Goal: Task Accomplishment & Management: Manage account settings

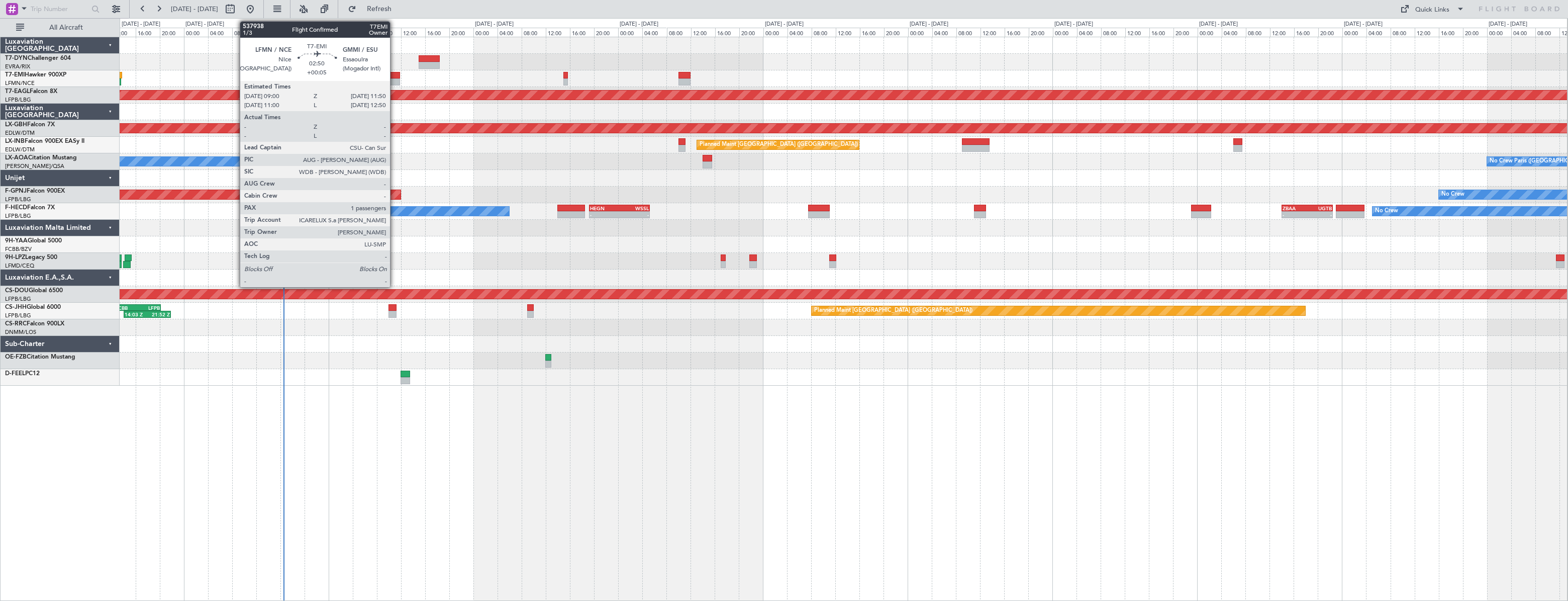
click at [394, 72] on div at bounding box center [391, 76] width 18 height 7
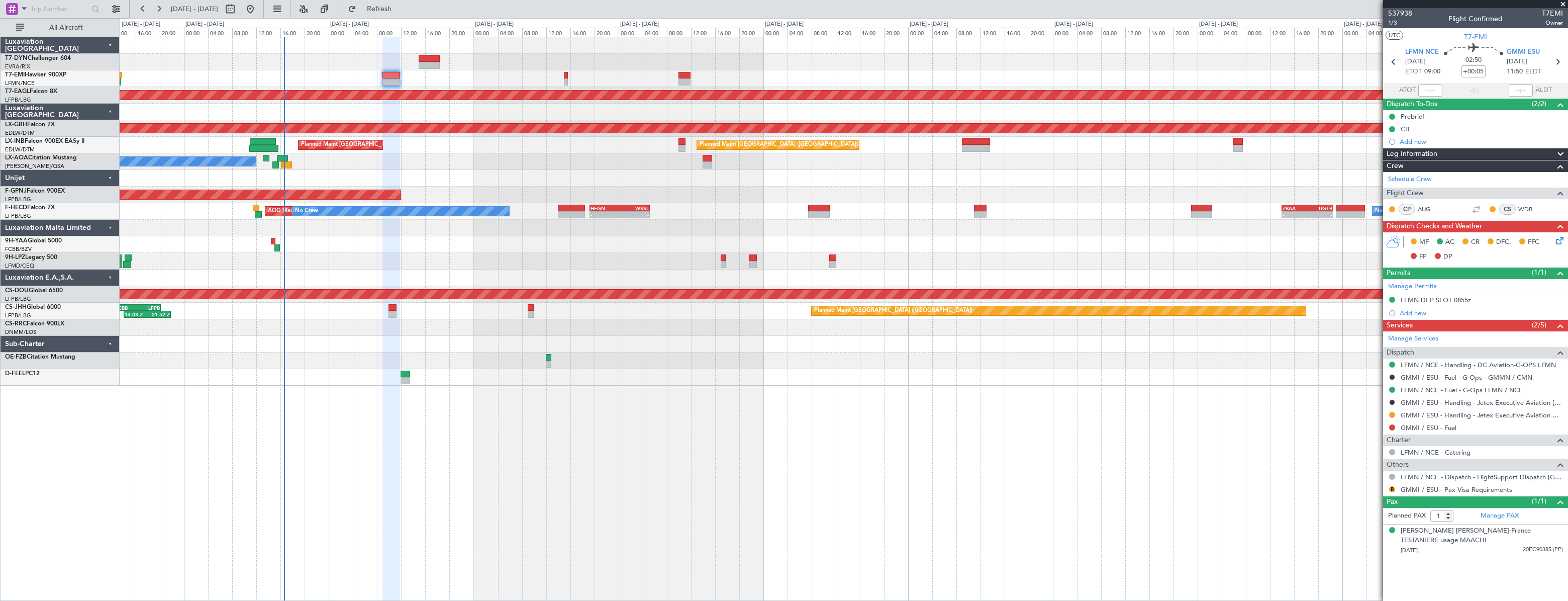
click at [355, 170] on div "No Crew Planned Maint Dubai (Al Maktoum Intl) Planned Maint Nurnberg Planned Ma…" at bounding box center [844, 211] width 1448 height 348
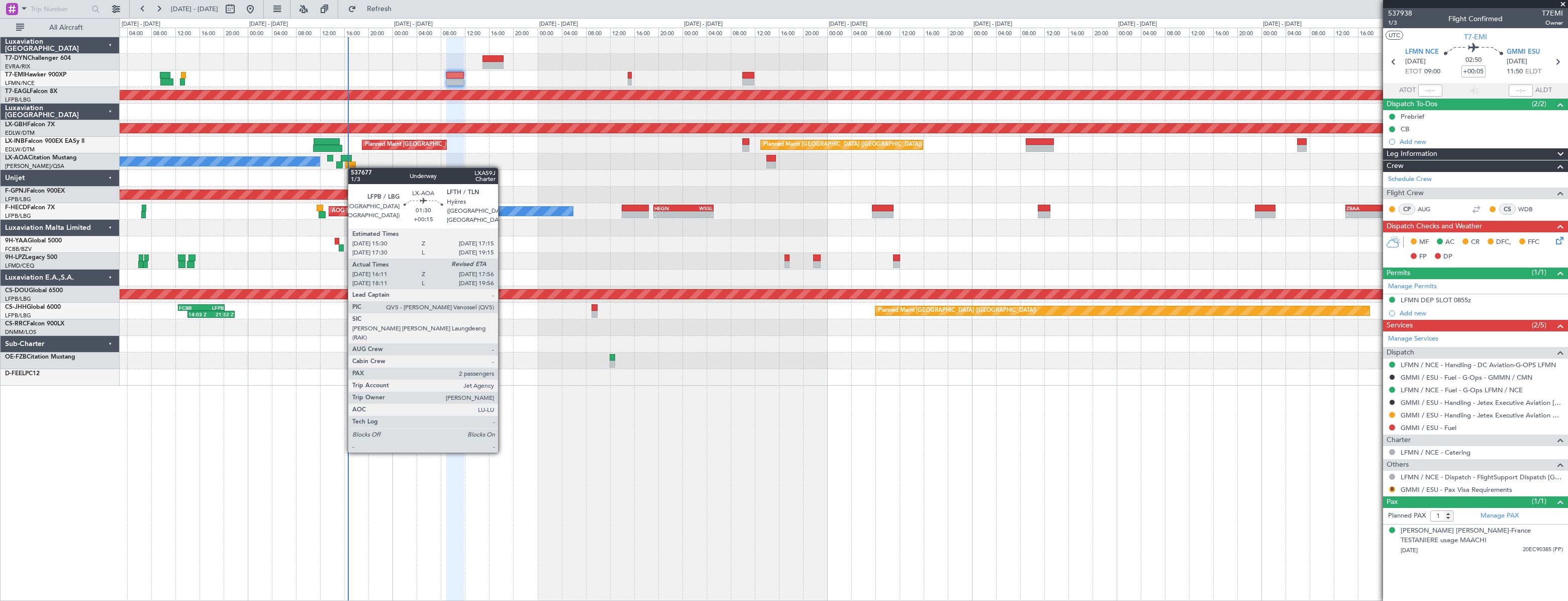
click at [353, 167] on div at bounding box center [351, 165] width 11 height 7
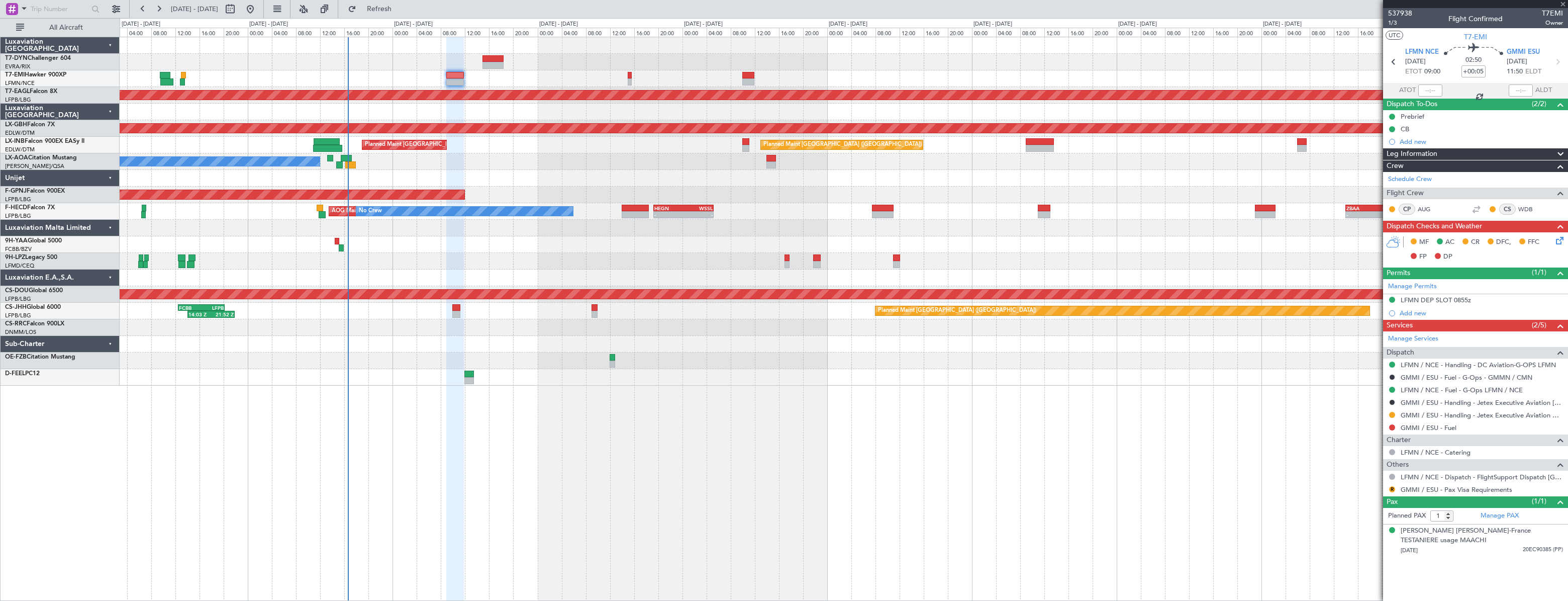
type input "+00:15"
type input "16:21"
type input "2"
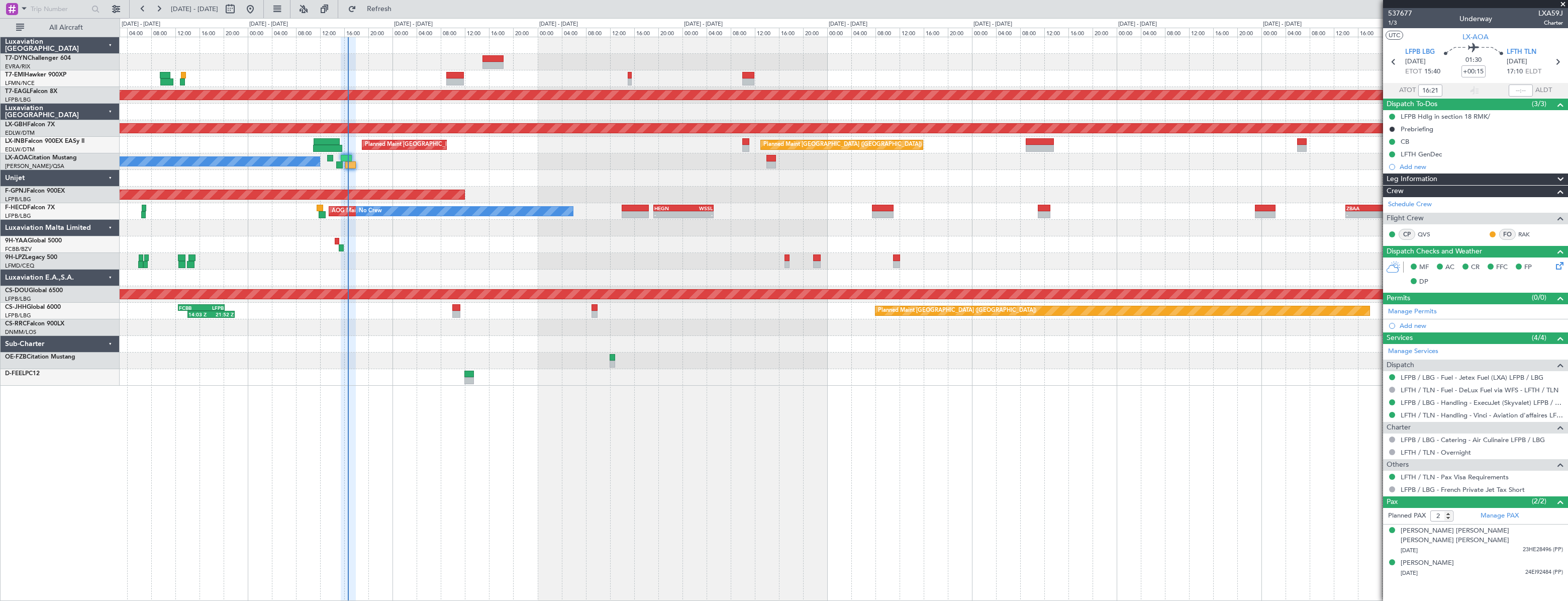
click at [467, 174] on div at bounding box center [844, 178] width 1448 height 16
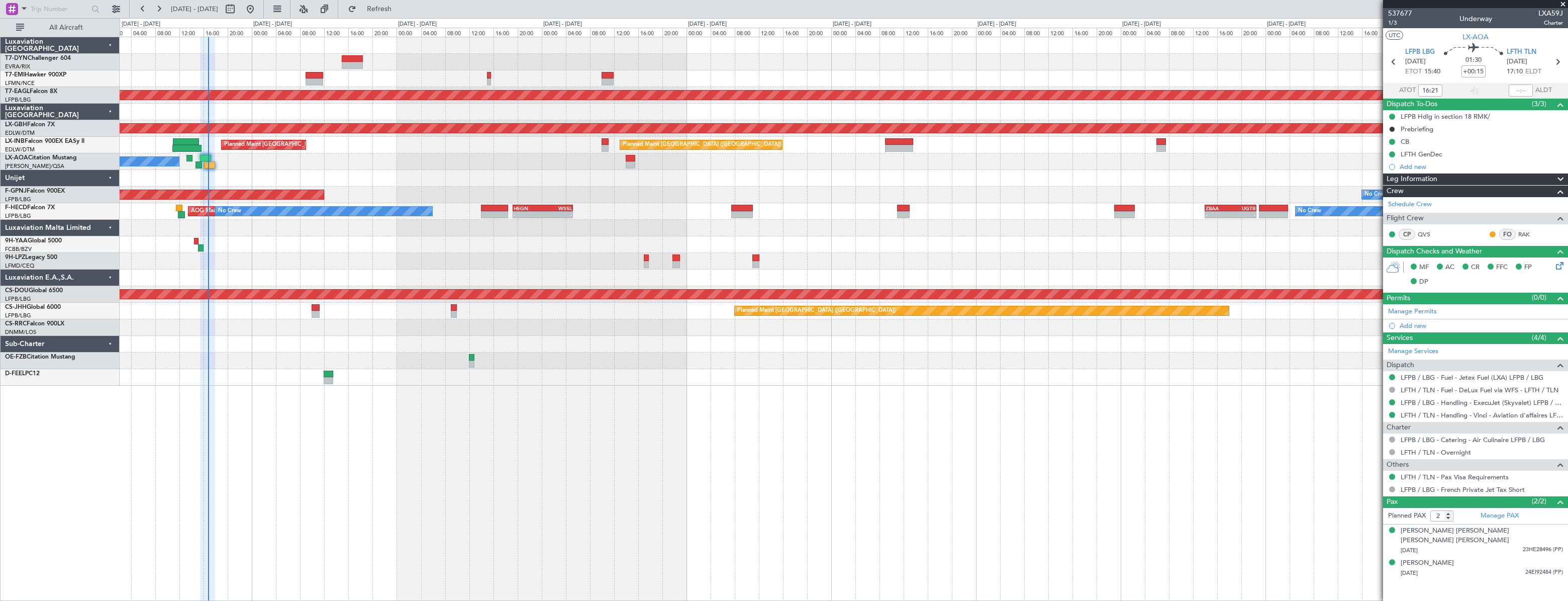
click at [555, 253] on div at bounding box center [844, 261] width 1448 height 16
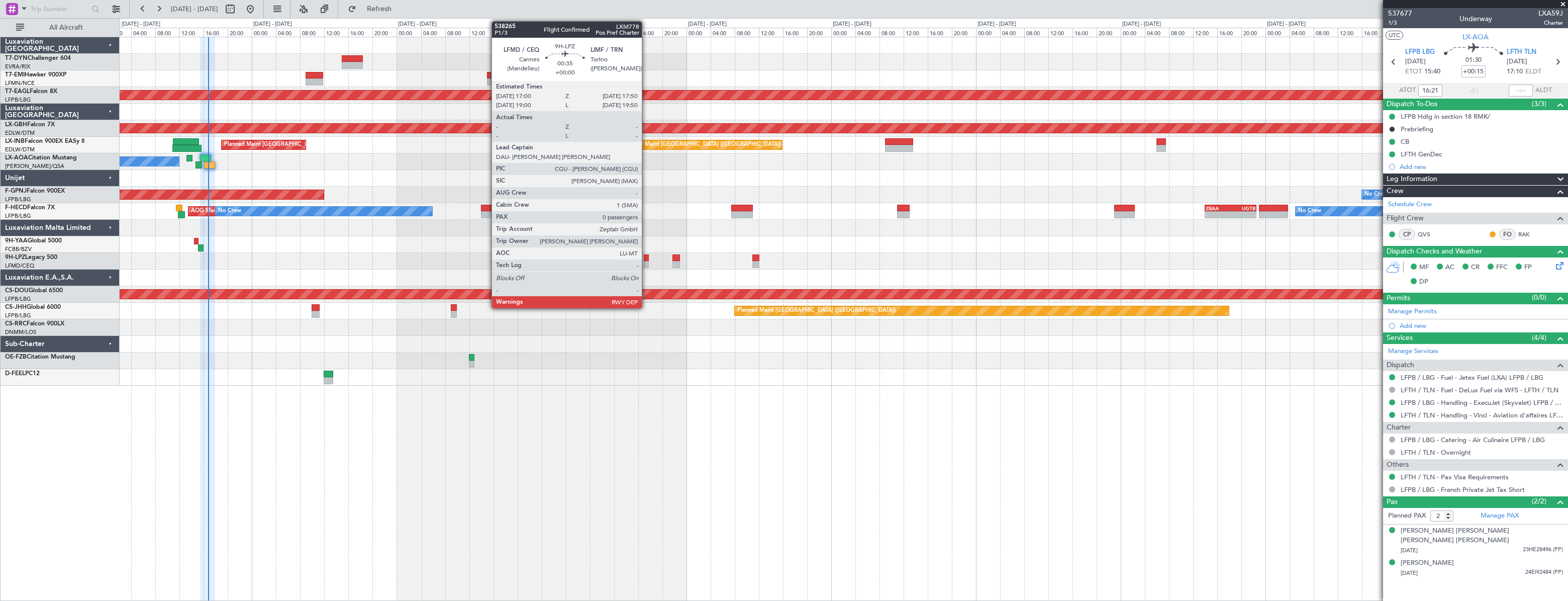
click at [646, 257] on div at bounding box center [646, 258] width 5 height 7
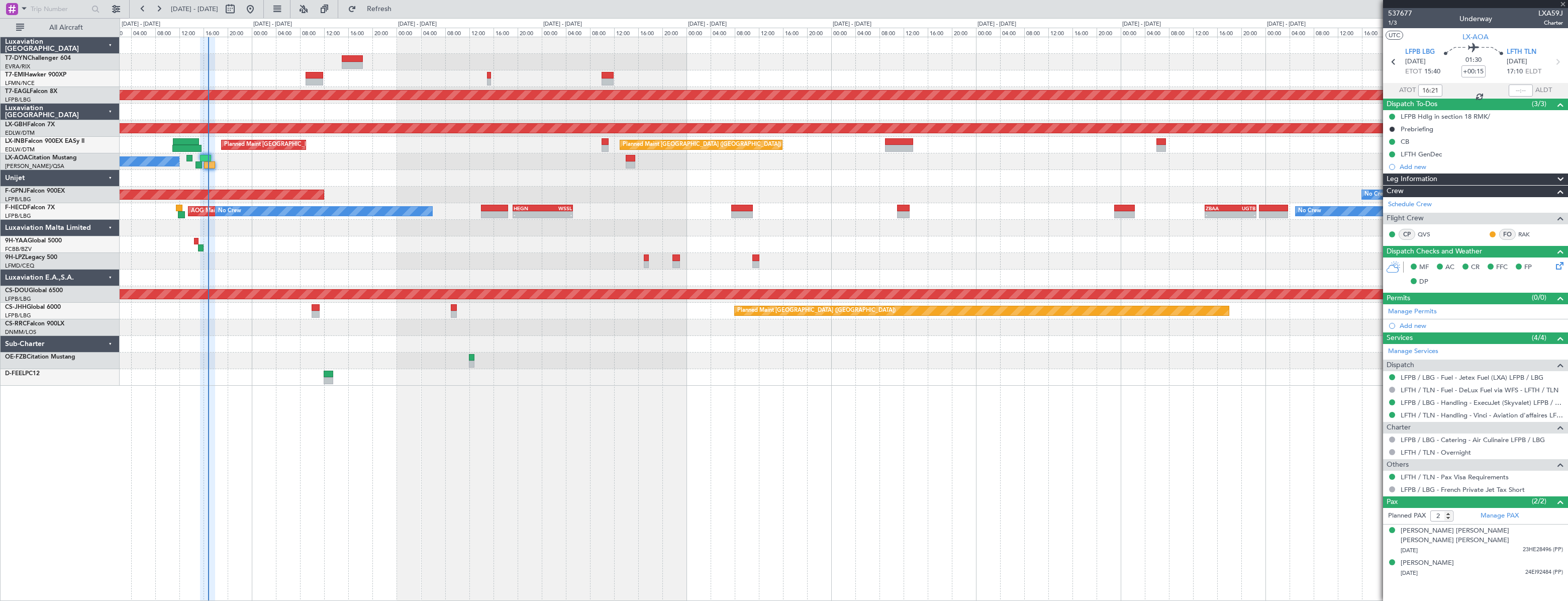
type input "0"
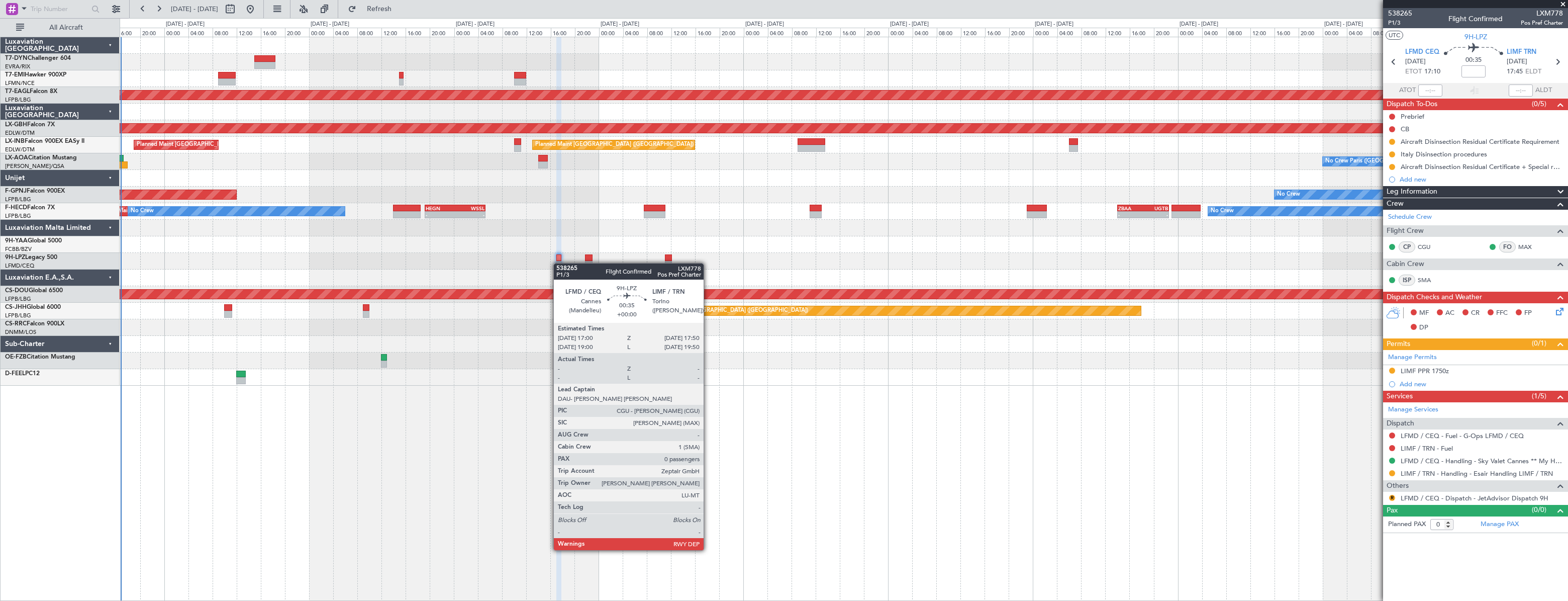
click at [457, 253] on div at bounding box center [844, 261] width 1447 height 16
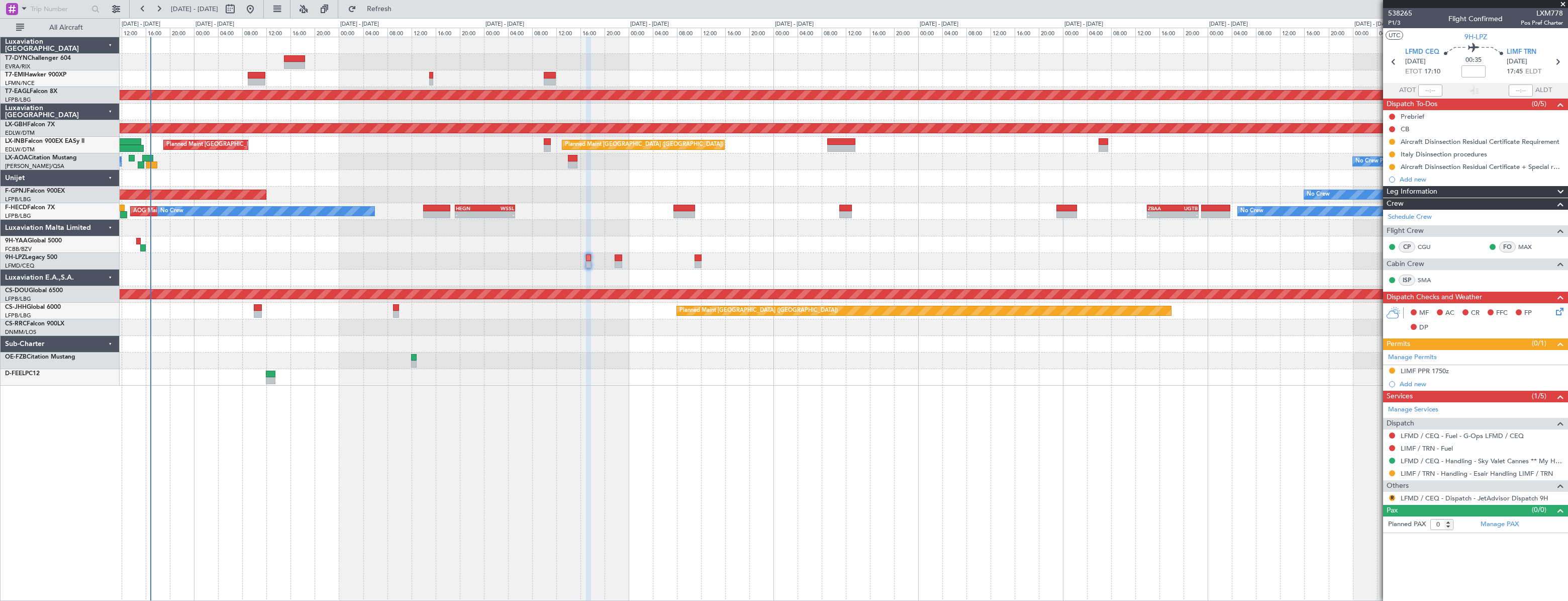
click at [543, 261] on div at bounding box center [844, 261] width 1448 height 16
click at [496, 230] on div at bounding box center [844, 228] width 1448 height 16
click at [1561, 2] on span at bounding box center [1563, 4] width 10 height 9
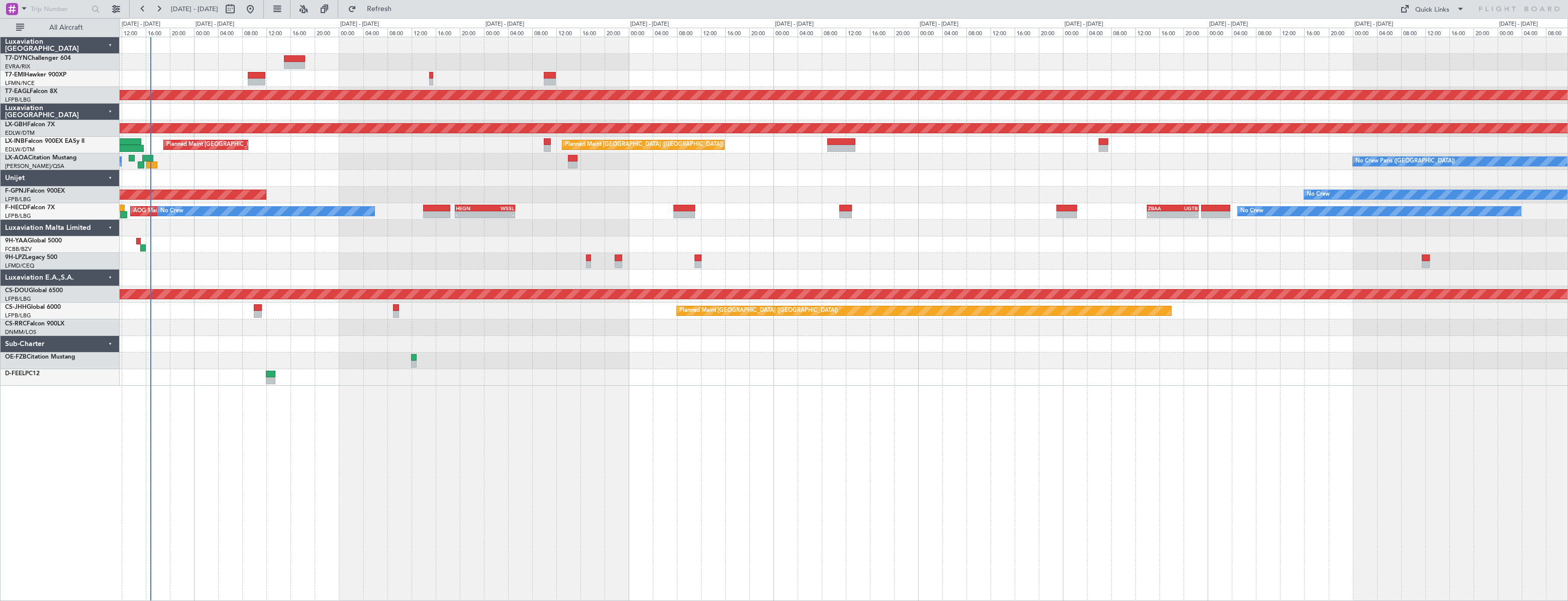
click at [711, 382] on div at bounding box center [844, 377] width 1448 height 16
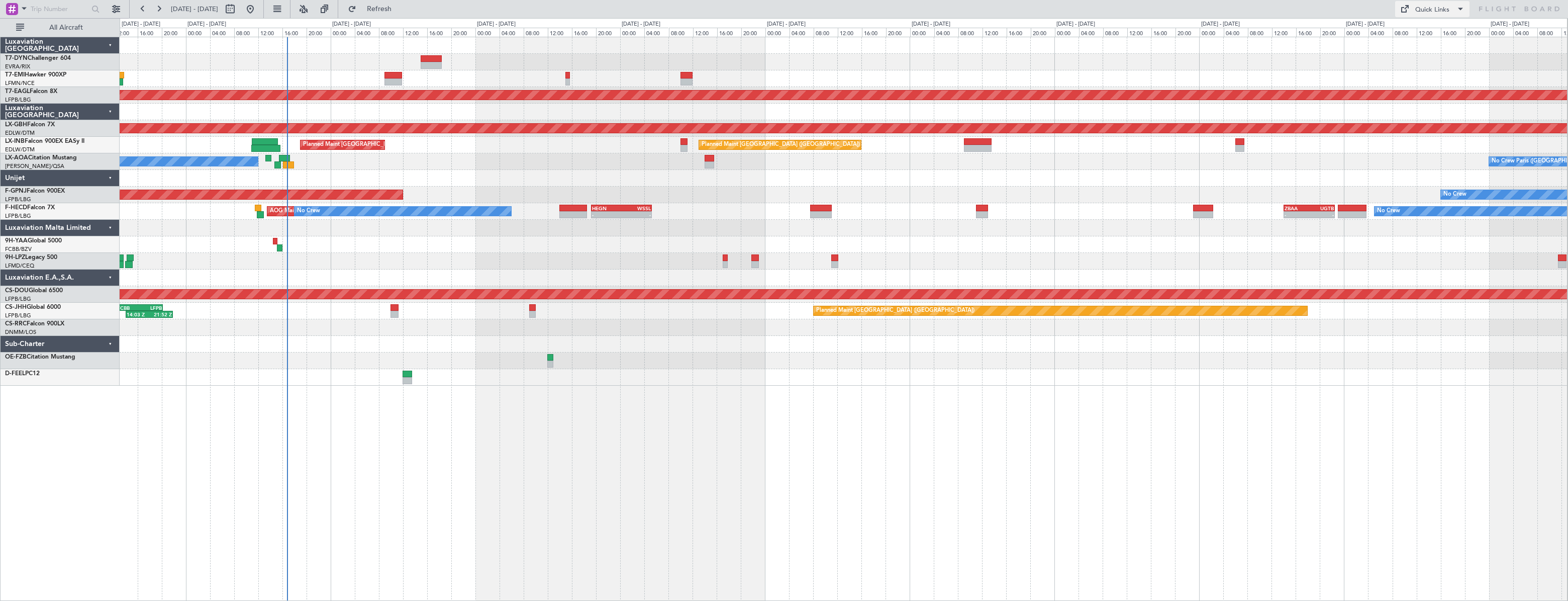
click at [1439, 10] on div "Quick Links" at bounding box center [1432, 10] width 34 height 10
click at [1427, 36] on button "Trip Builder" at bounding box center [1433, 33] width 75 height 24
click at [988, 233] on div at bounding box center [844, 228] width 1447 height 16
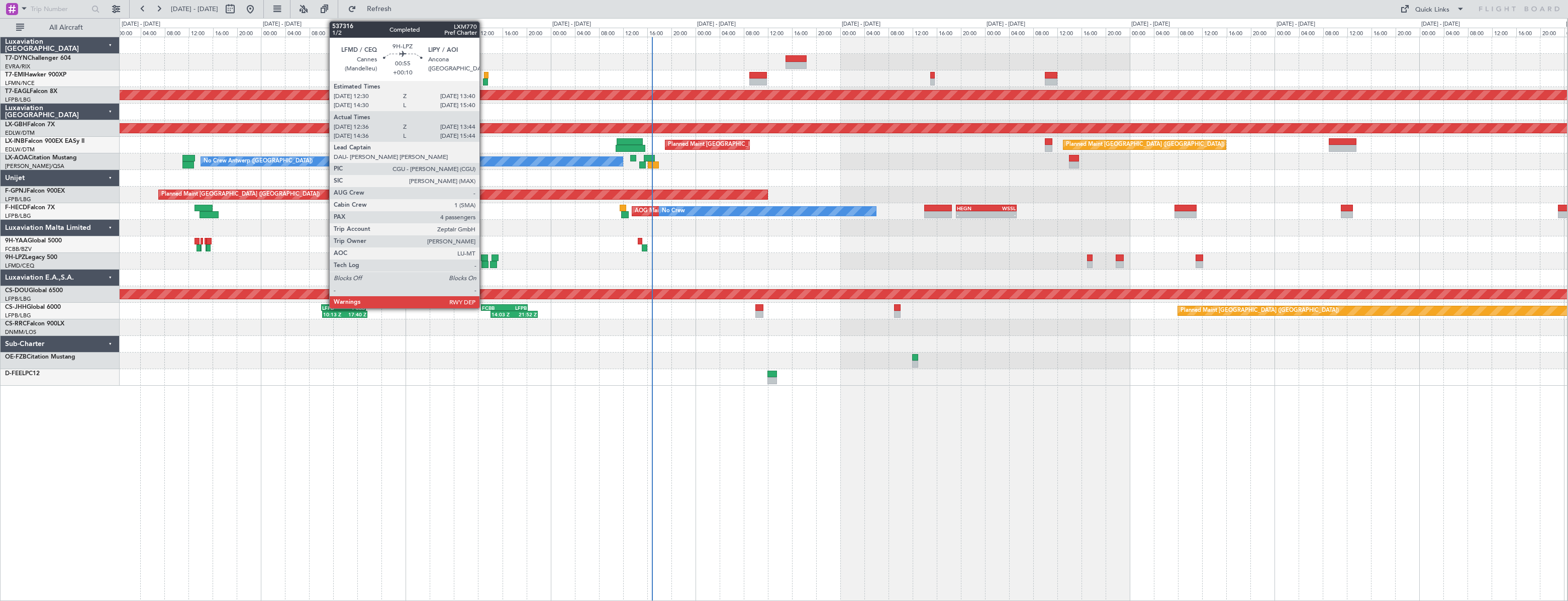
click at [484, 258] on div at bounding box center [485, 258] width 7 height 7
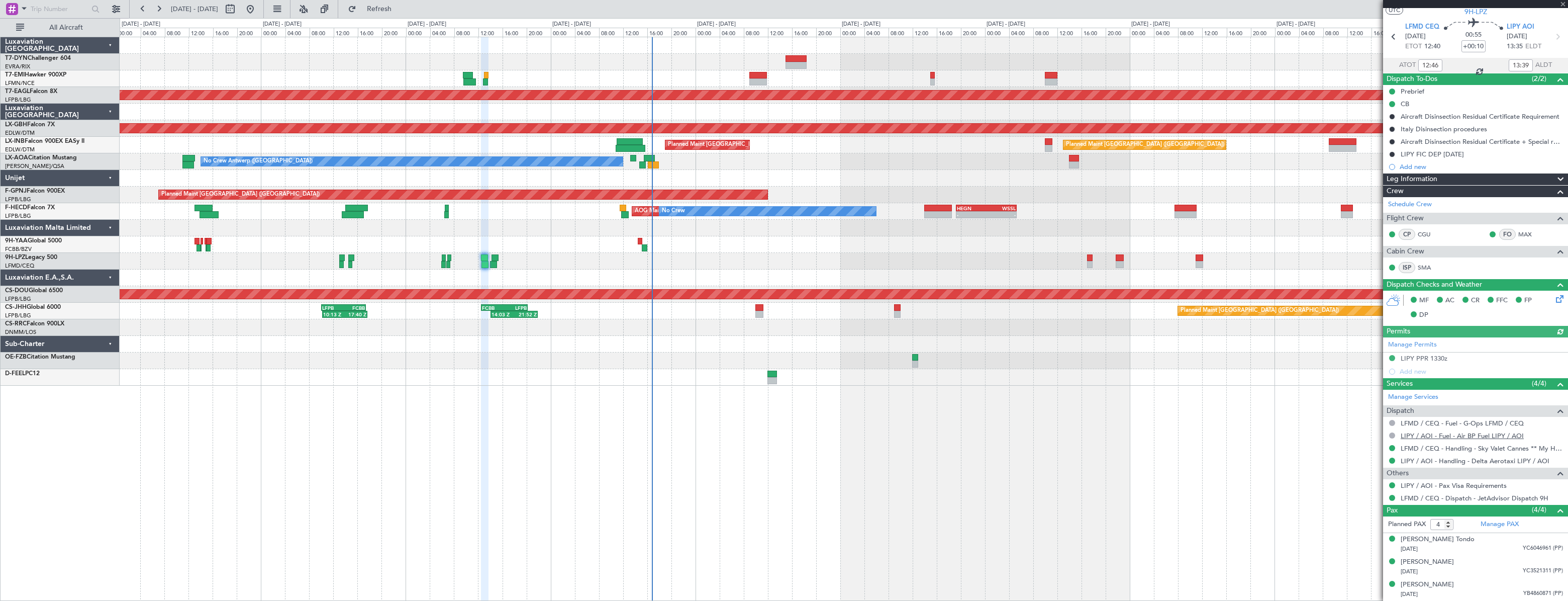
scroll to position [46, 0]
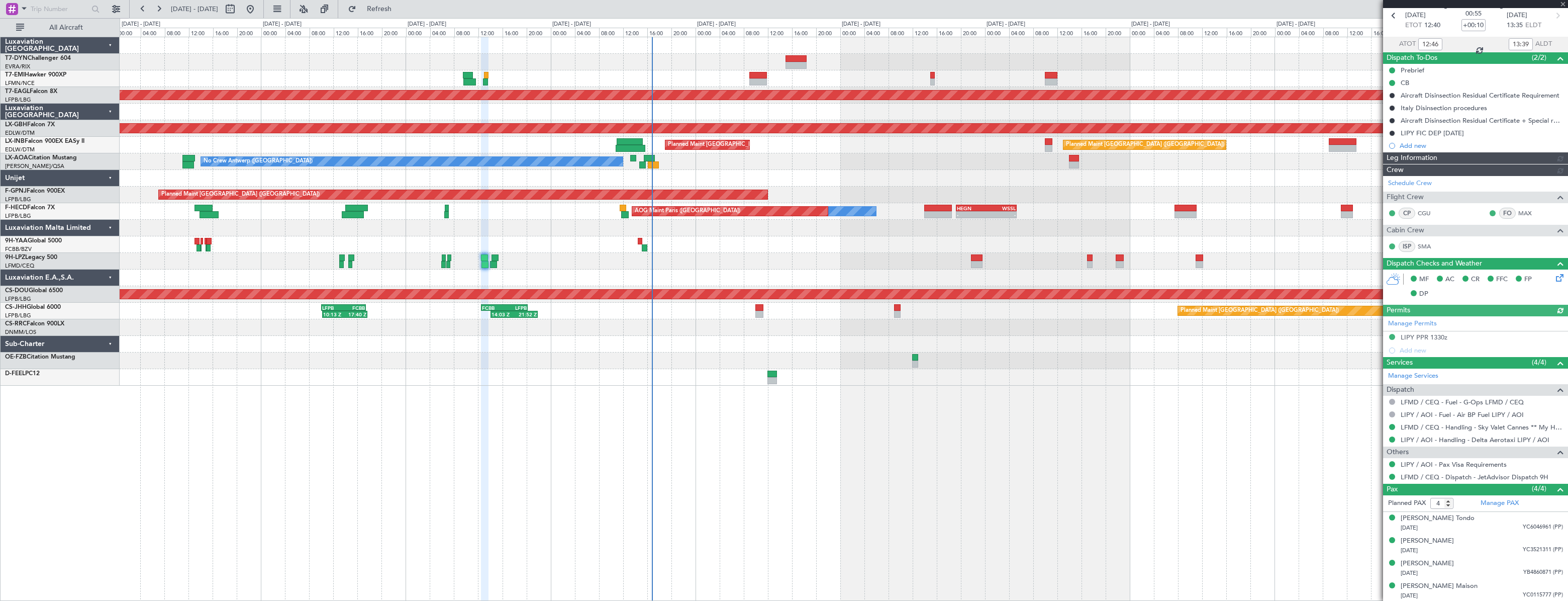
click at [547, 246] on div "Planned Maint Dubai (Al Maktoum Intl) Planned Maint Nurnberg Planned Maint Lond…" at bounding box center [844, 211] width 1447 height 348
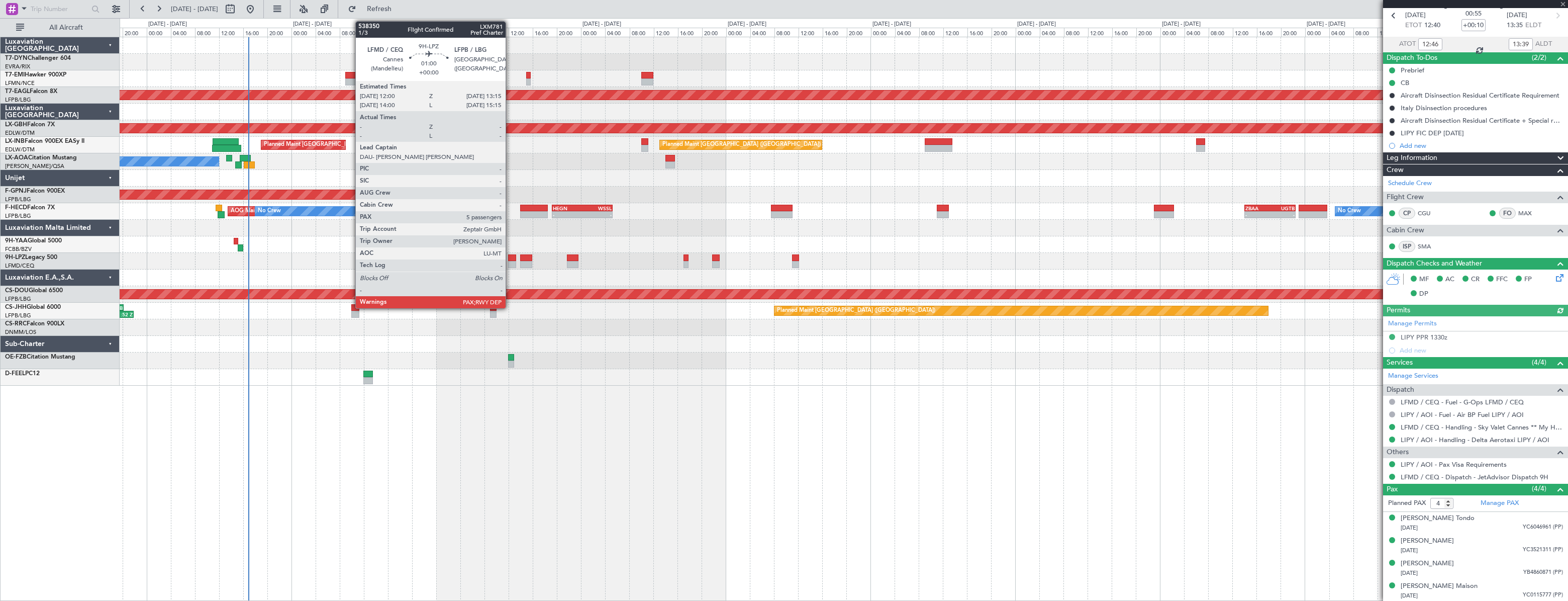
click at [510, 262] on div at bounding box center [512, 265] width 8 height 7
type input "5"
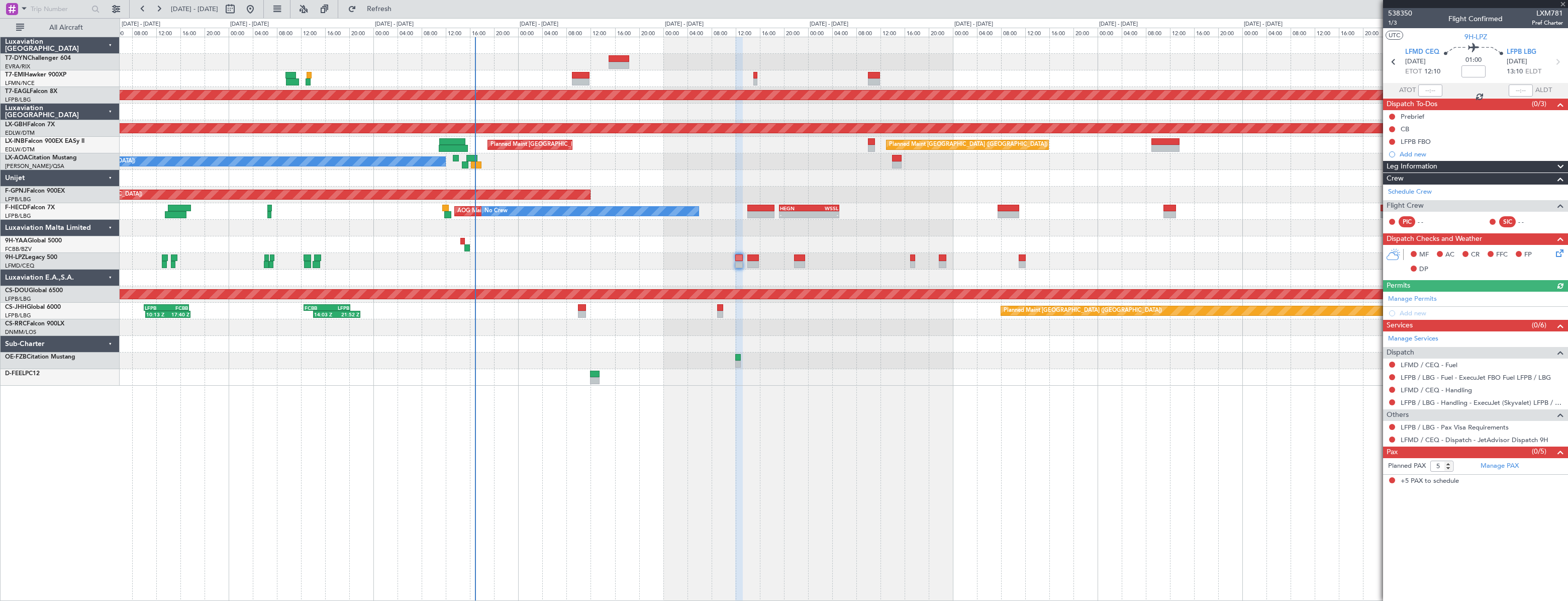
click at [635, 251] on div "Planned Maint Dubai (Al Maktoum Intl) Planned Maint Nurnberg Planned Maint Zuri…" at bounding box center [844, 211] width 1448 height 348
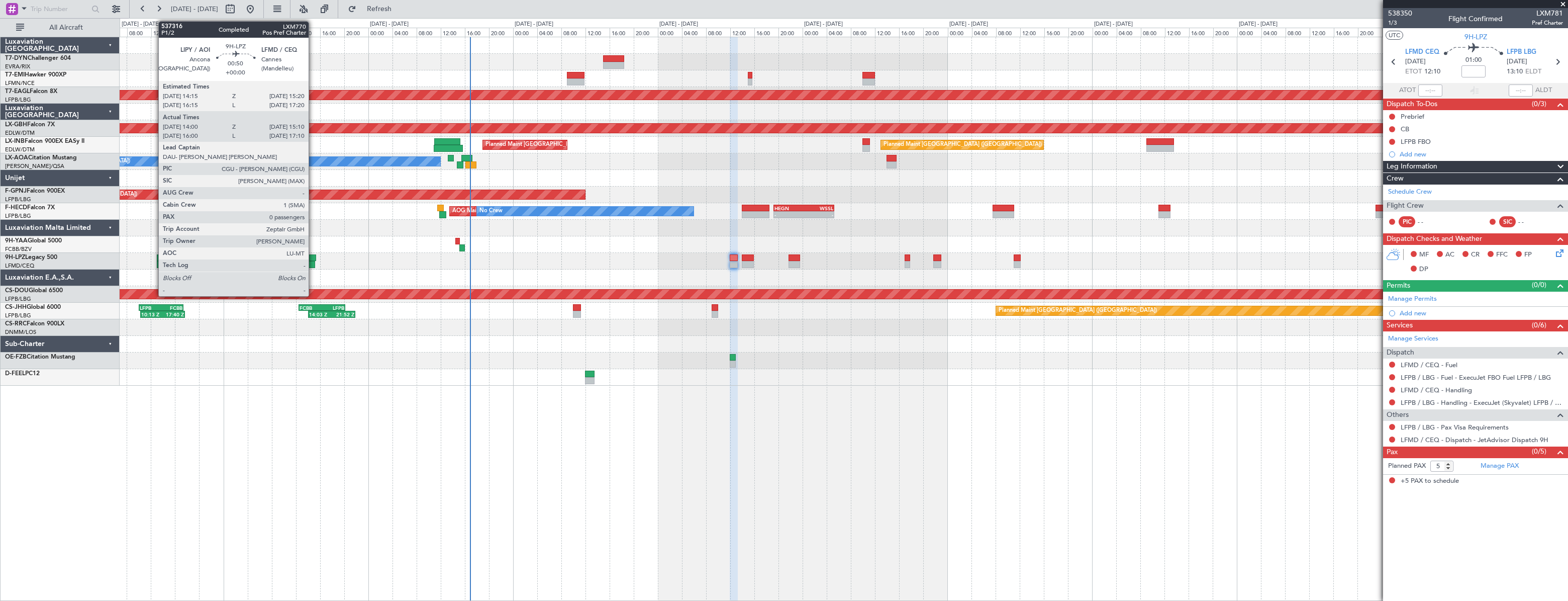
click at [313, 256] on div at bounding box center [313, 258] width 7 height 7
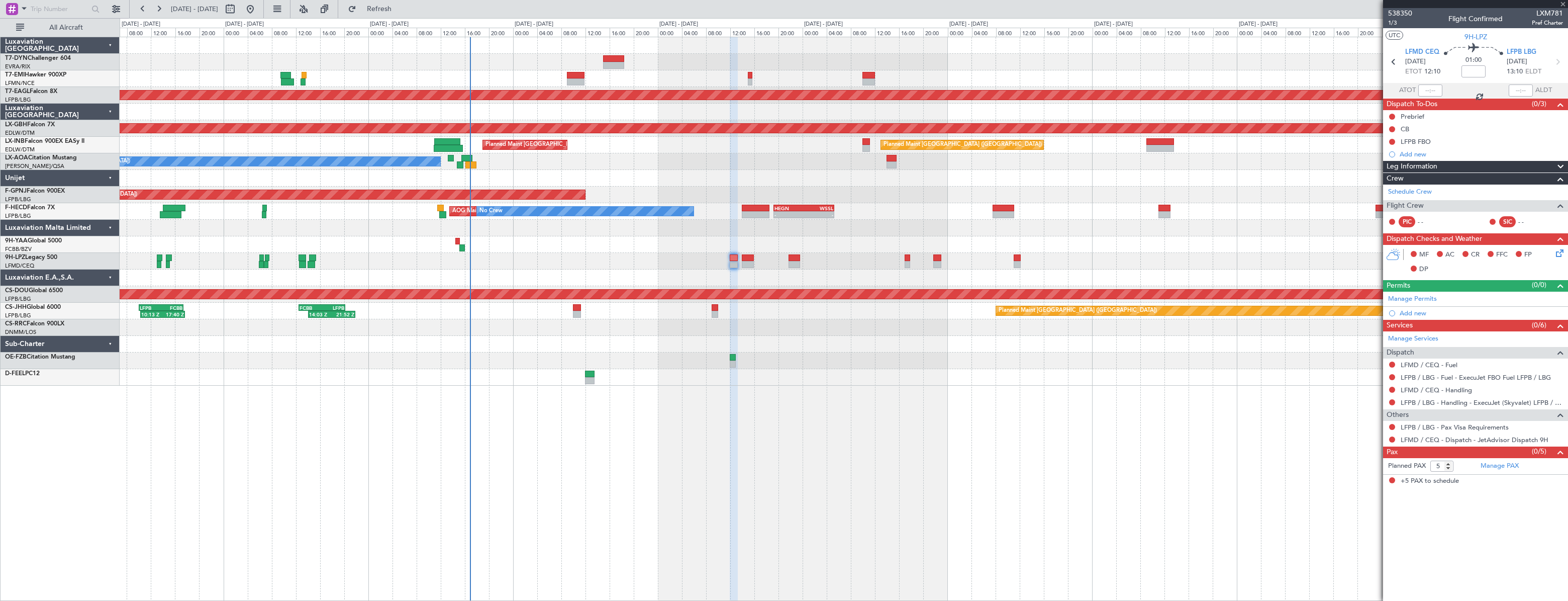
type input "14:10"
type input "15:05"
type input "0"
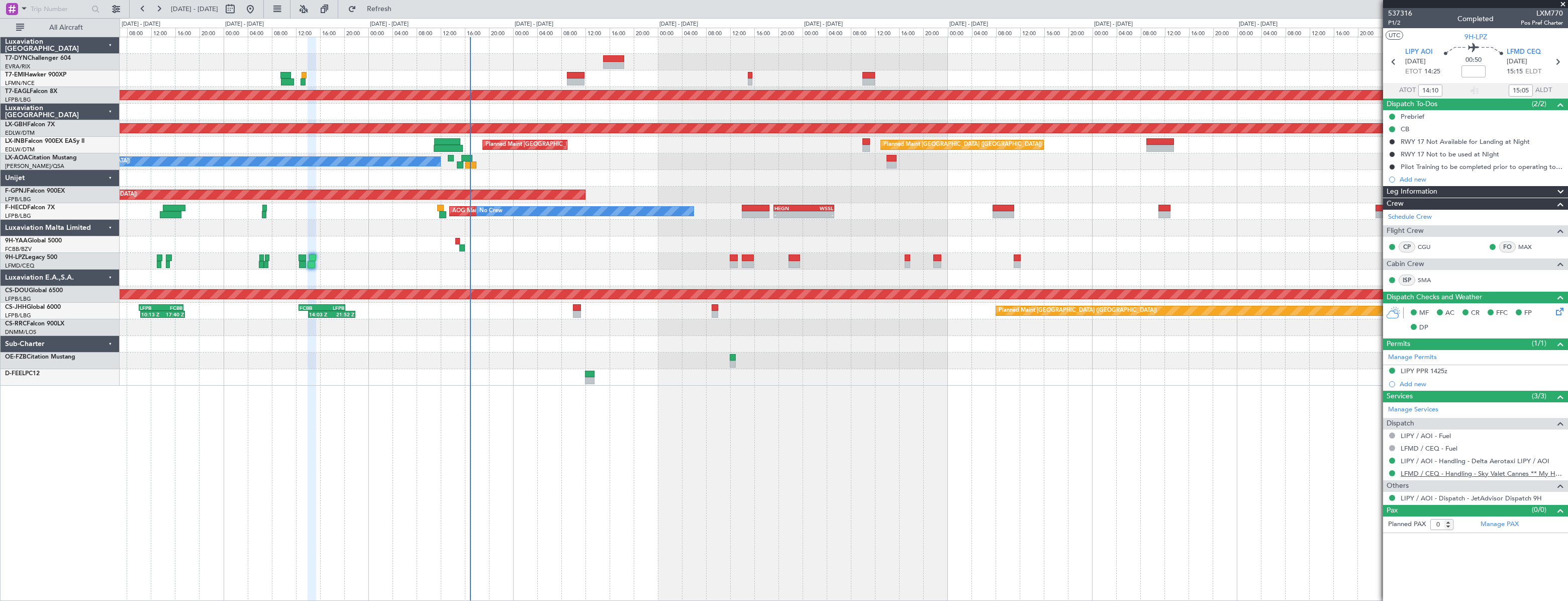
click at [1433, 469] on link "LFMD / CEQ - Handling - Sky Valet Cannes ** My Handling**LFMD / CEQ" at bounding box center [1482, 473] width 163 height 9
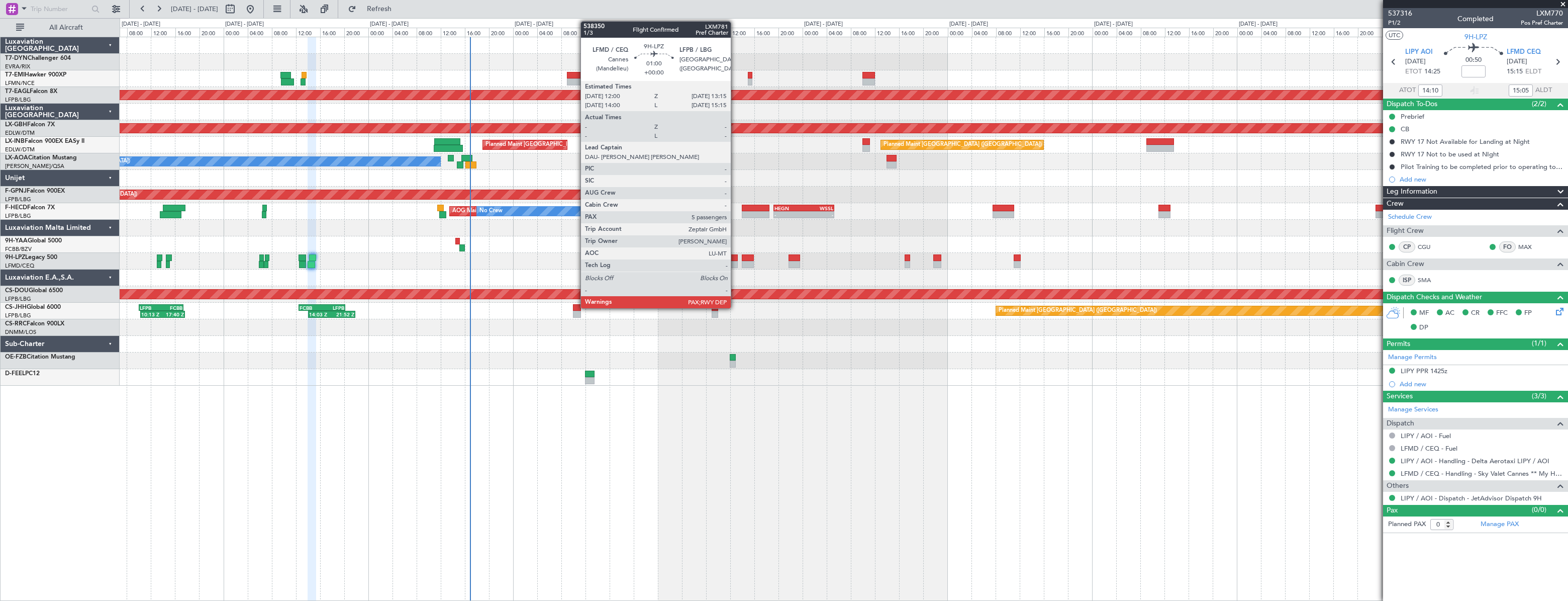
click at [735, 261] on div at bounding box center [733, 265] width 8 height 7
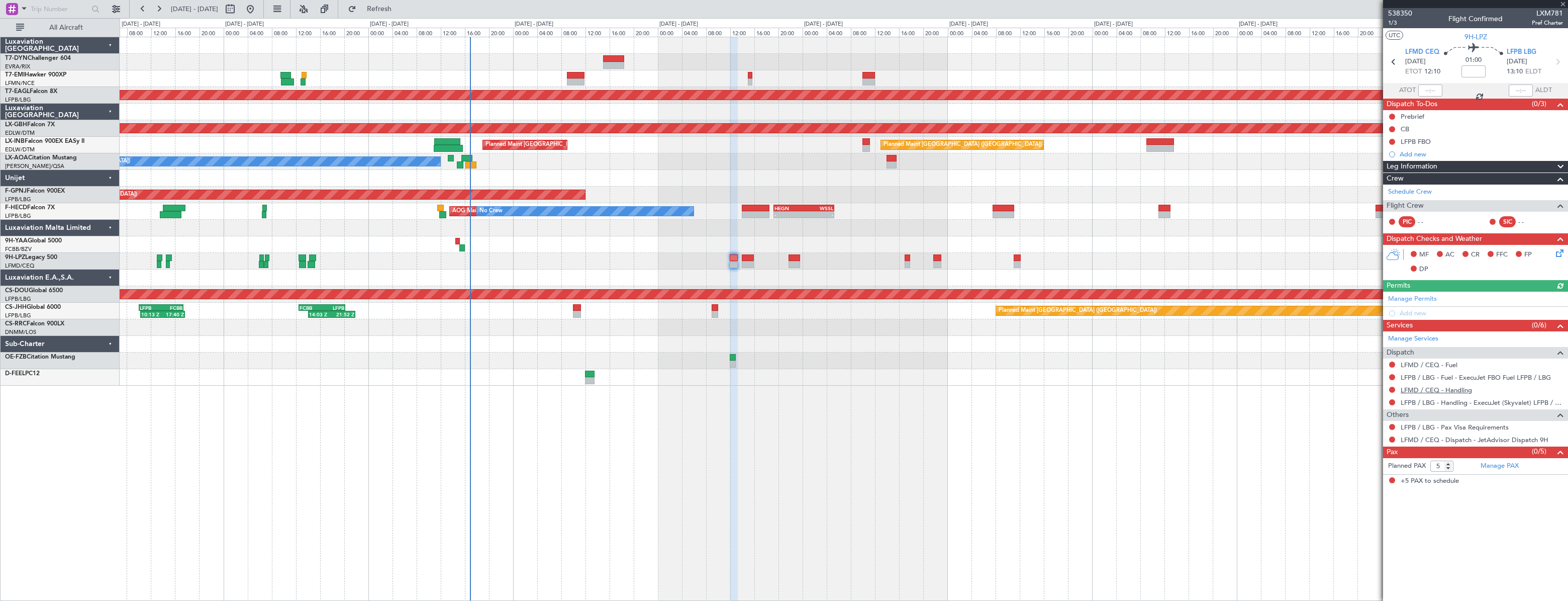
click at [1423, 392] on link "LFMD / CEQ - Handling" at bounding box center [1436, 390] width 71 height 9
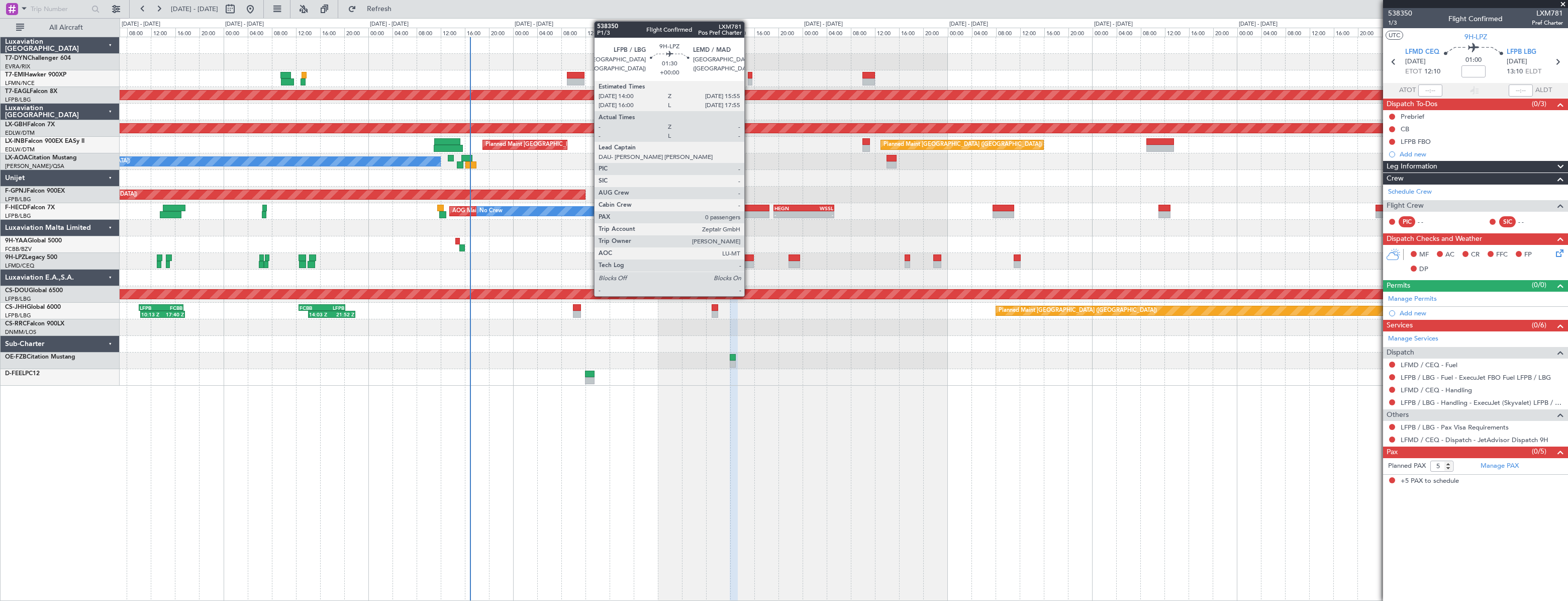
click at [749, 260] on div at bounding box center [748, 258] width 12 height 7
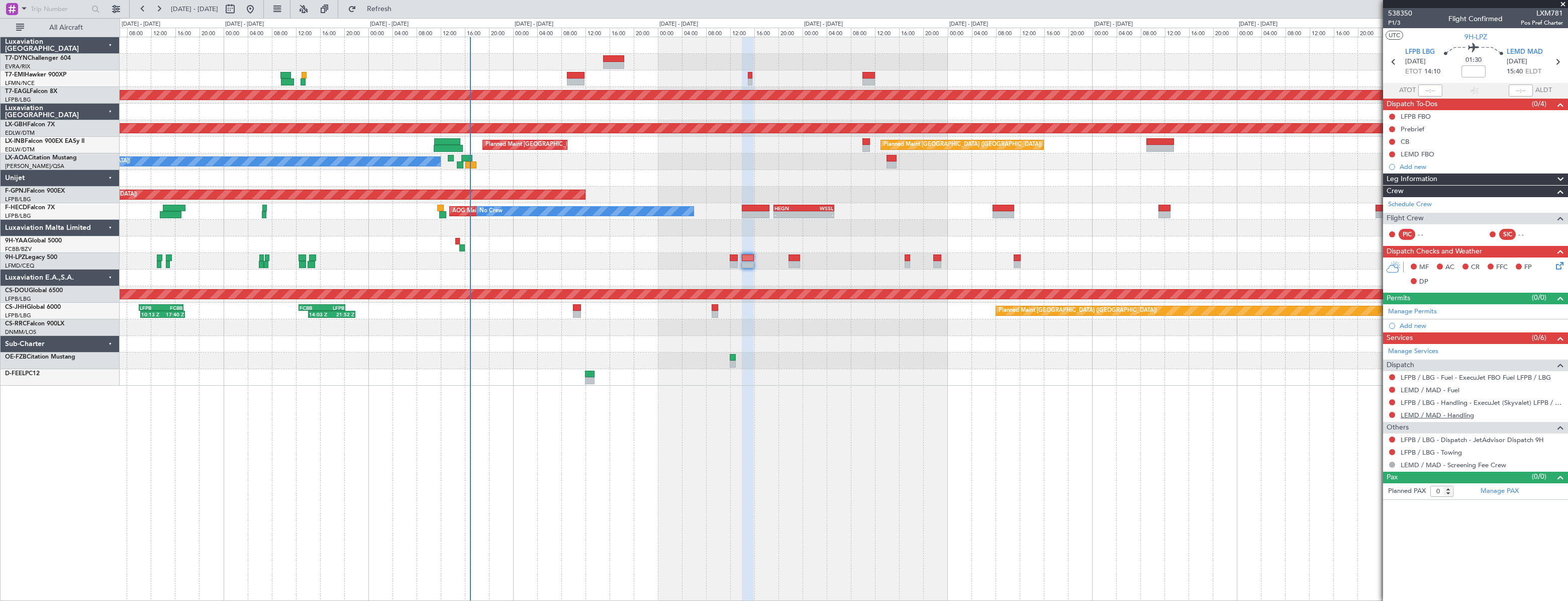
click at [1443, 417] on link "LEMD / MAD - Handling" at bounding box center [1437, 415] width 74 height 9
click at [401, 5] on span "Refresh" at bounding box center [379, 9] width 42 height 7
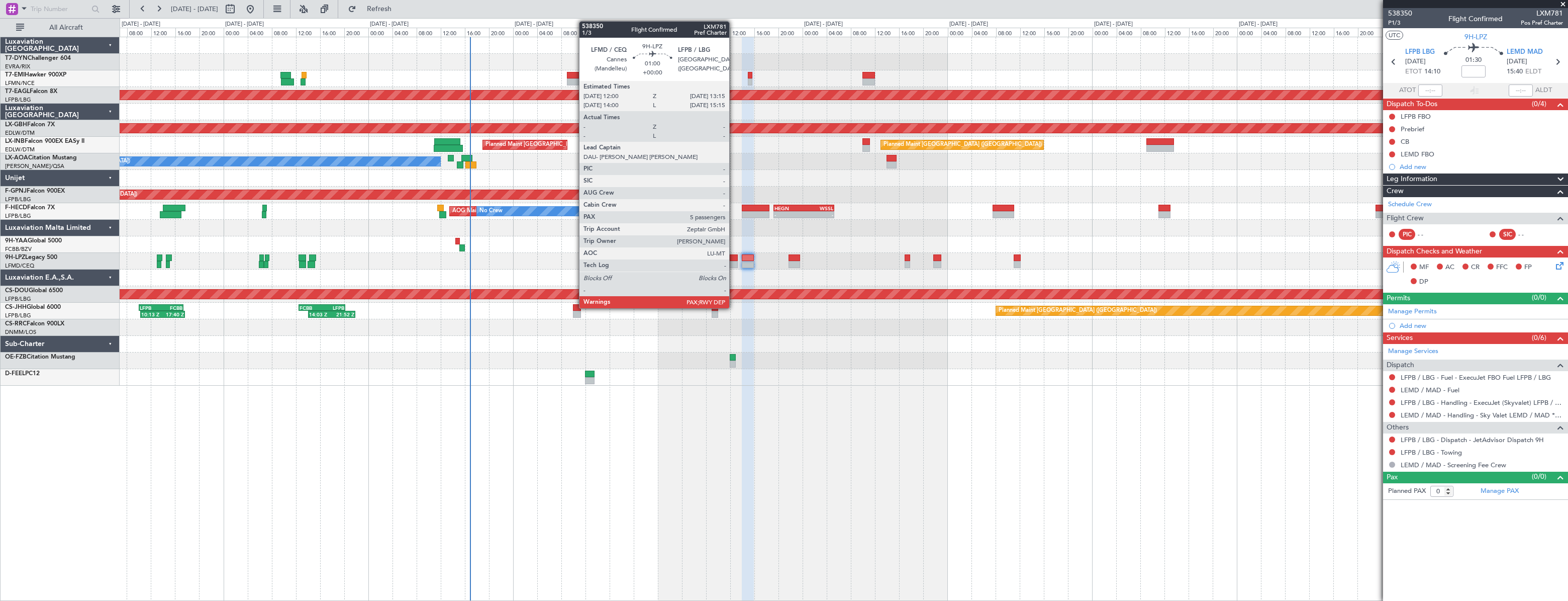
click at [733, 256] on div at bounding box center [733, 258] width 8 height 7
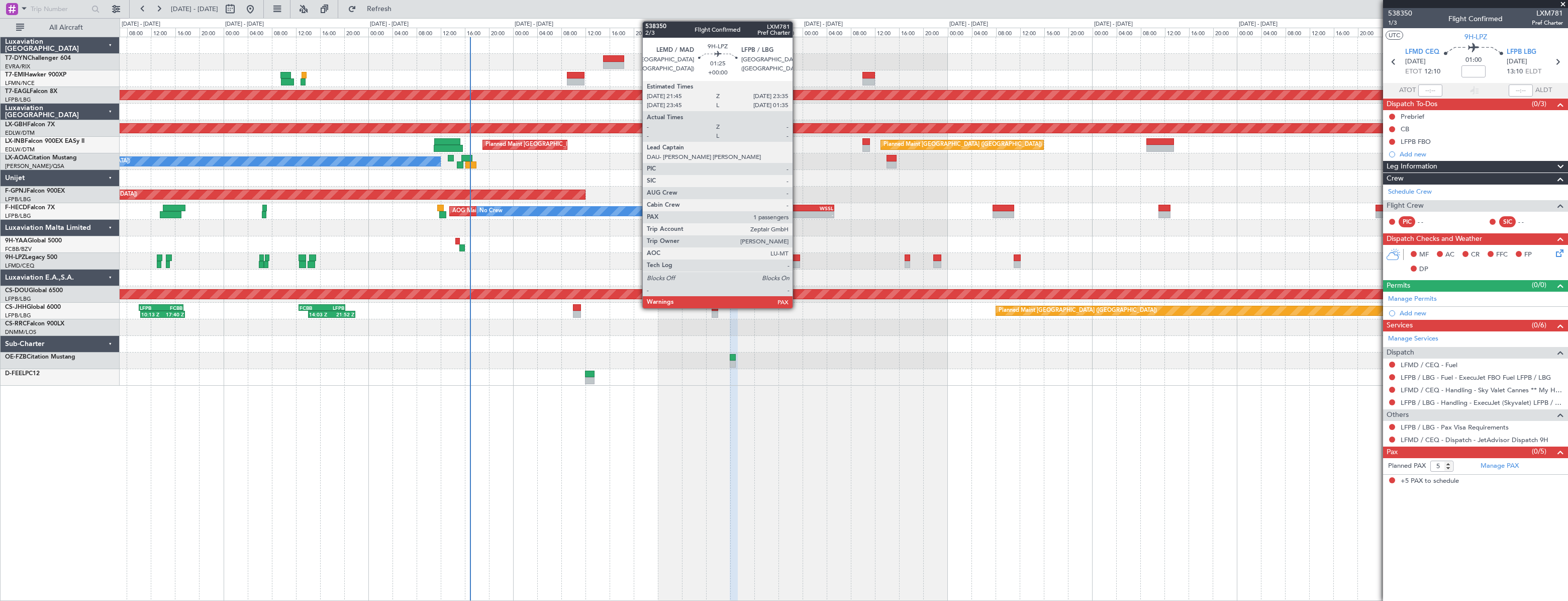
click at [797, 257] on div at bounding box center [794, 258] width 12 height 7
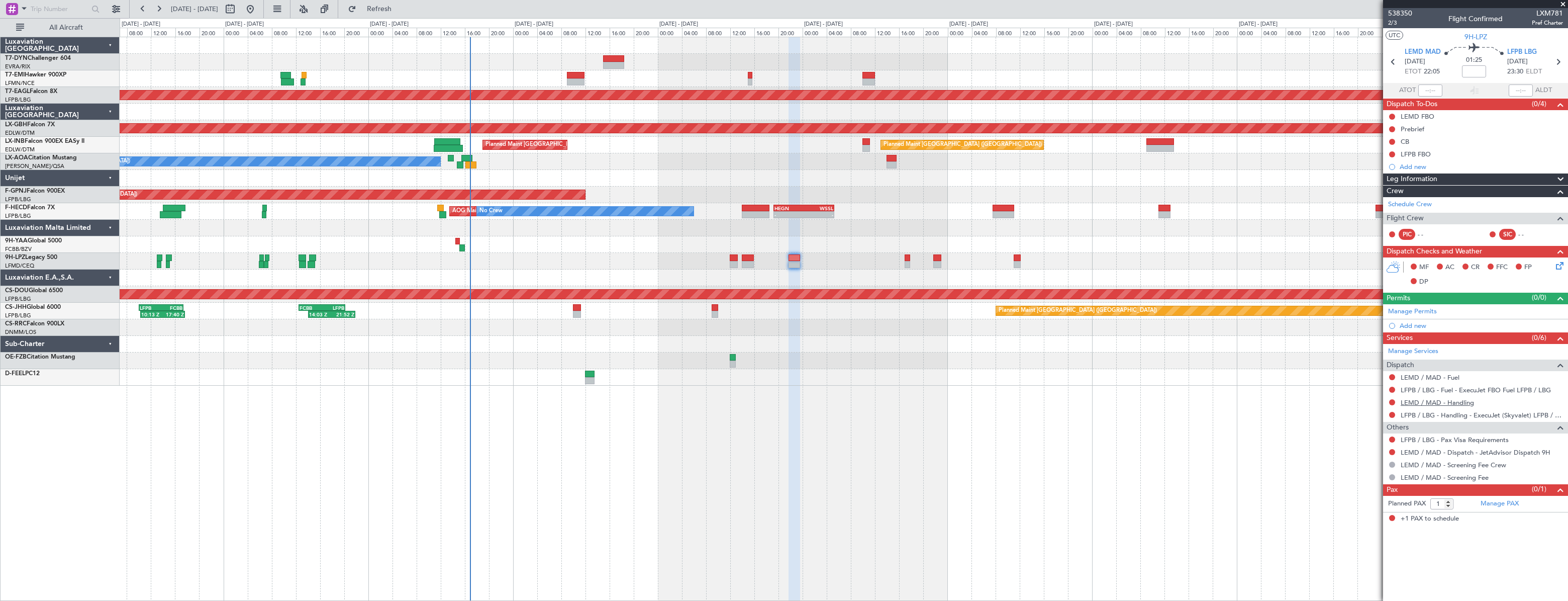
click at [1420, 400] on link "LEMD / MAD - Handling" at bounding box center [1437, 402] width 74 height 9
click at [401, 6] on span "Refresh" at bounding box center [379, 9] width 42 height 7
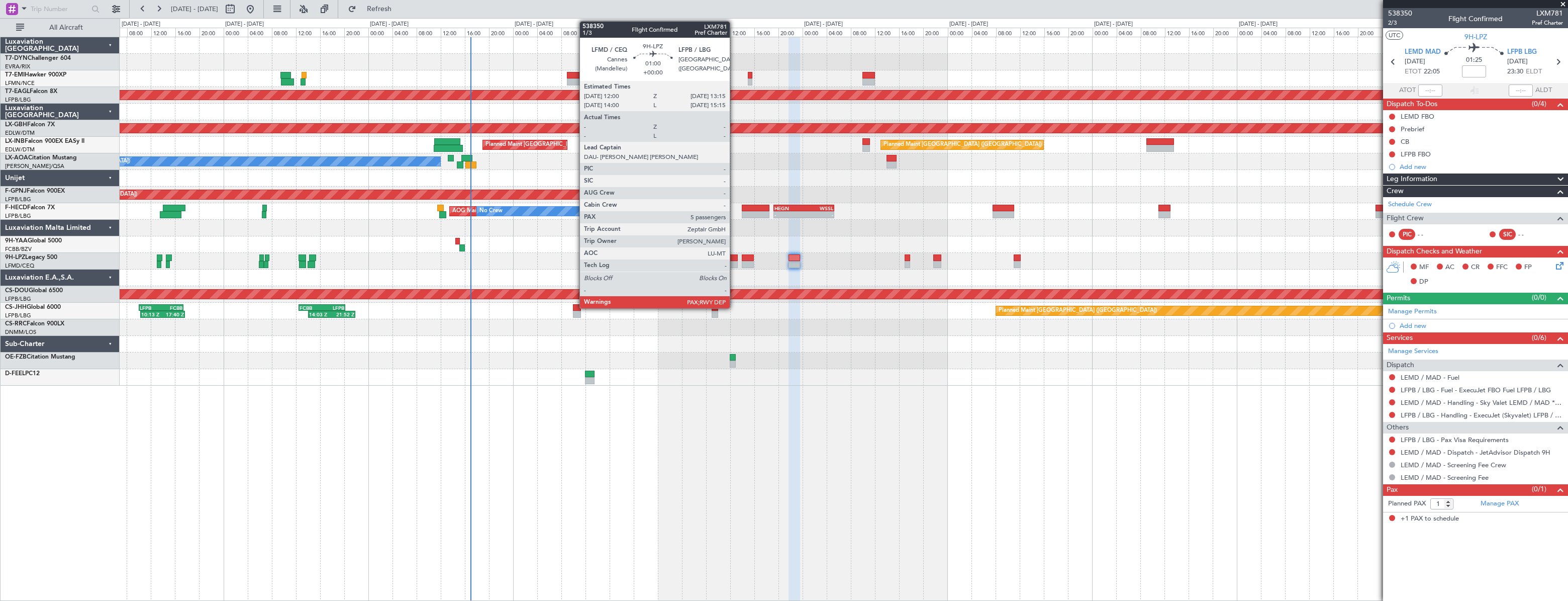
click at [734, 259] on div at bounding box center [733, 258] width 8 height 7
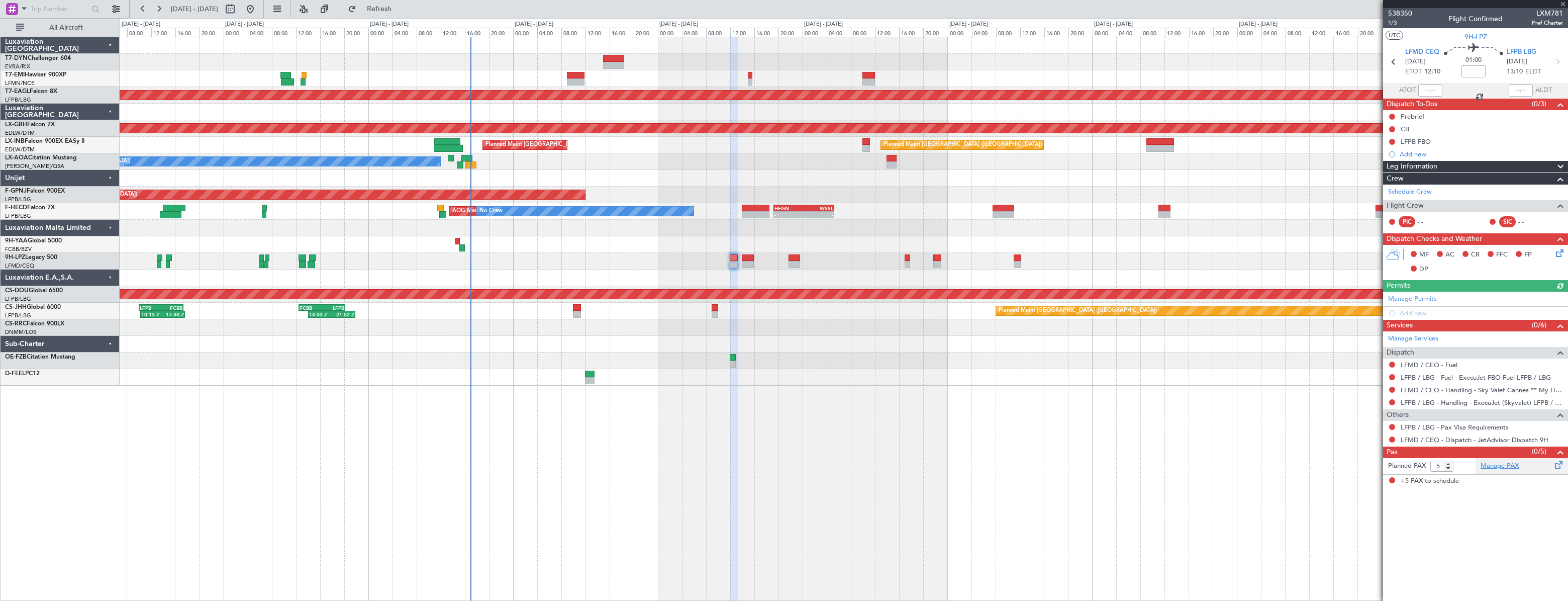
click at [1497, 466] on link "Manage PAX" at bounding box center [1499, 466] width 38 height 10
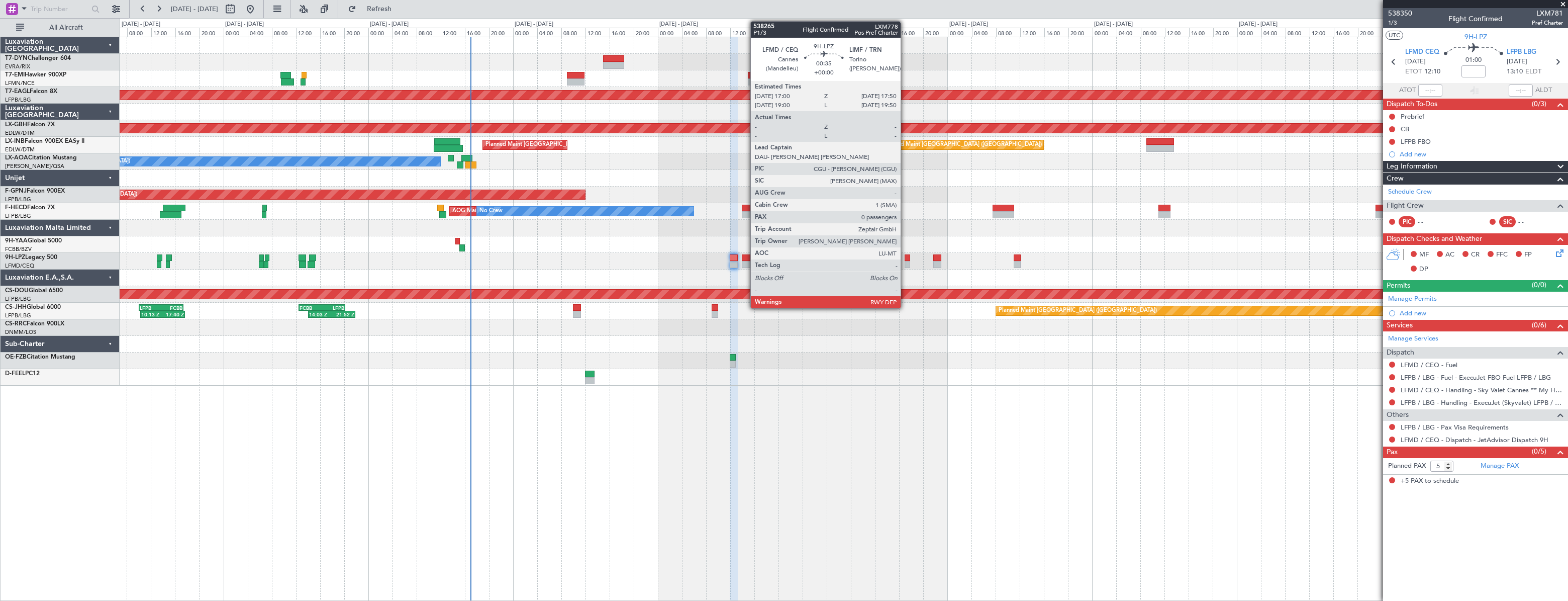
click at [905, 255] on div at bounding box center [907, 258] width 5 height 7
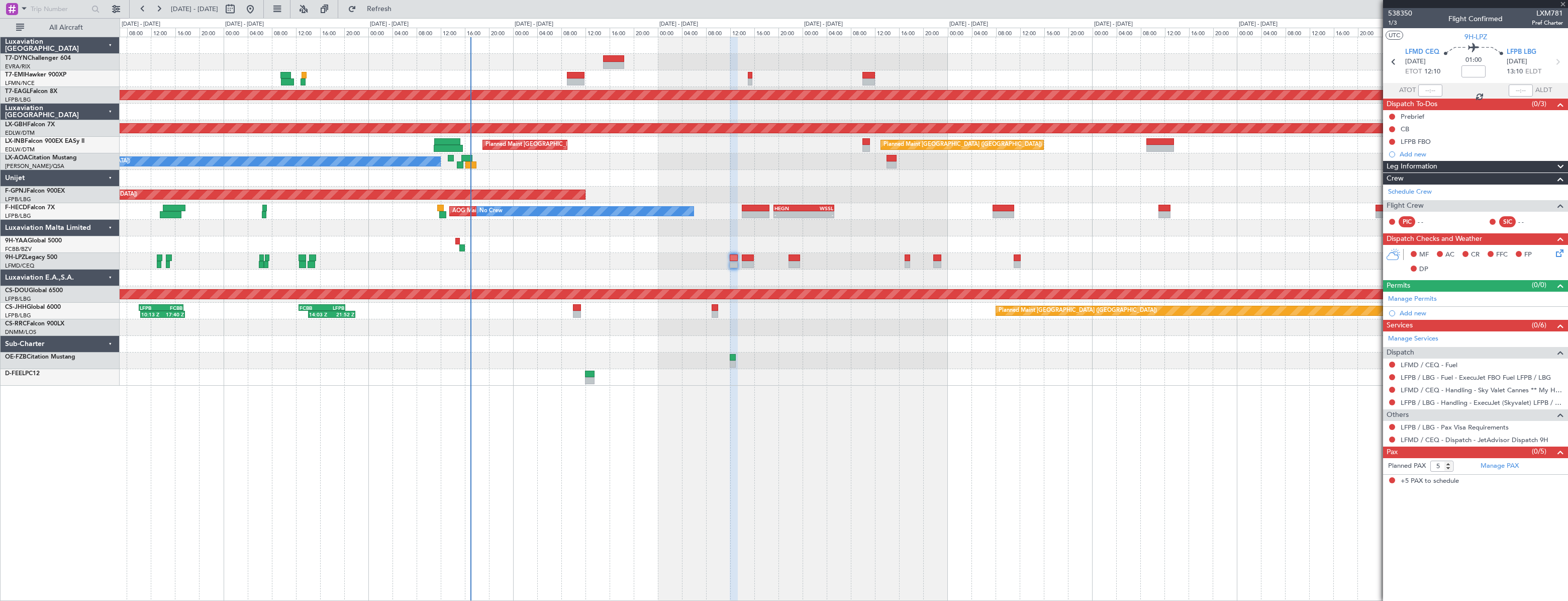
type input "0"
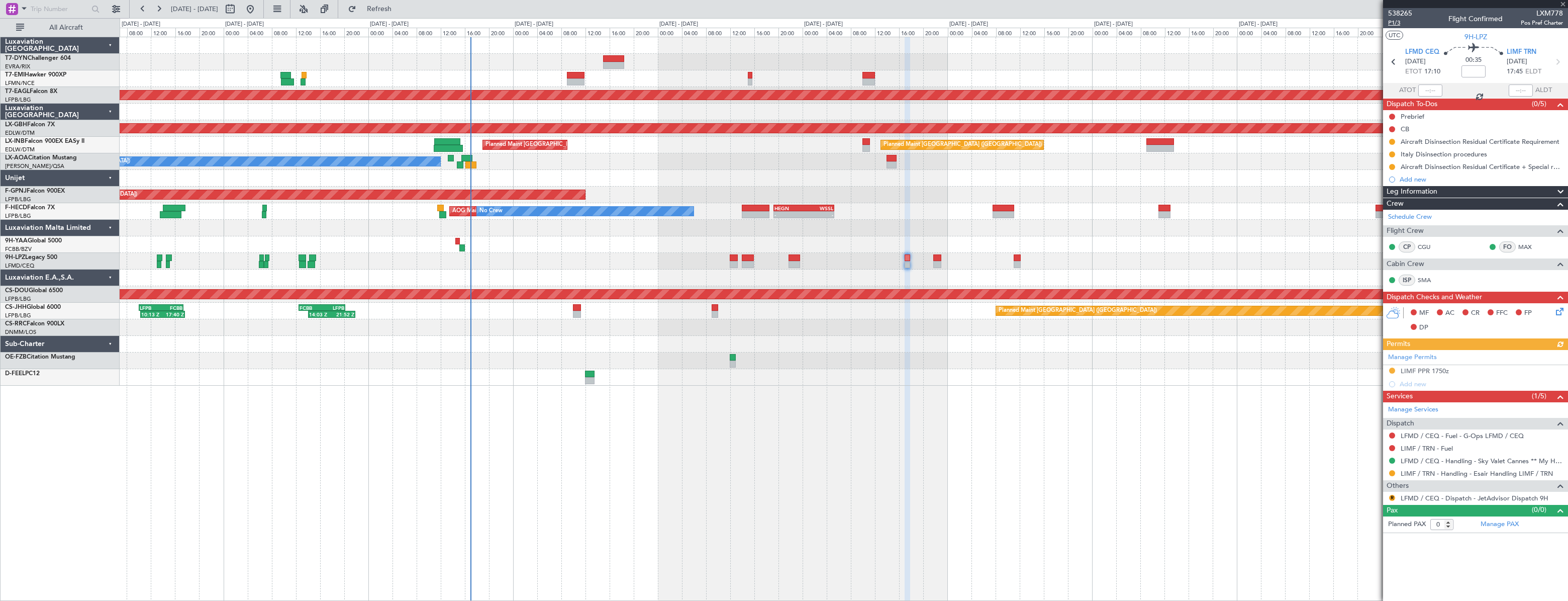
click at [1393, 25] on span "P1/3" at bounding box center [1400, 23] width 24 height 9
click at [401, 7] on span "Refresh" at bounding box center [379, 9] width 42 height 7
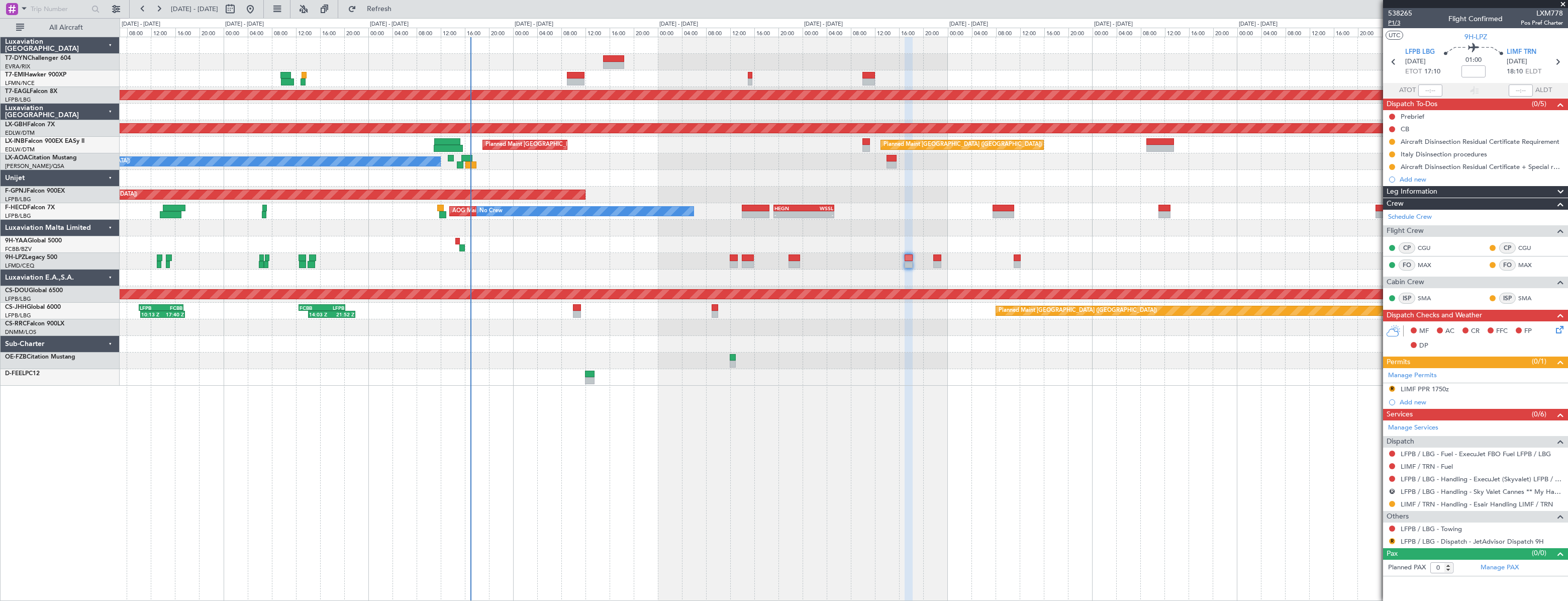
click at [1401, 25] on span "P1/3" at bounding box center [1400, 23] width 24 height 9
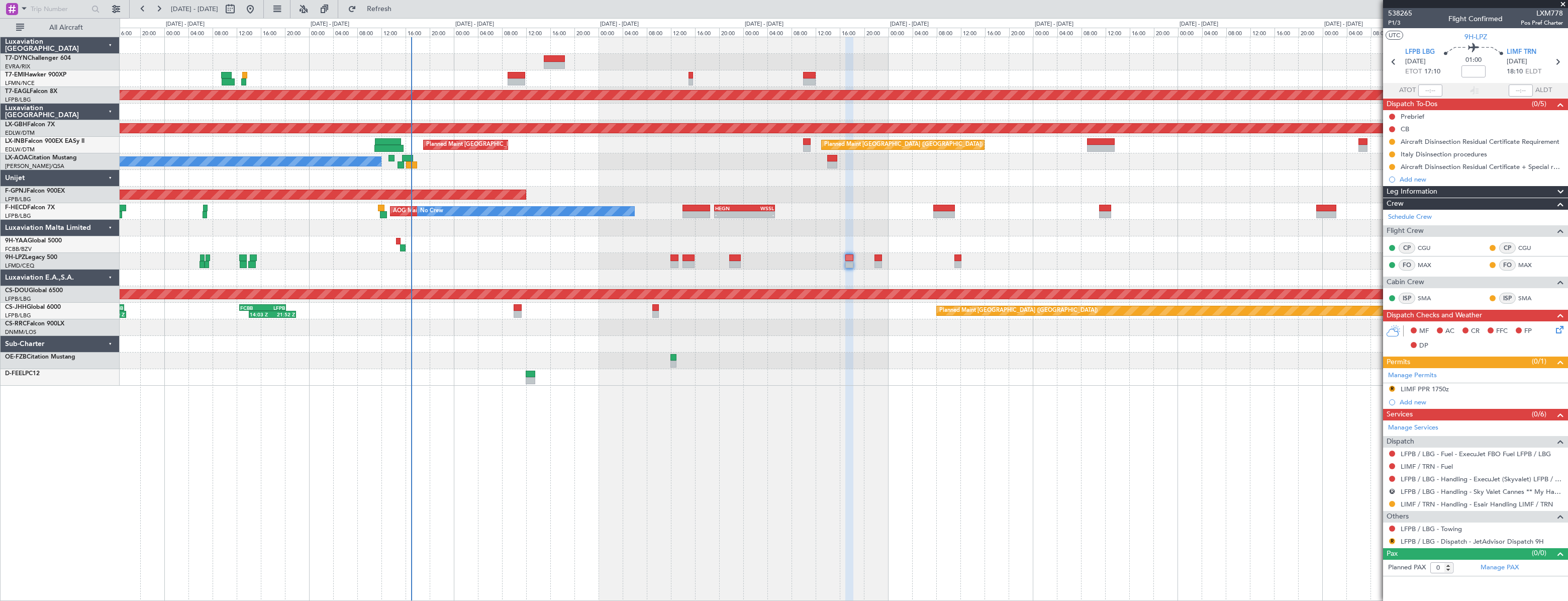
click at [961, 370] on div at bounding box center [844, 377] width 1447 height 16
click at [1393, 24] on span "P1/3" at bounding box center [1400, 23] width 24 height 9
click at [404, 14] on button "Refresh" at bounding box center [373, 9] width 60 height 16
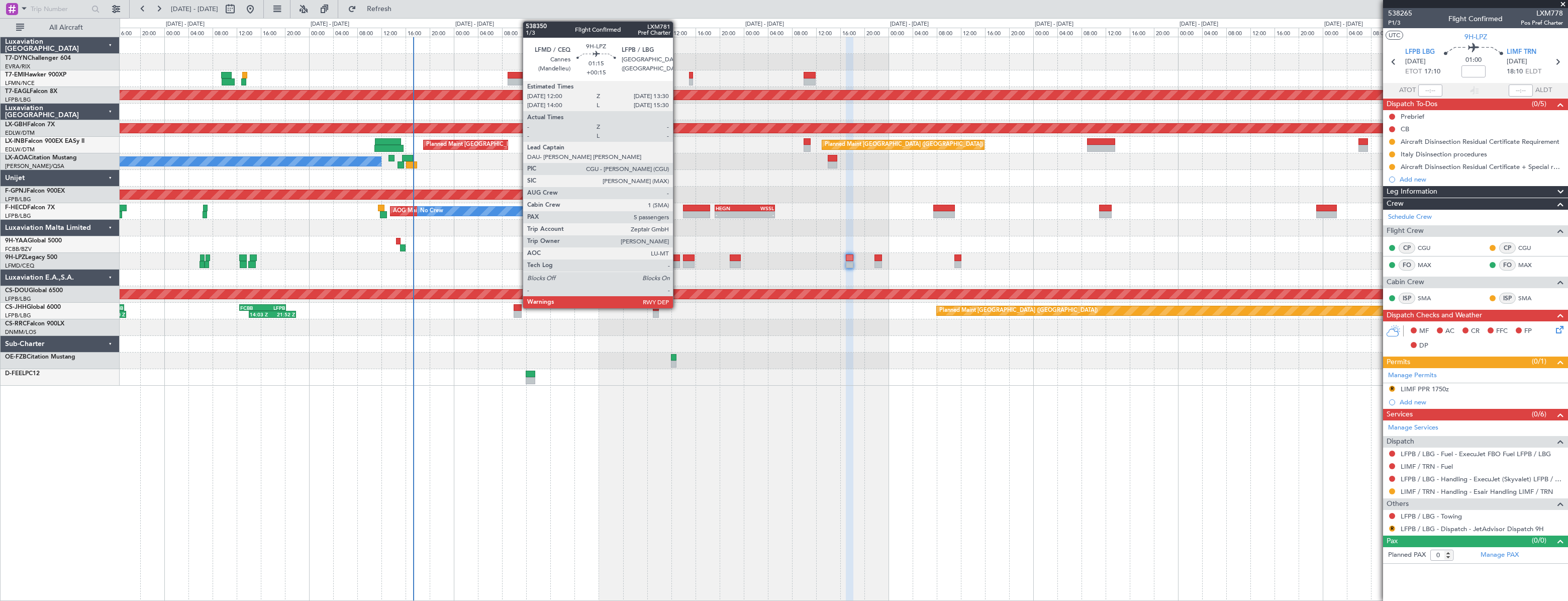
click at [677, 258] on div at bounding box center [676, 258] width 10 height 7
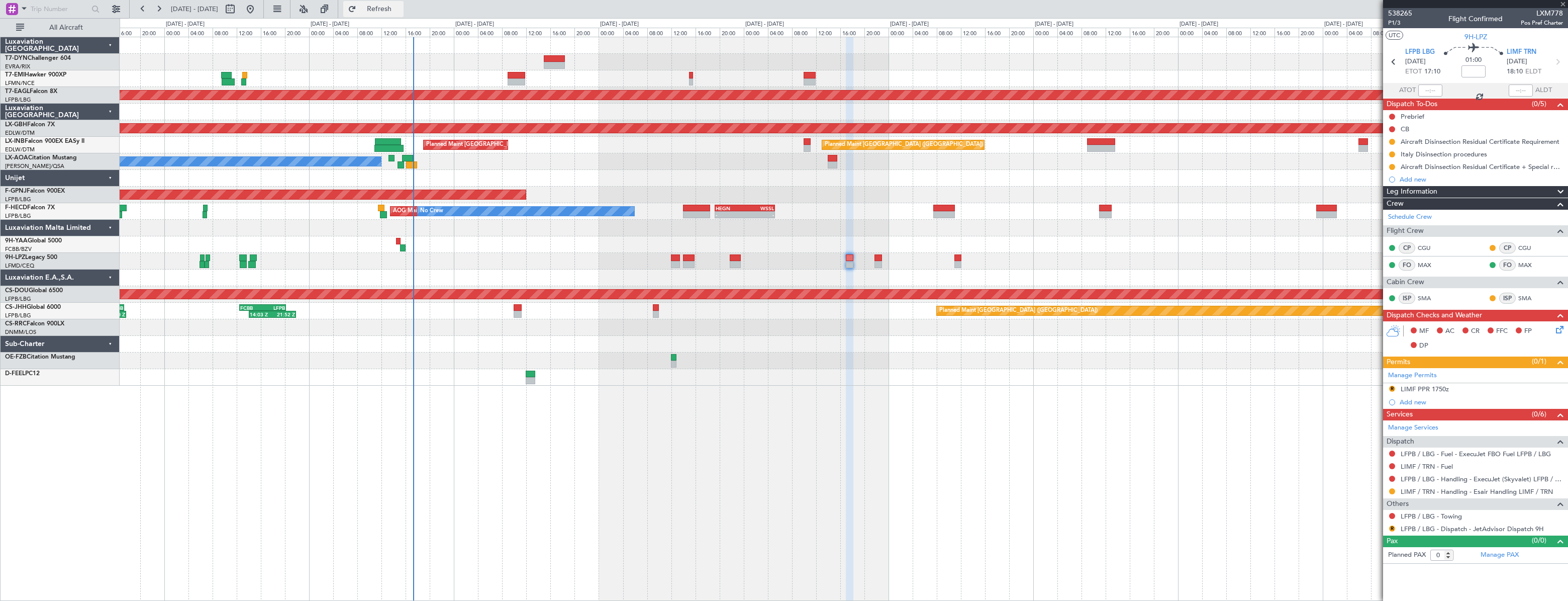
click at [401, 7] on span "Refresh" at bounding box center [379, 9] width 42 height 7
type input "+00:15"
type input "5"
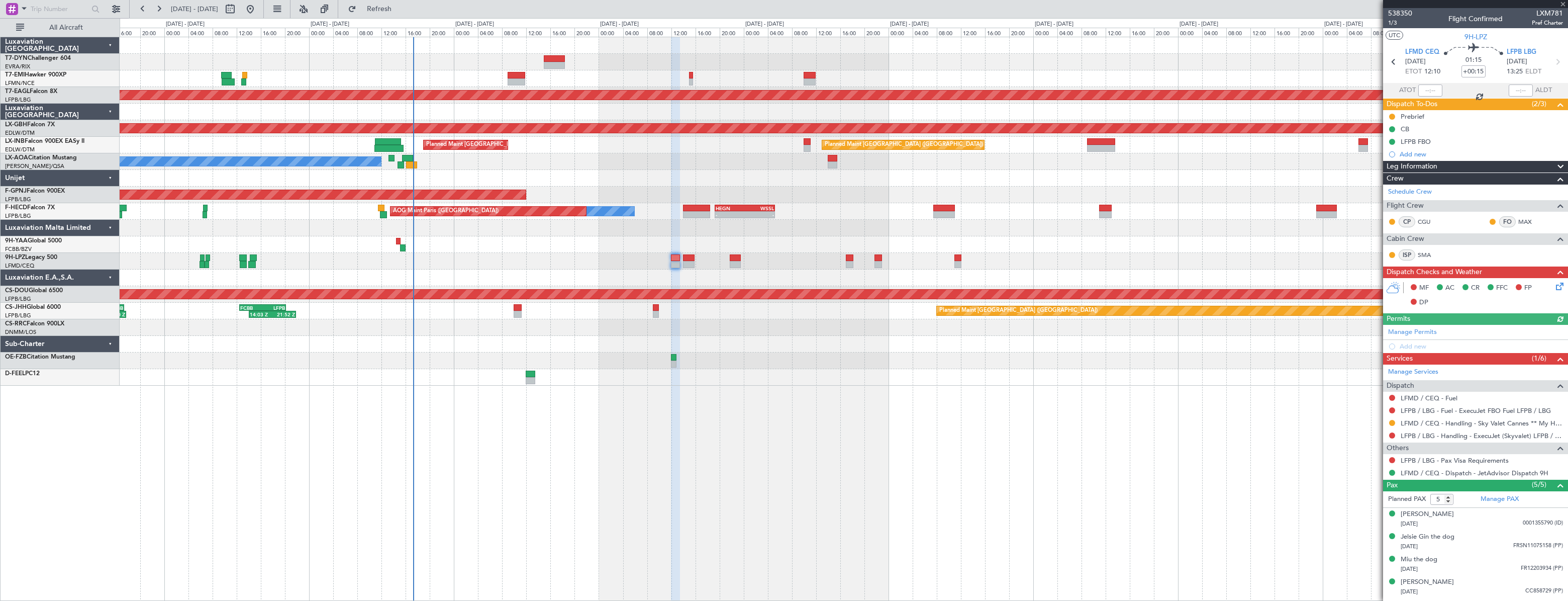
type input "0"
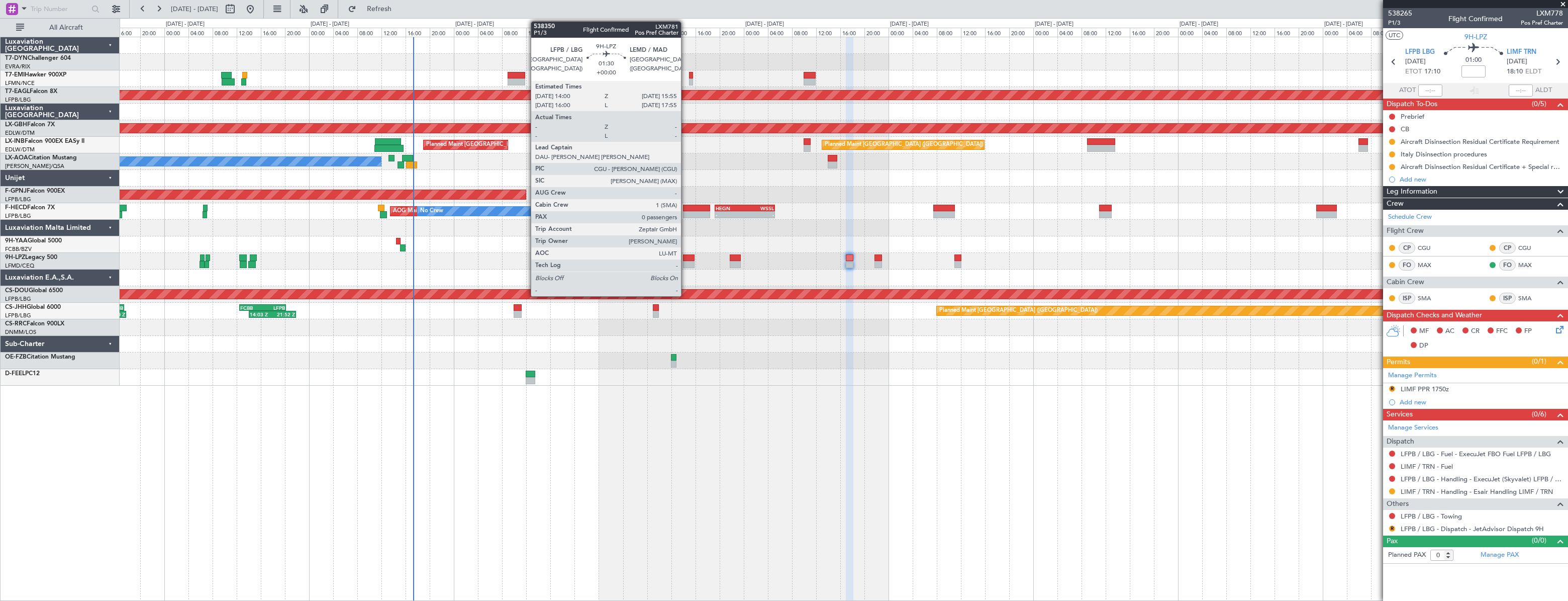
click at [685, 259] on div at bounding box center [689, 258] width 12 height 7
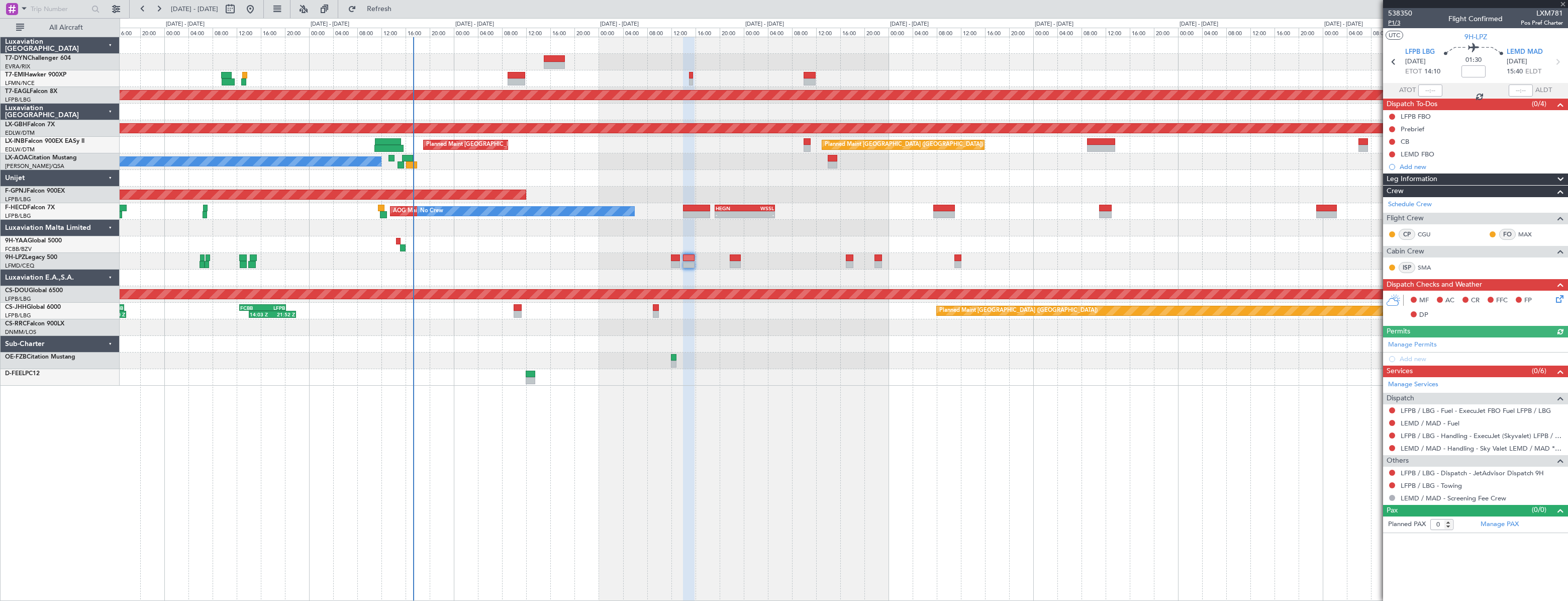
click at [1388, 26] on span "P1/3" at bounding box center [1400, 23] width 24 height 9
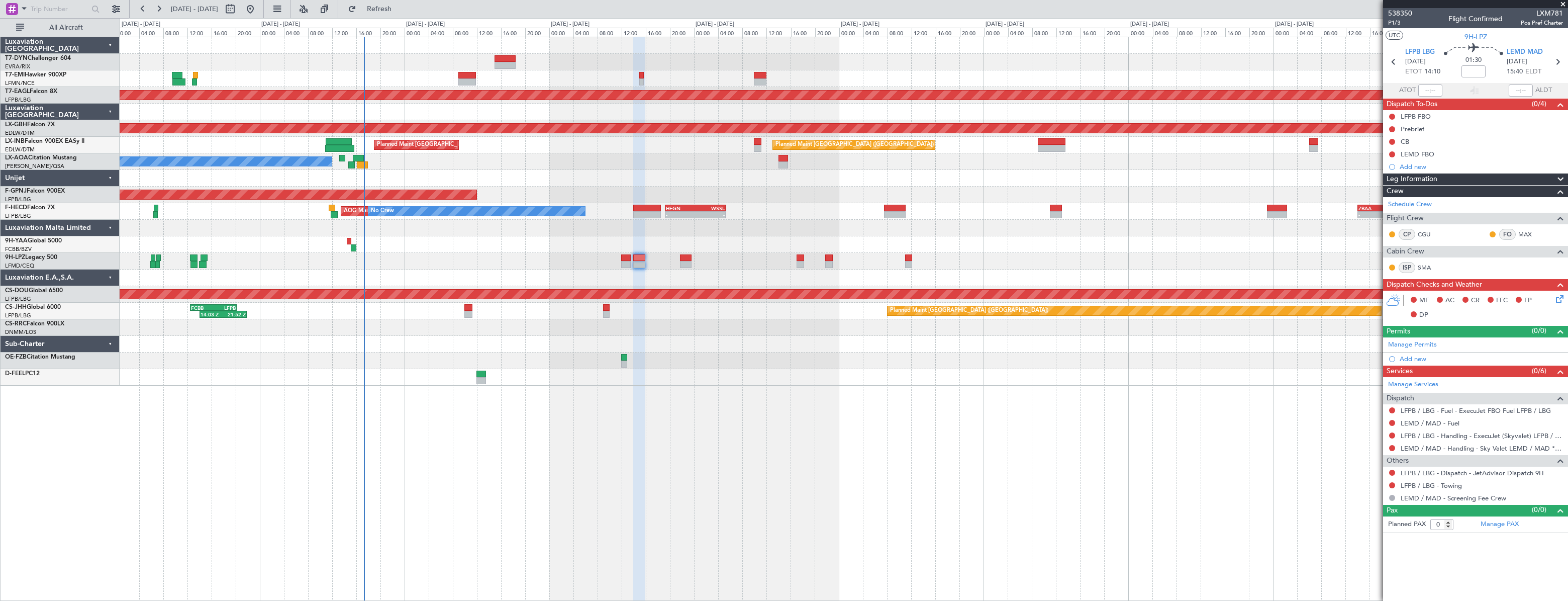
click at [523, 63] on div at bounding box center [844, 62] width 1447 height 16
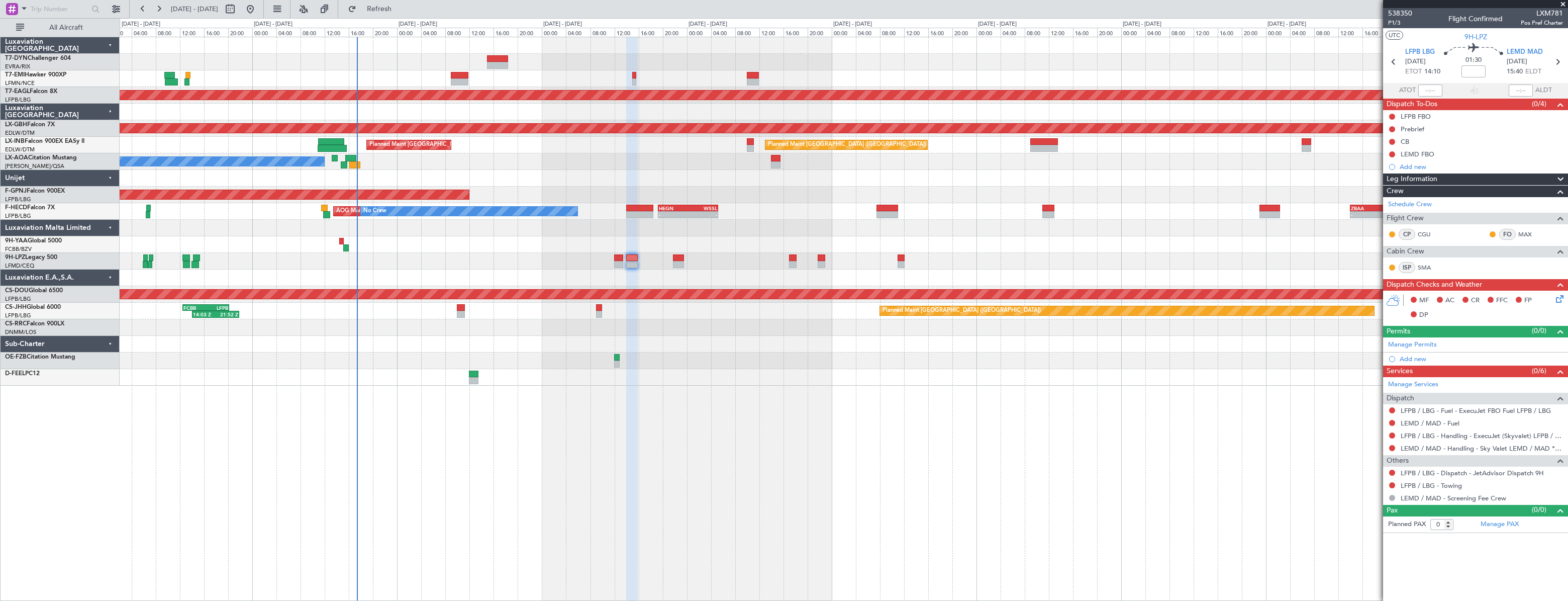
click at [964, 220] on div at bounding box center [844, 228] width 1448 height 16
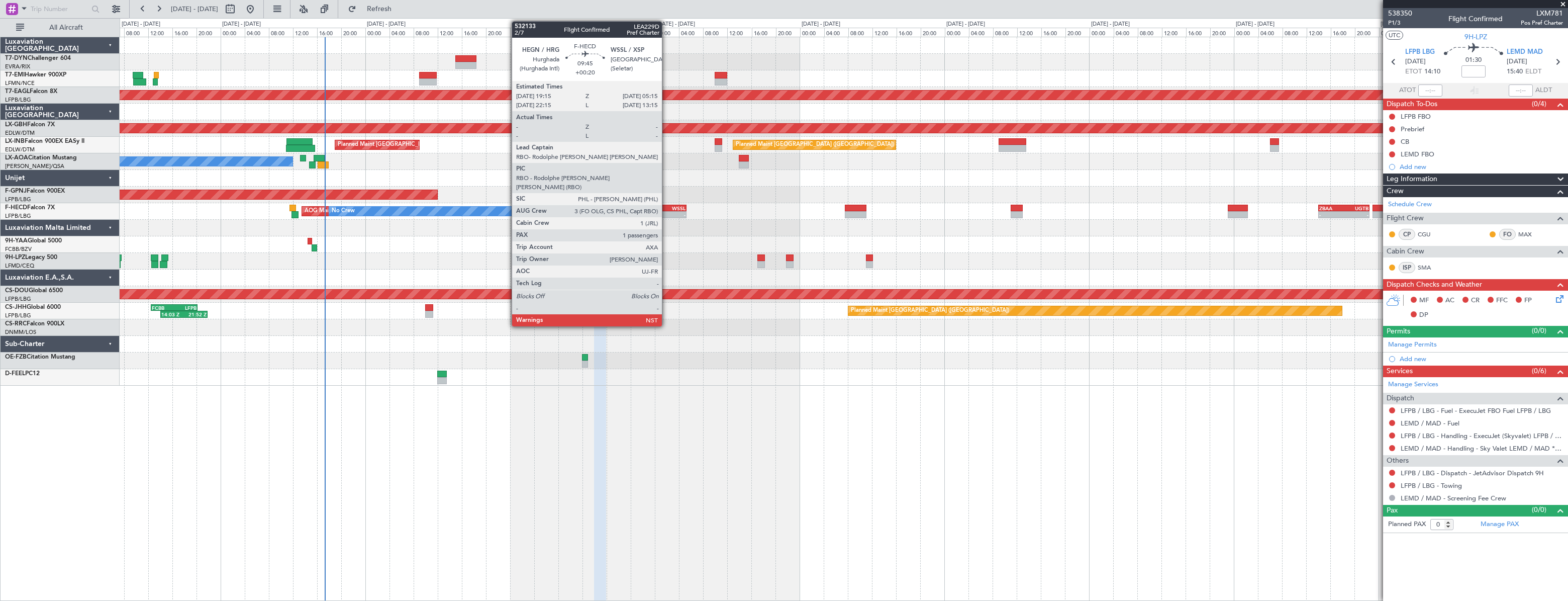
click at [667, 205] on div "WSSL" at bounding box center [671, 208] width 29 height 6
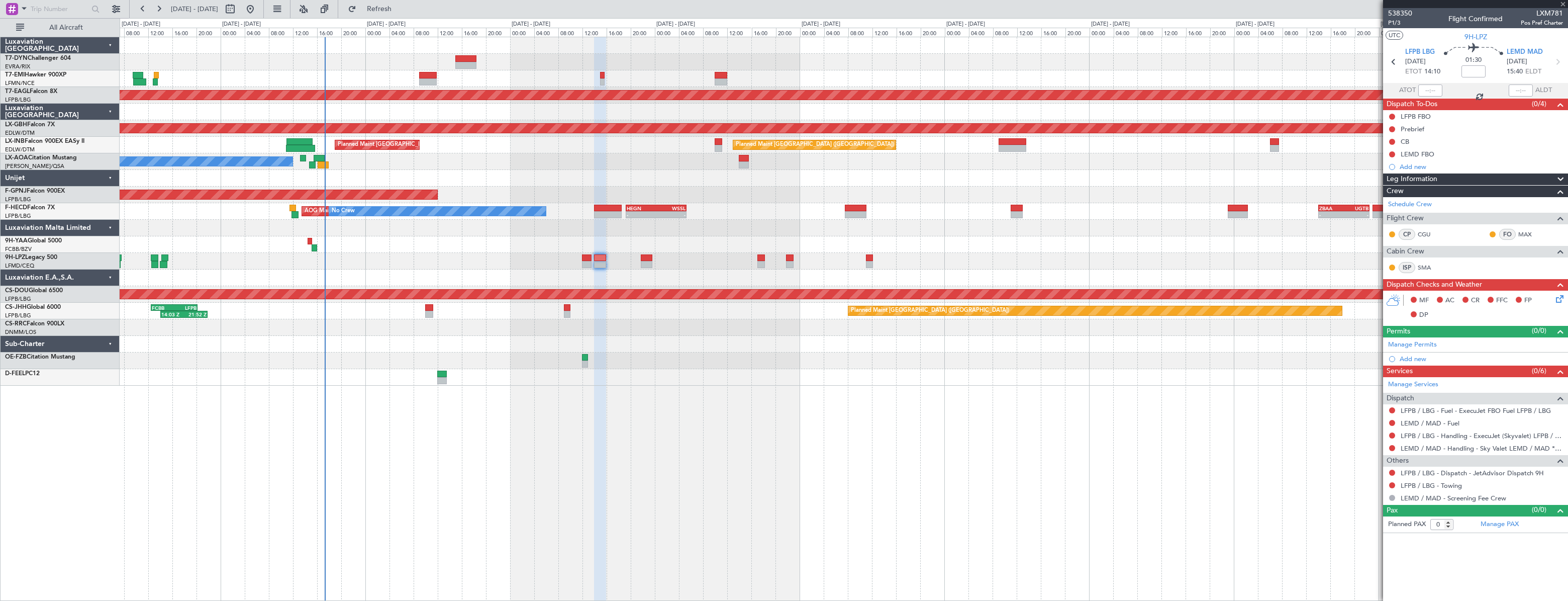
type input "+00:20"
type input "1"
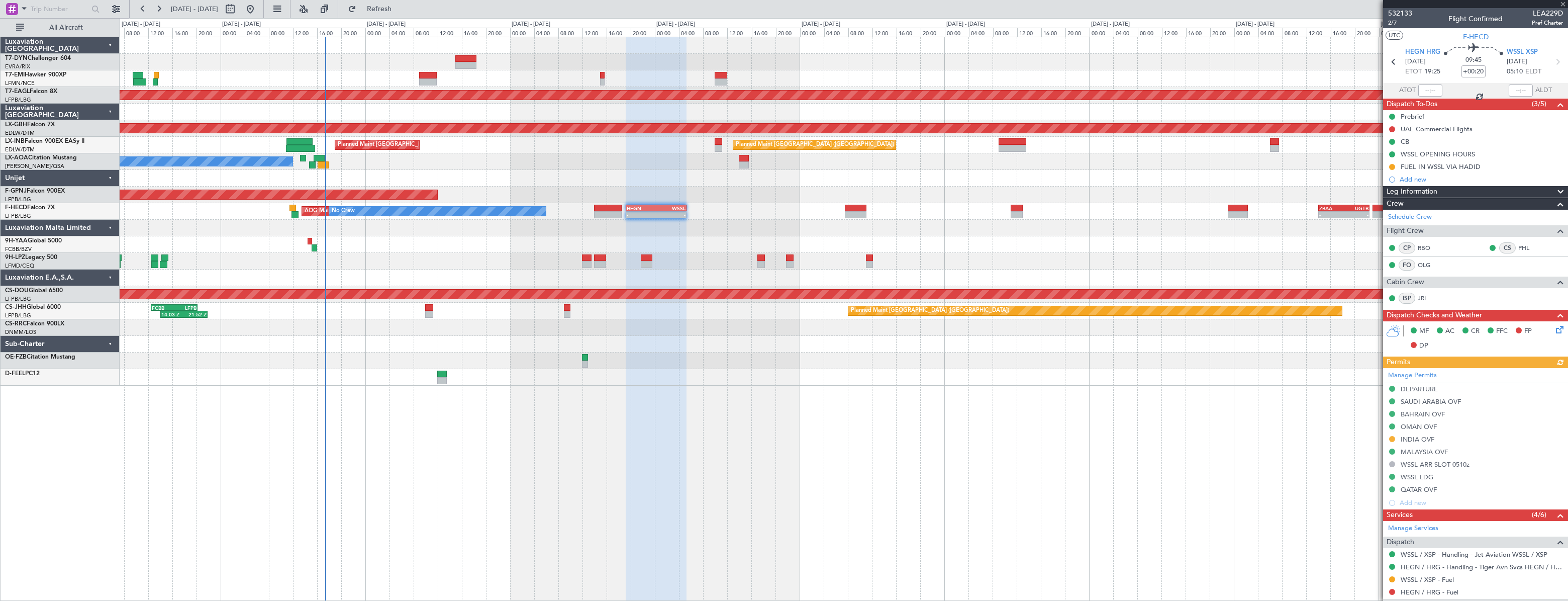
scroll to position [85, 0]
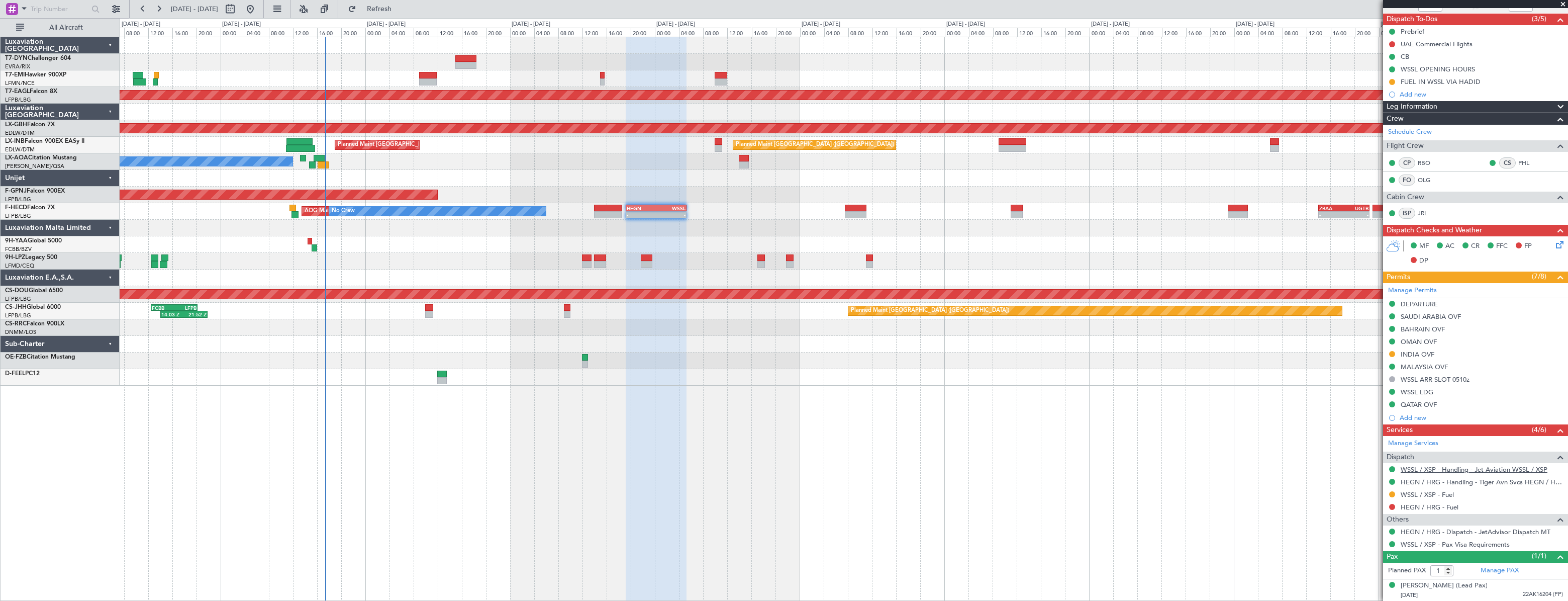
click at [1447, 469] on link "WSSL / XSP - Handling - Jet Aviation WSSL / XSP" at bounding box center [1474, 469] width 147 height 9
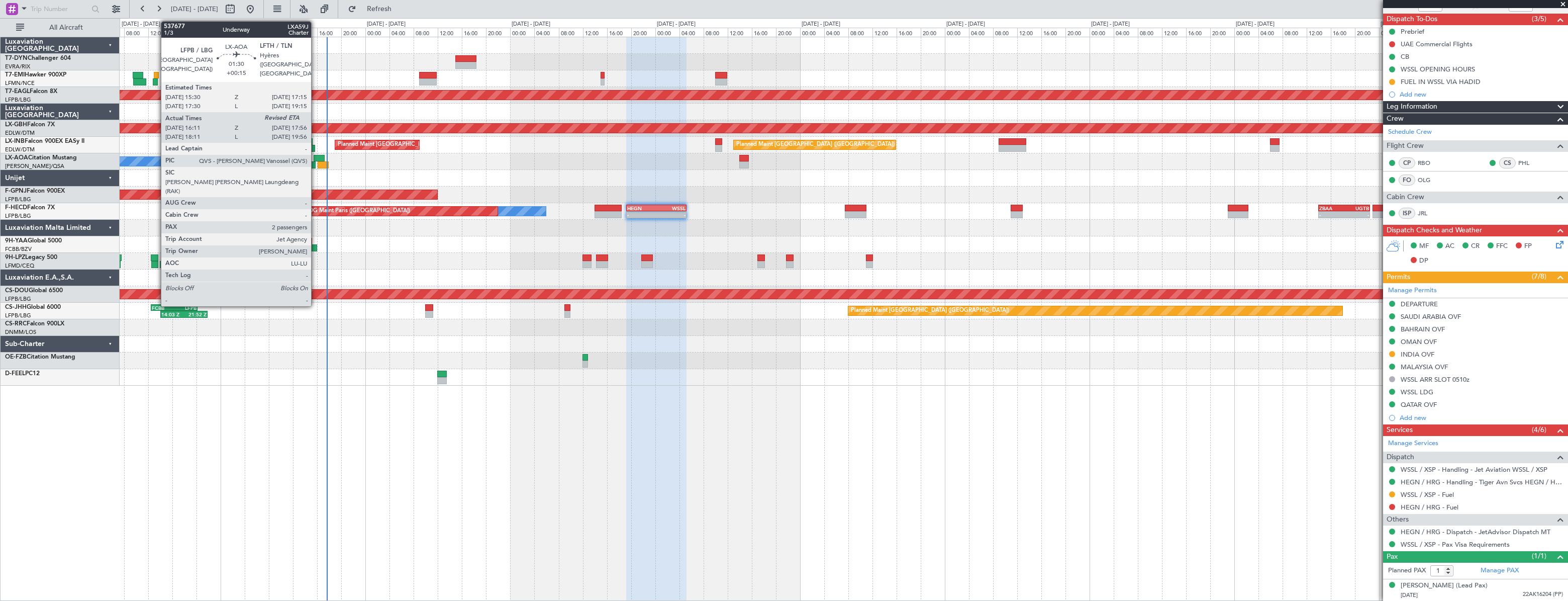
click at [316, 157] on div at bounding box center [319, 158] width 11 height 7
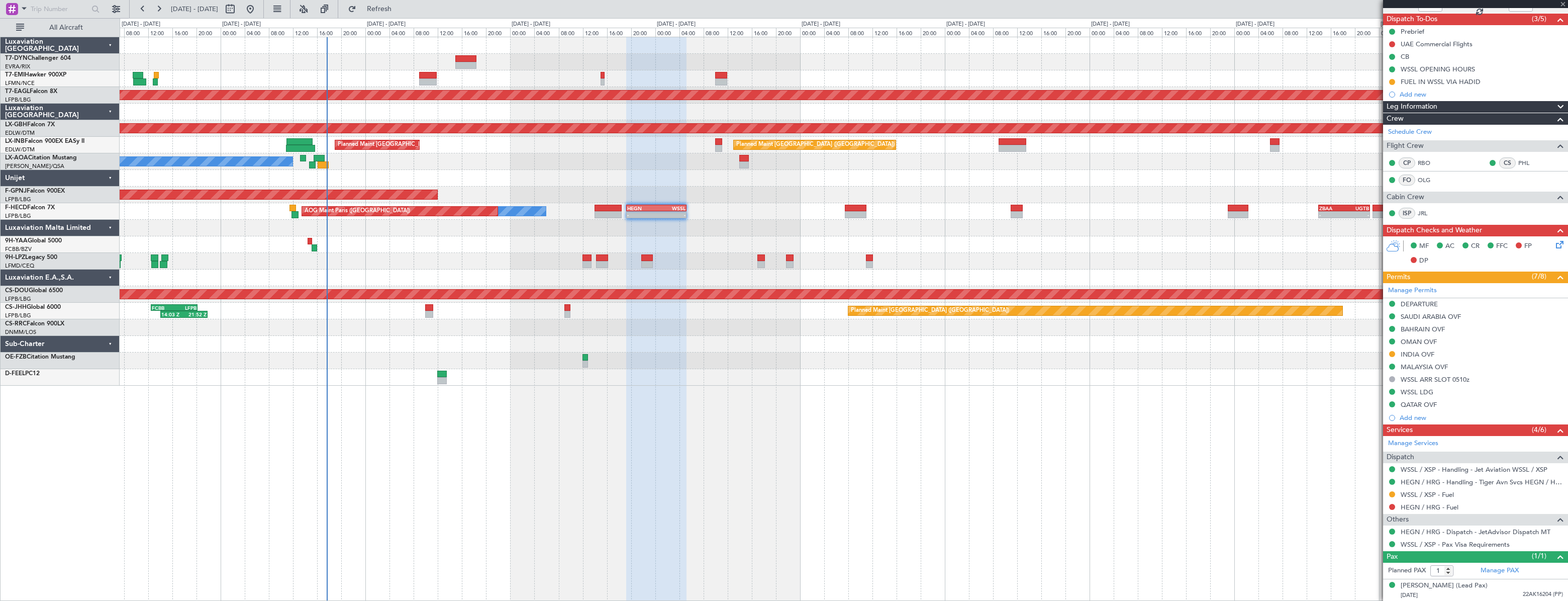
type input "+00:15"
type input "16:21"
type input "2"
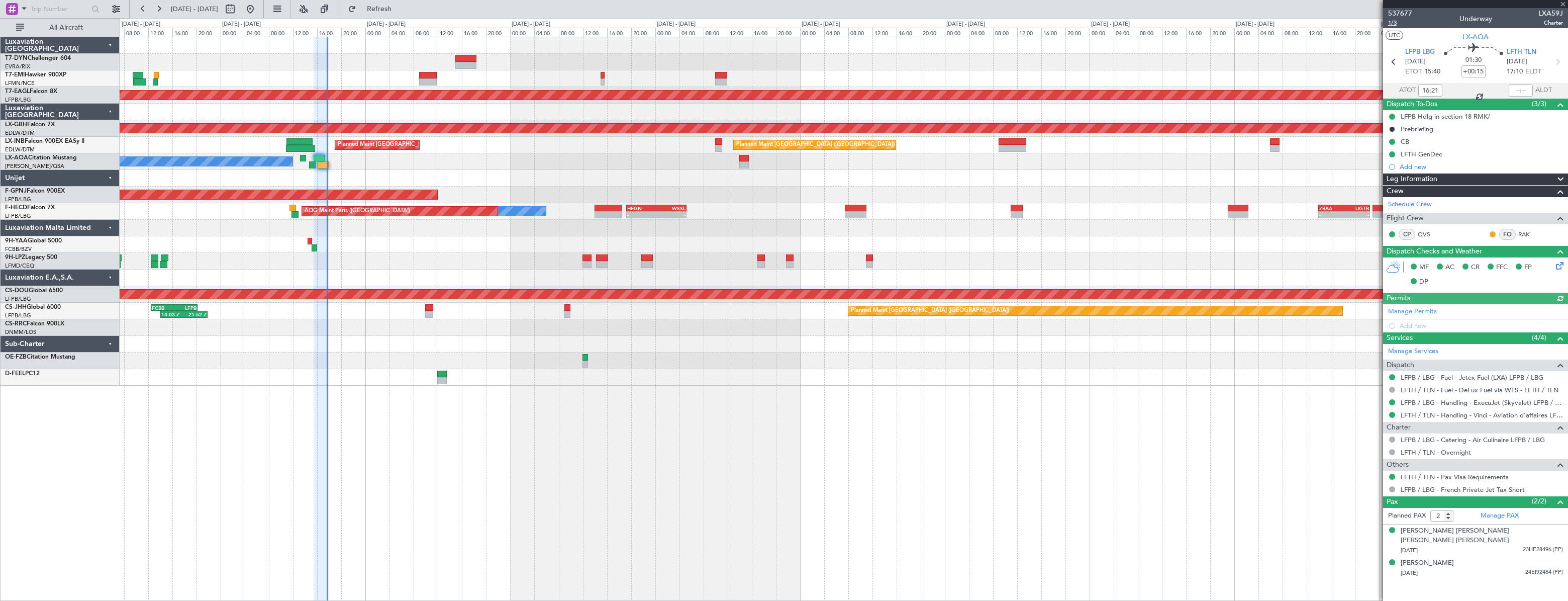
click at [1393, 25] on span "1/3" at bounding box center [1400, 23] width 24 height 9
type input "17:35"
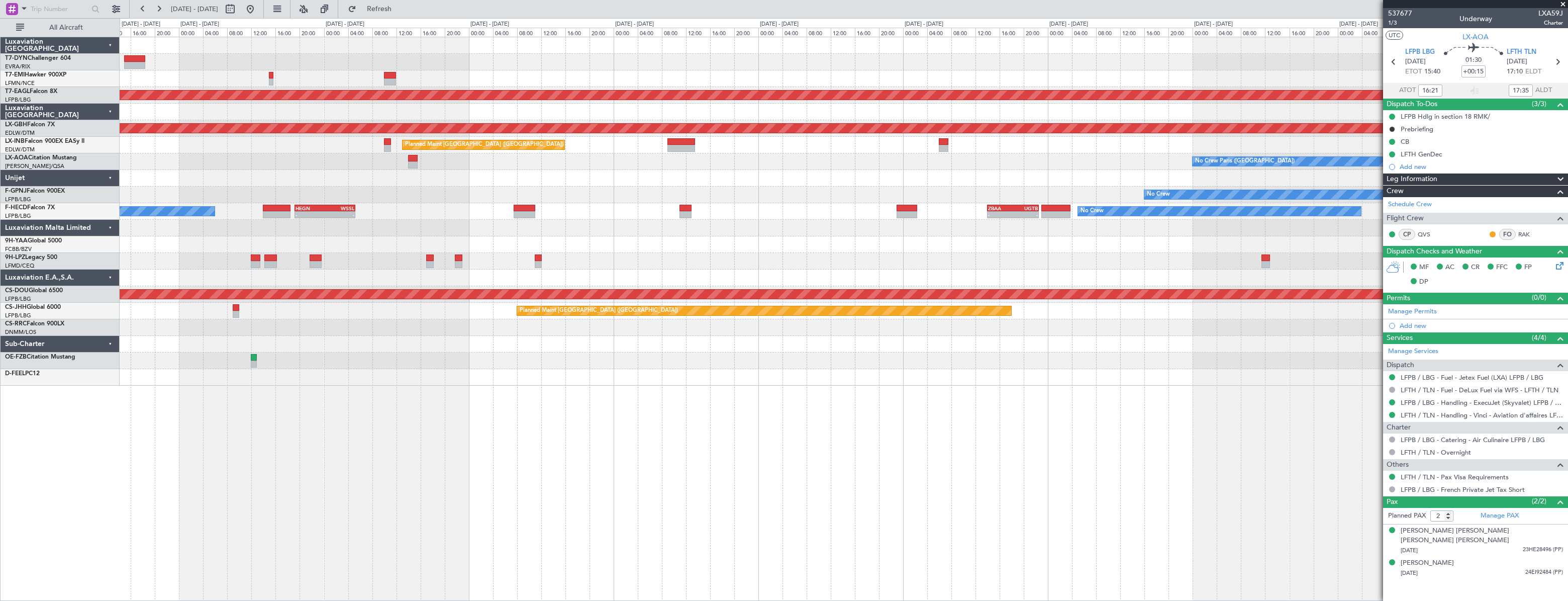
click at [491, 158] on div "No Crew Paris (Le Bourget) No Crew Antwerp (Deurne)" at bounding box center [844, 161] width 1448 height 16
click at [401, 9] on span "Refresh" at bounding box center [379, 9] width 42 height 7
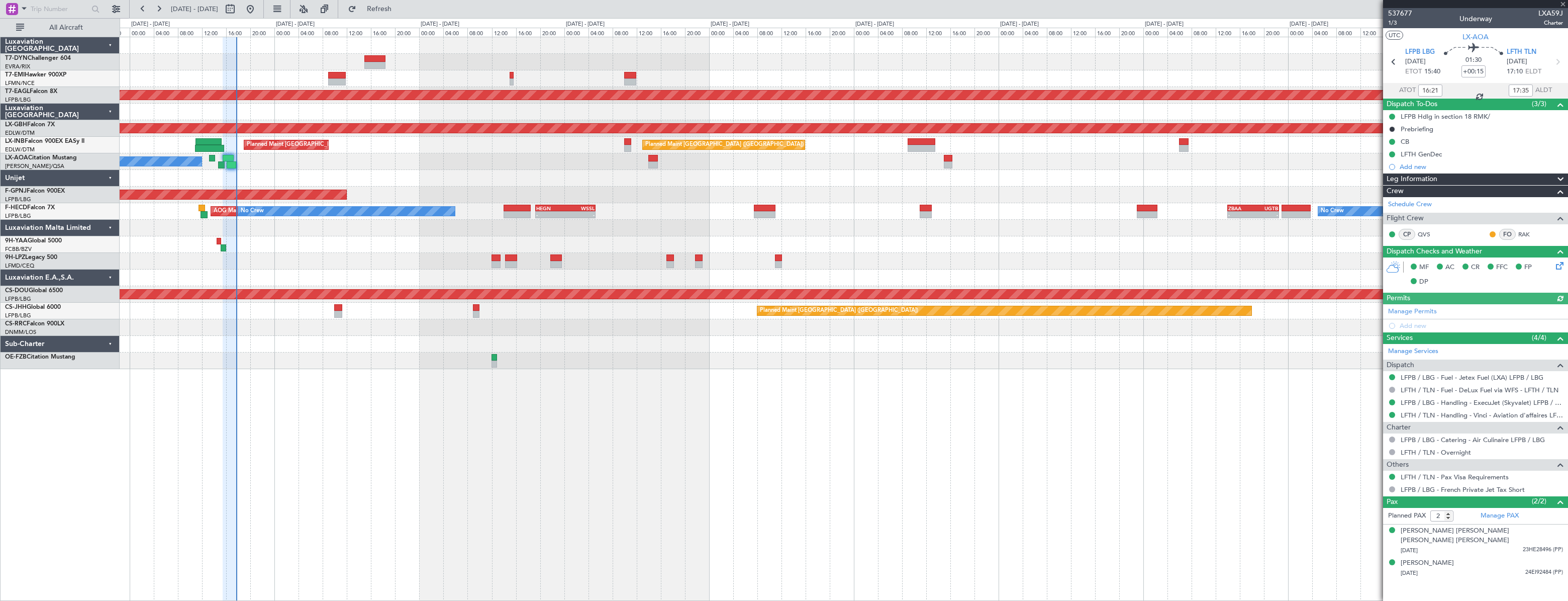
click at [716, 170] on div "No Crew Planned Maint Dubai (Al Maktoum Intl) Planned Maint Nurnberg Planned Ma…" at bounding box center [844, 203] width 1448 height 332
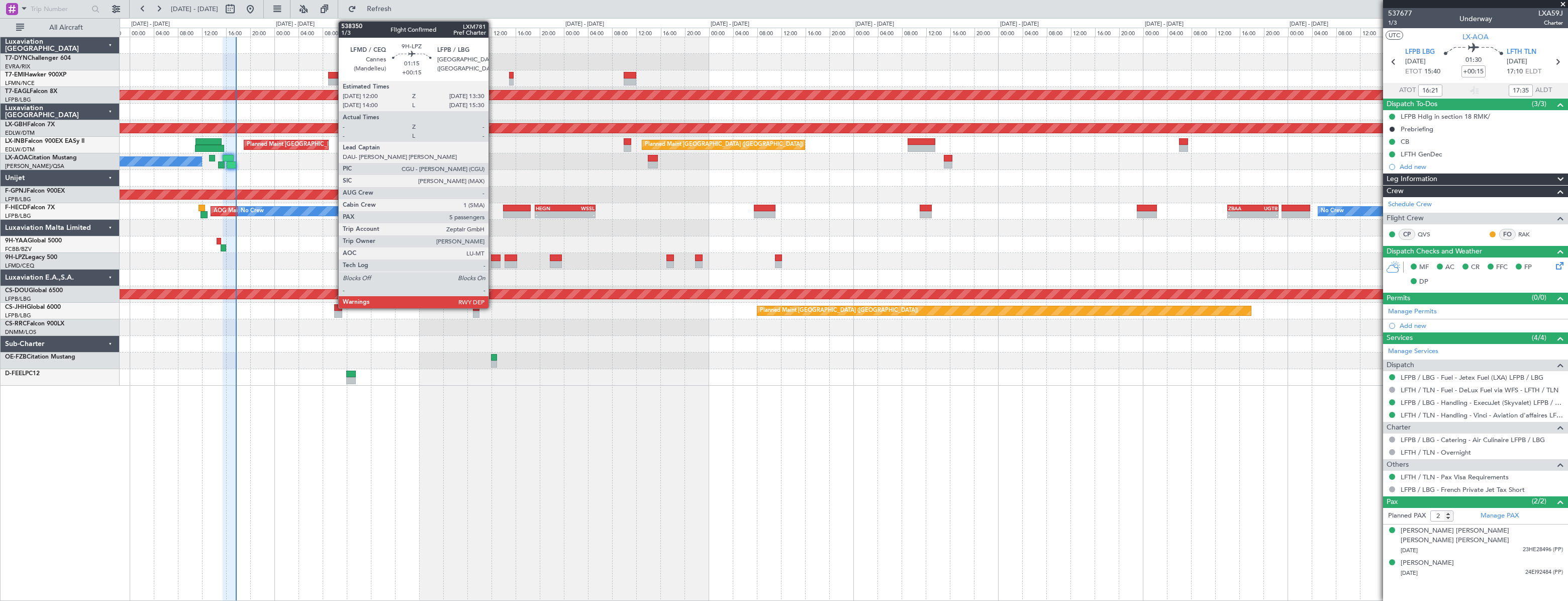
click at [493, 255] on div at bounding box center [496, 258] width 10 height 7
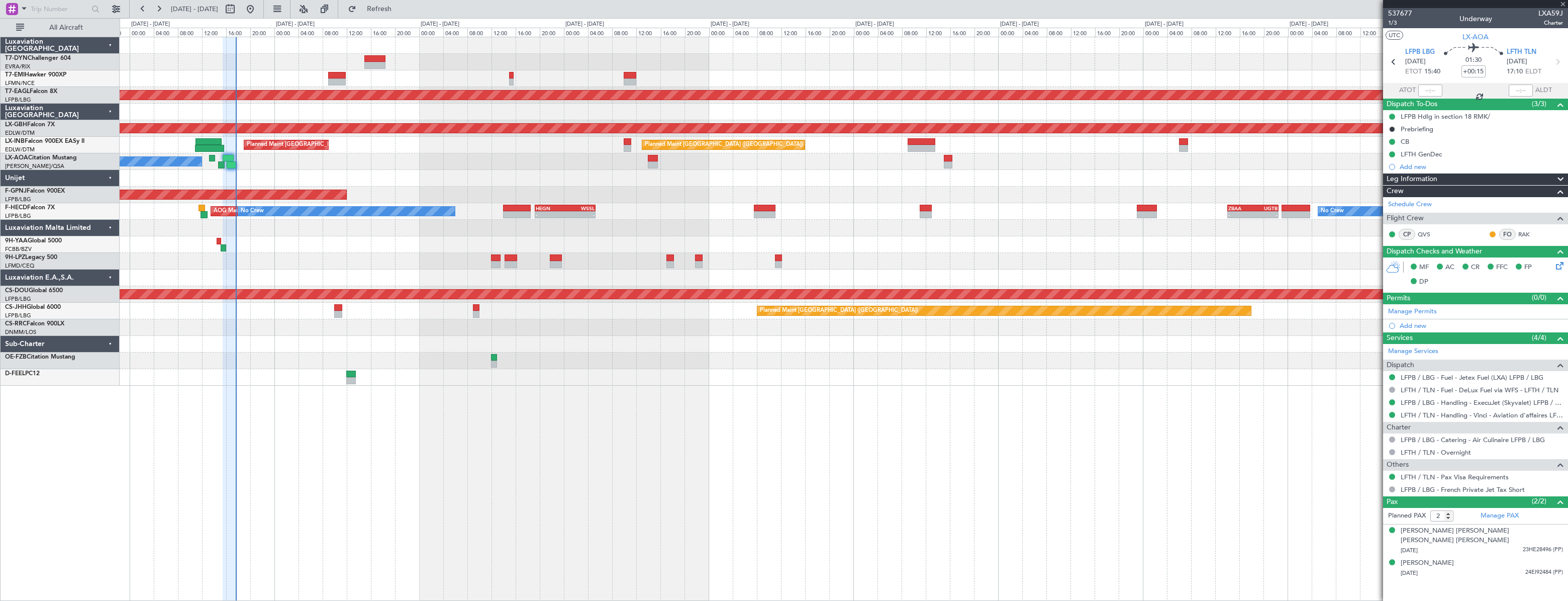
type input "5"
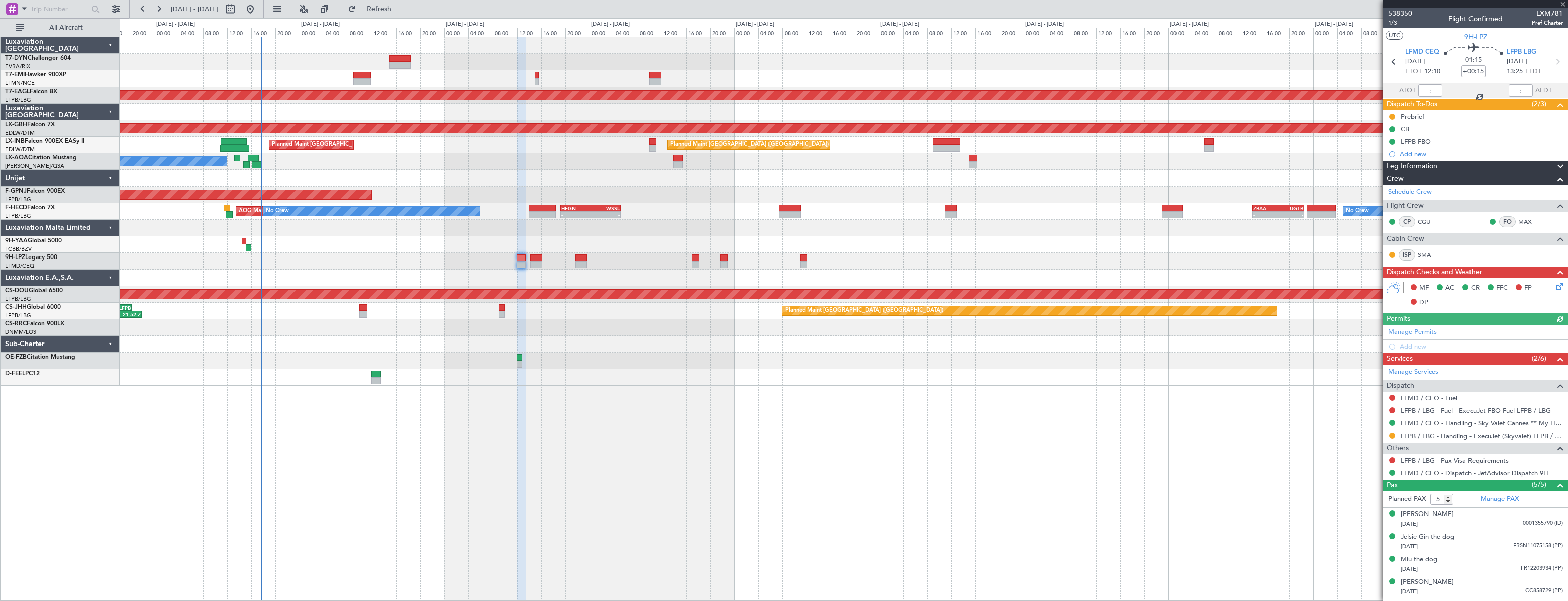
click at [656, 365] on div at bounding box center [844, 360] width 1448 height 16
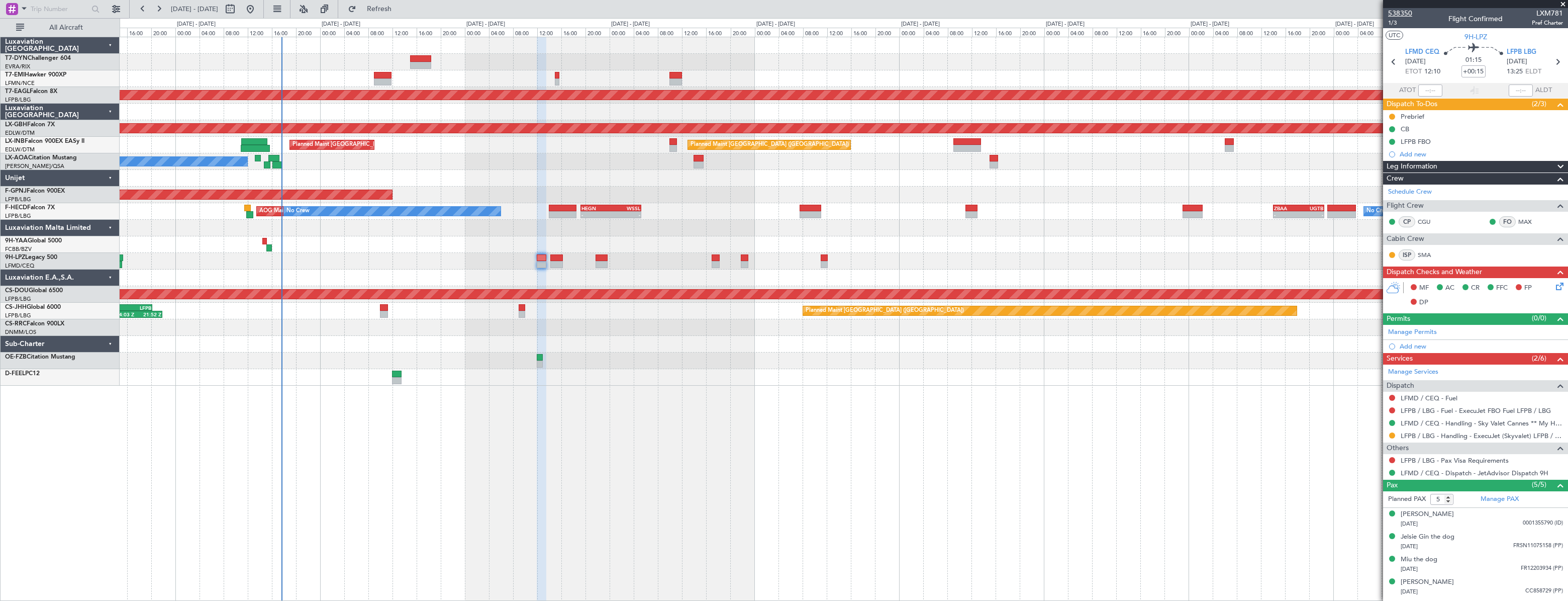
click at [1396, 14] on span "538350" at bounding box center [1400, 13] width 24 height 10
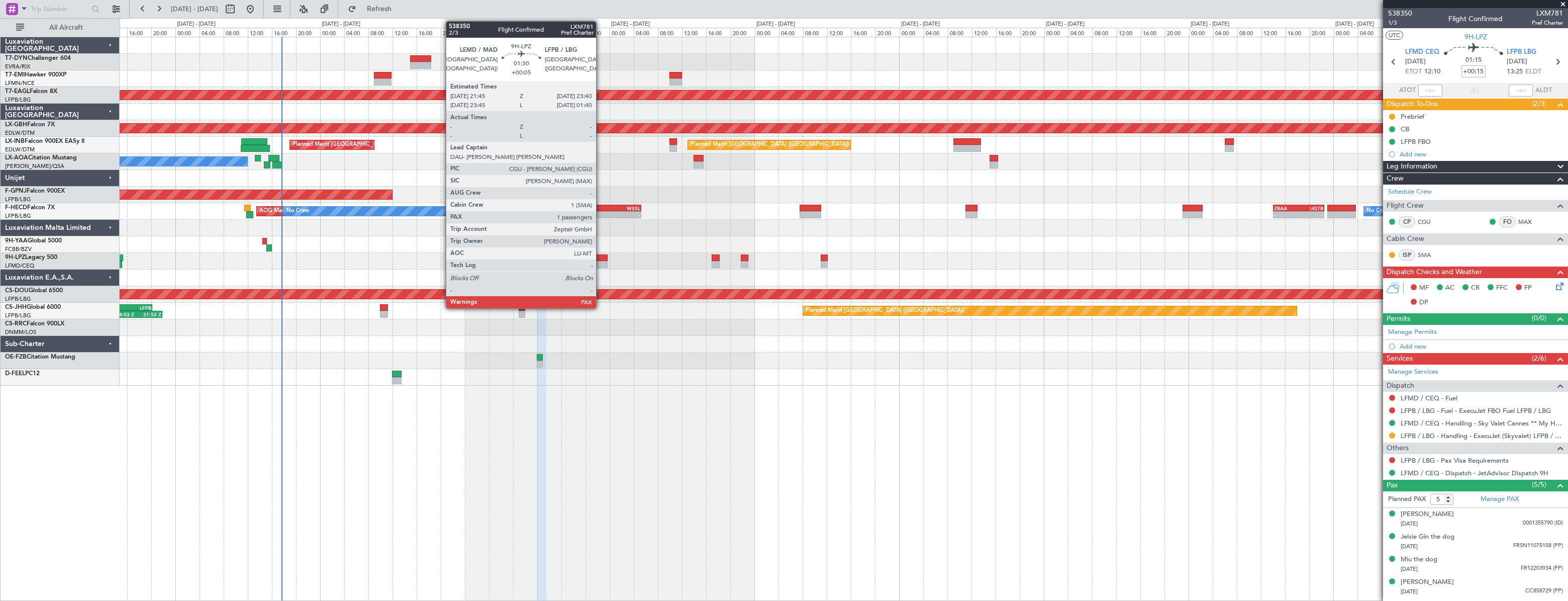
click at [601, 258] on div at bounding box center [601, 258] width 12 height 7
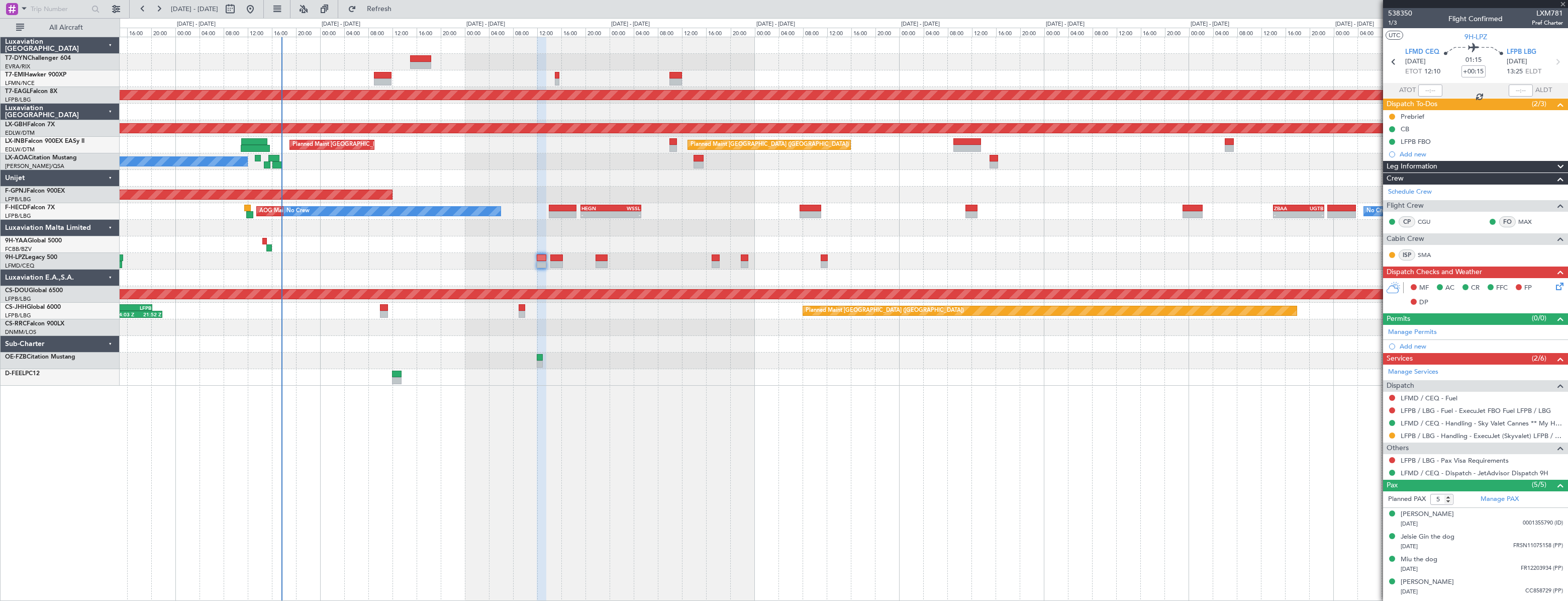
type input "+00:05"
type input "1"
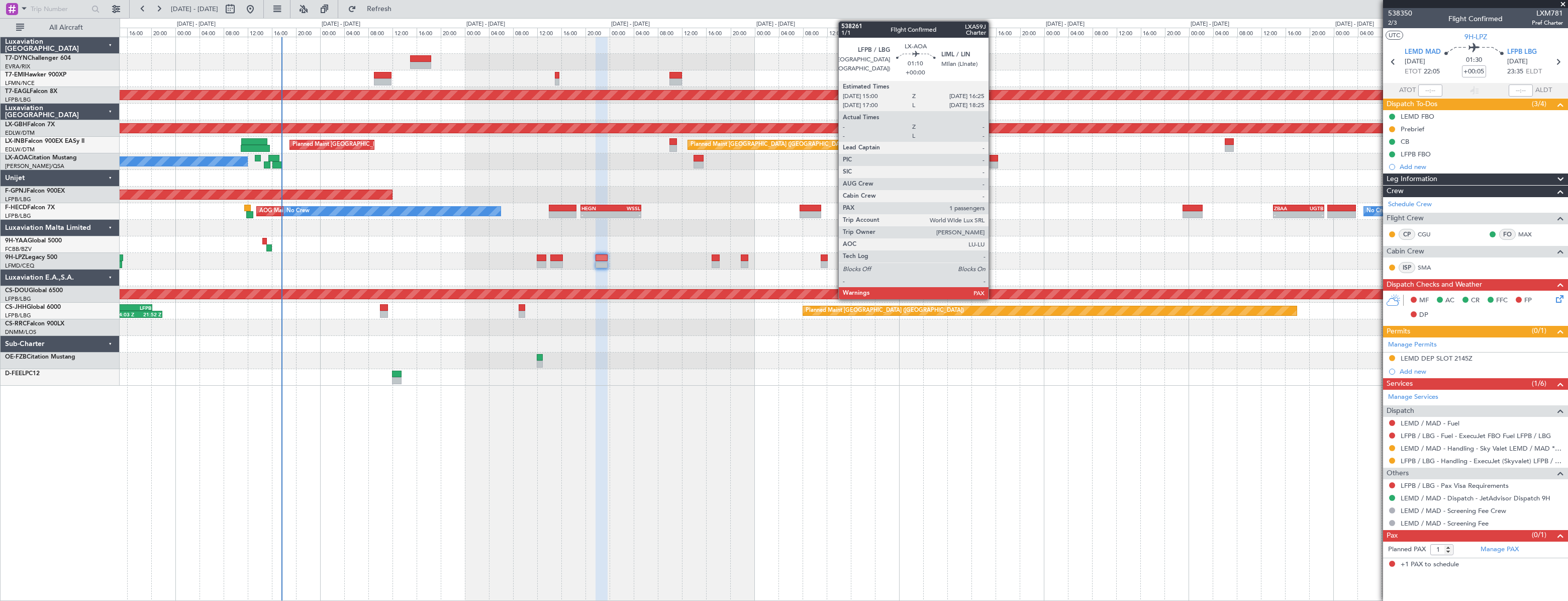
click at [993, 157] on div at bounding box center [994, 158] width 9 height 7
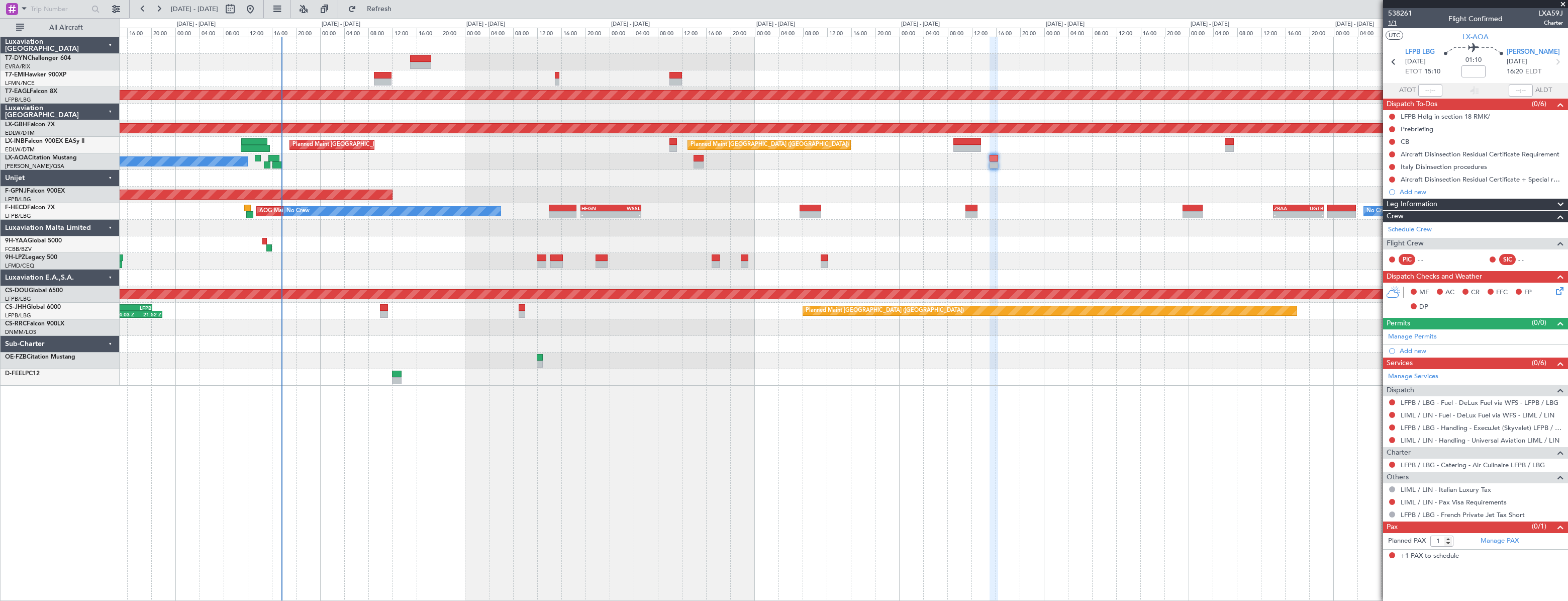
click at [1388, 24] on span "1/1" at bounding box center [1400, 23] width 24 height 9
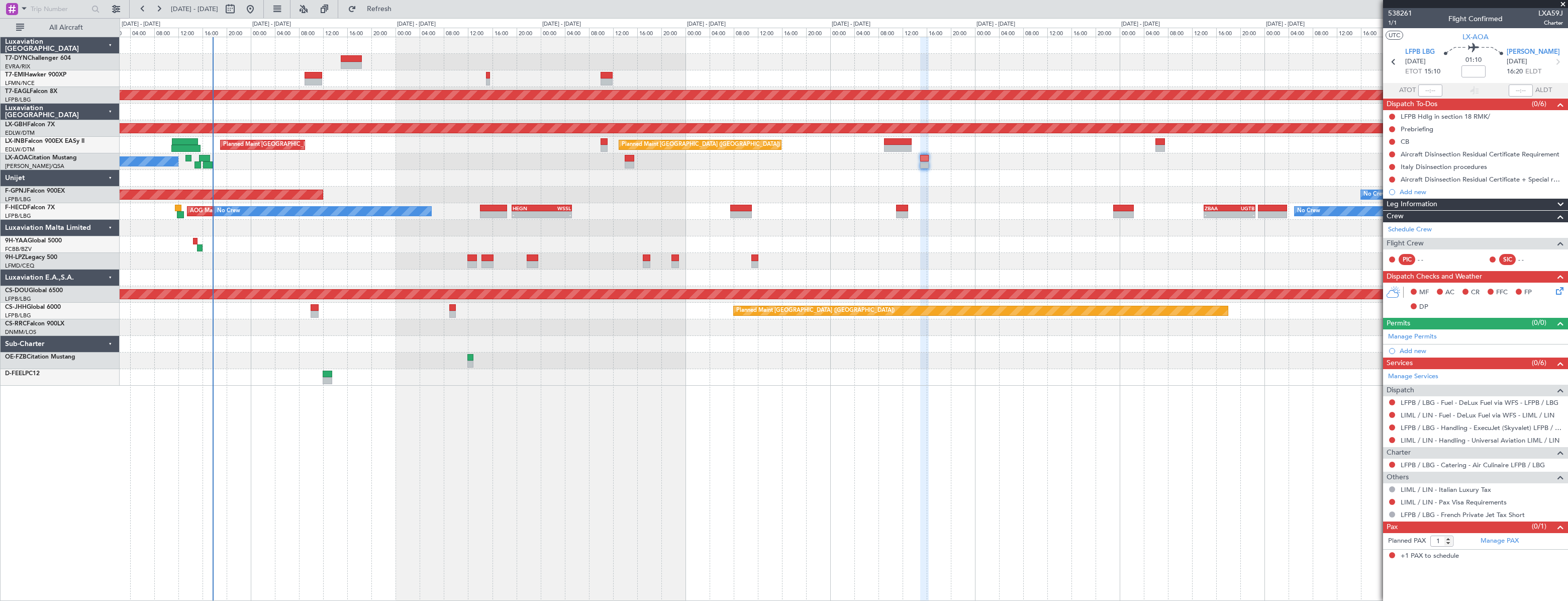
click at [968, 185] on div "No Crew Planned Maint Dubai (Al Maktoum Intl) Planned Maint Nurnberg Planned Ma…" at bounding box center [844, 211] width 1448 height 348
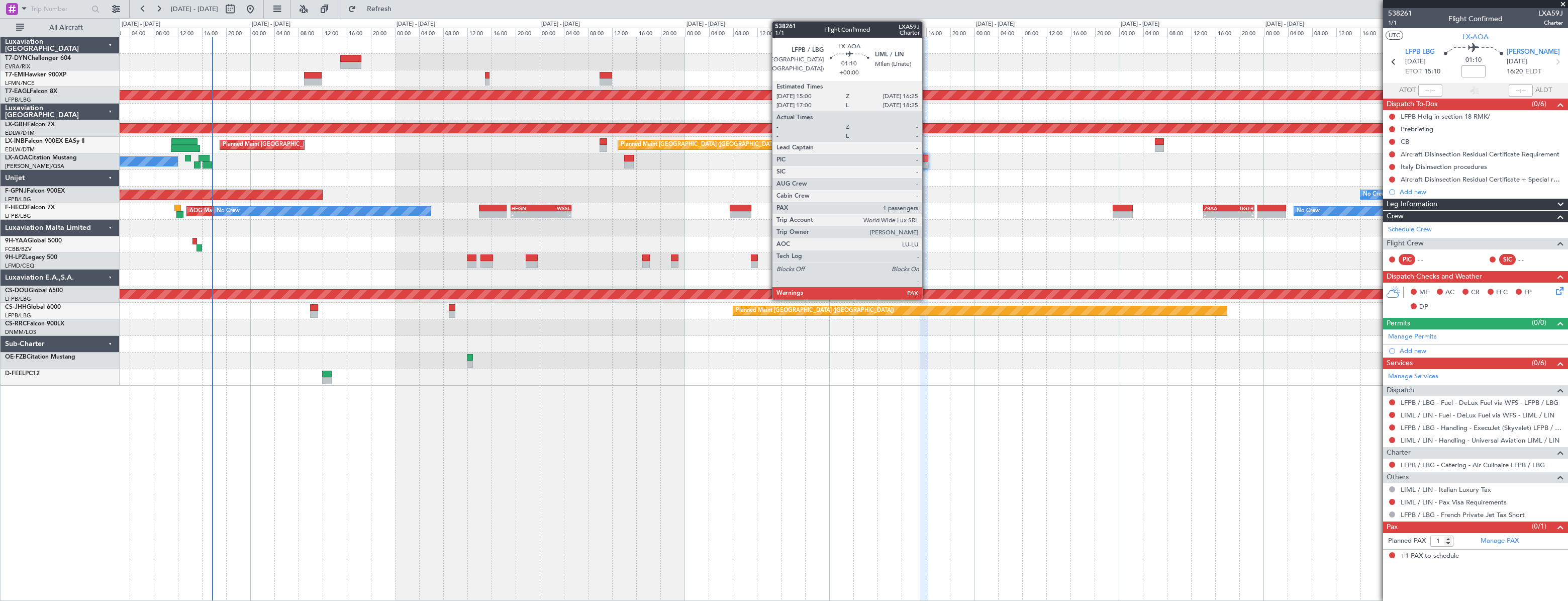
click at [926, 156] on div at bounding box center [924, 158] width 9 height 7
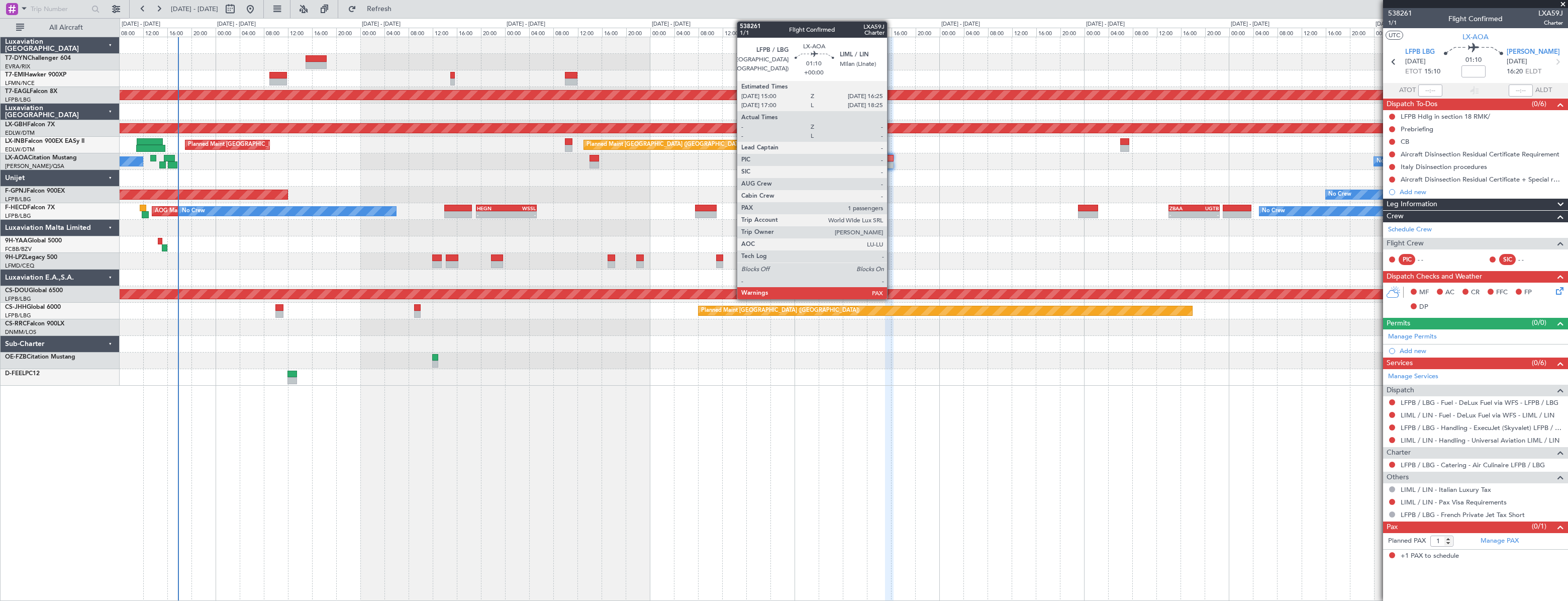
click at [892, 158] on div at bounding box center [889, 158] width 9 height 7
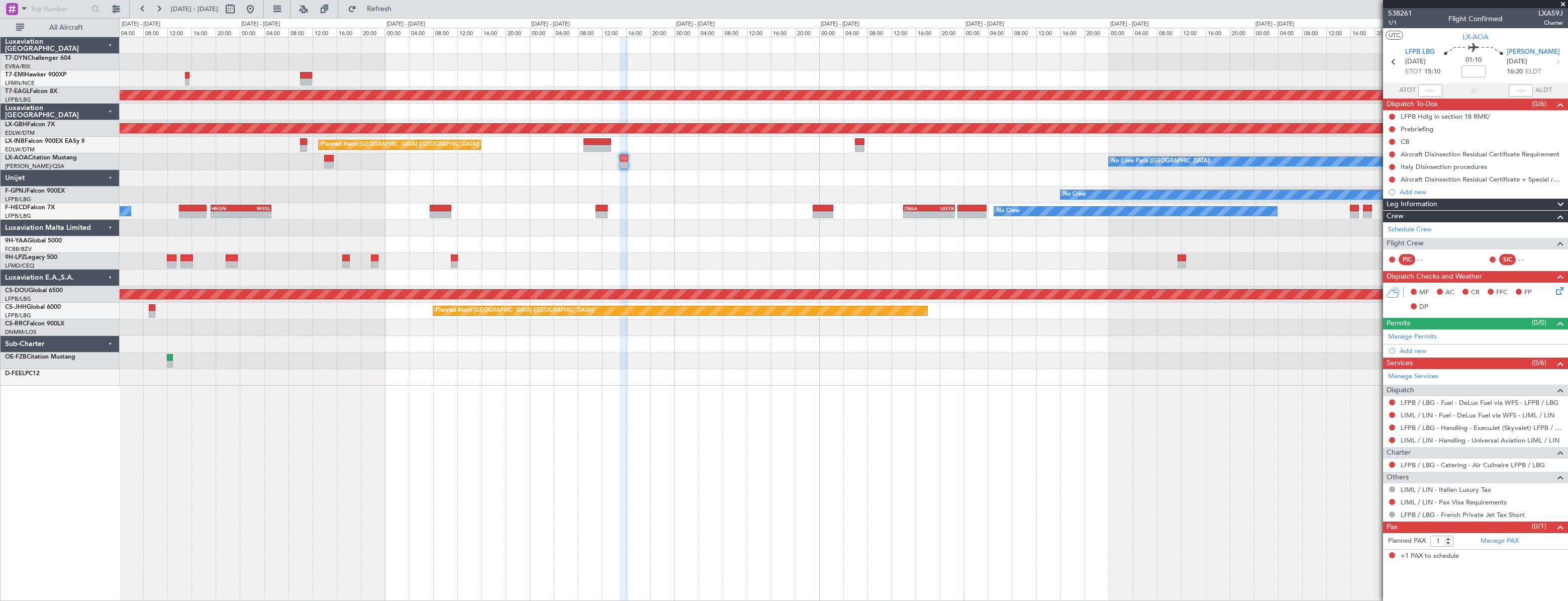
click at [919, 163] on div "No Crew Planned Maint Dubai (Al Maktoum Intl) Planned Maint Nurnberg Planned Ma…" at bounding box center [844, 211] width 1448 height 348
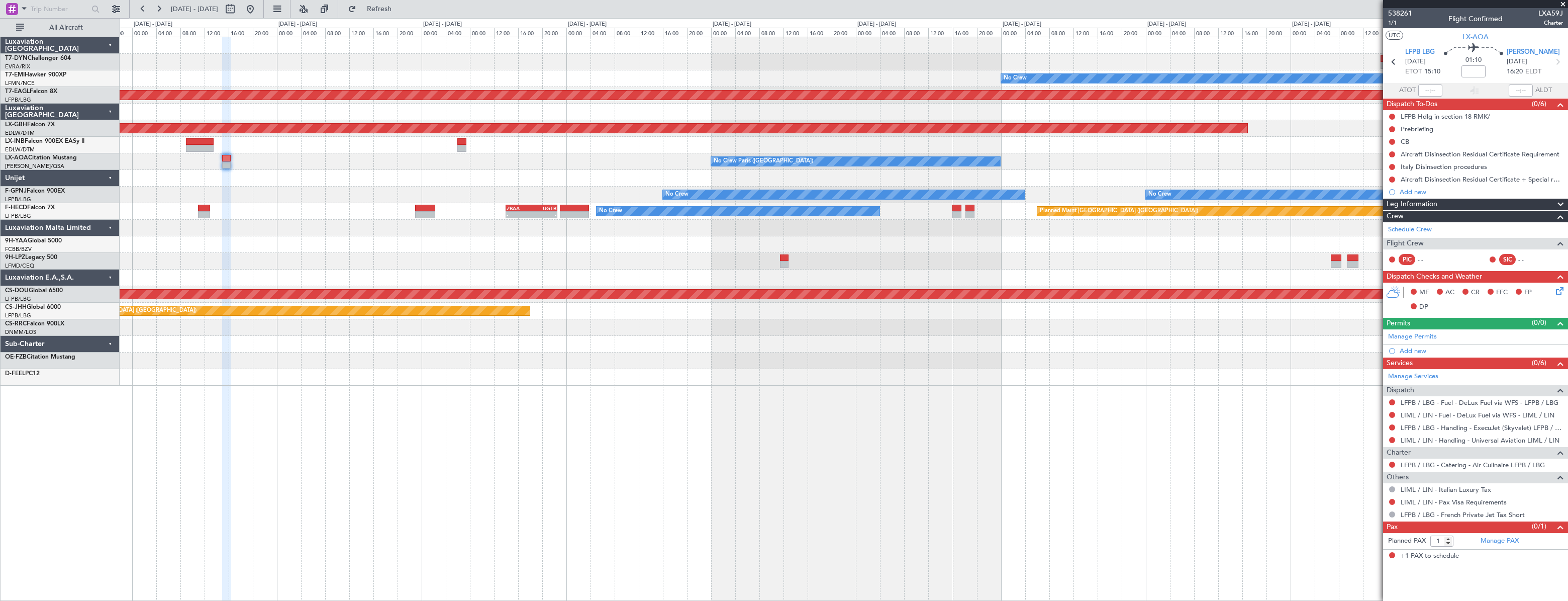
click at [512, 146] on div "Planned Maint [GEOGRAPHIC_DATA] ([GEOGRAPHIC_DATA])" at bounding box center [844, 145] width 1448 height 16
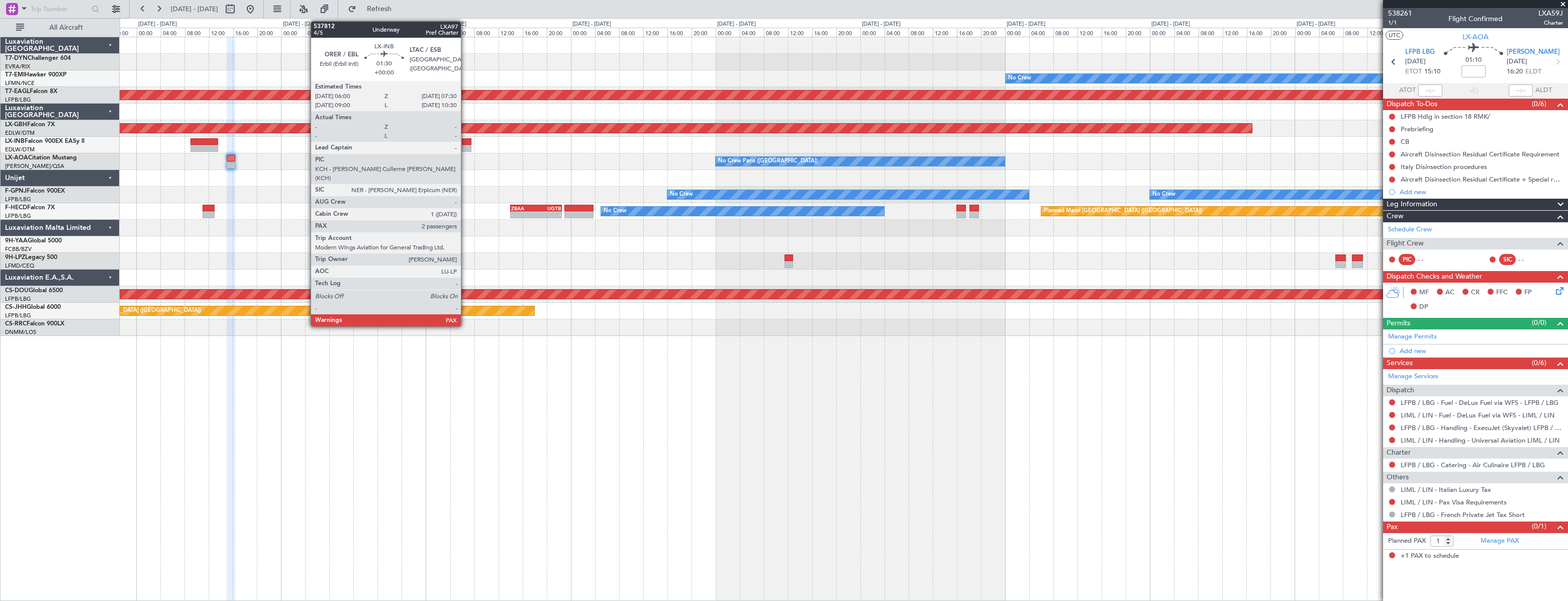
click at [466, 141] on div at bounding box center [467, 142] width 10 height 7
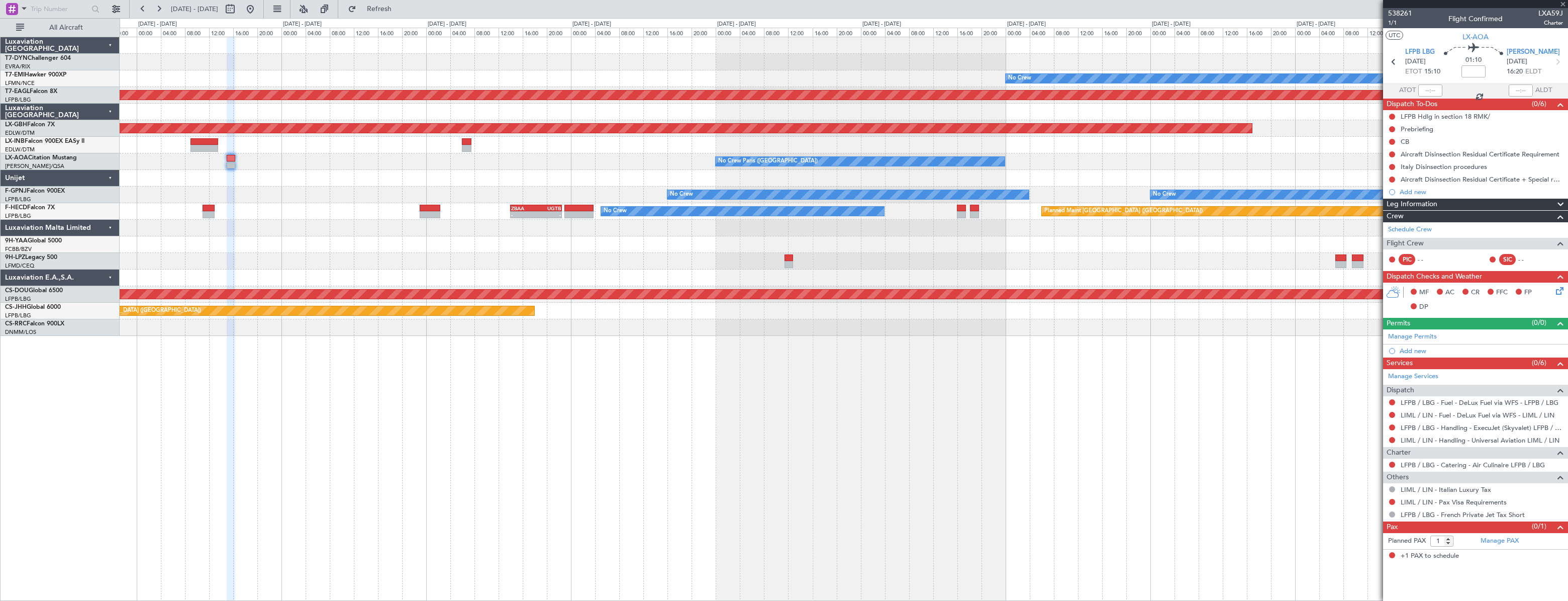
type input "4"
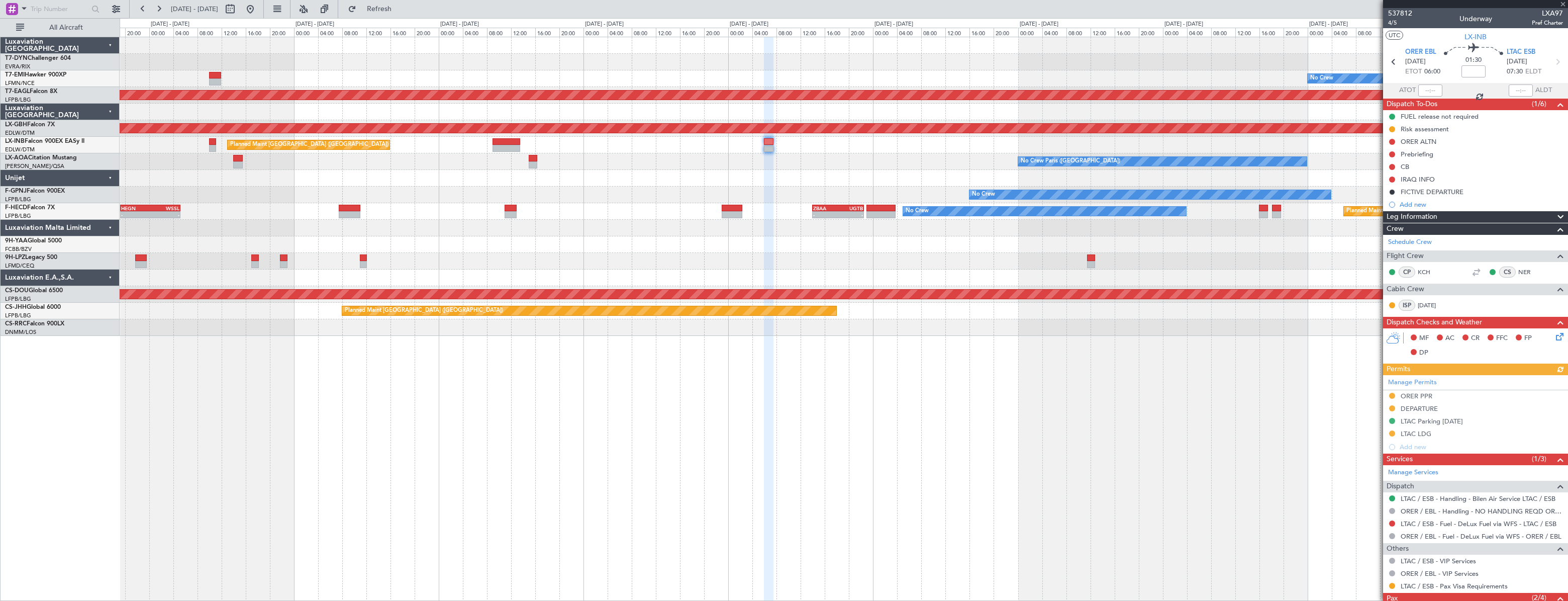
click at [850, 163] on div "No Crew Paris (Le Bourget) No Crew Antwerp (Deurne)" at bounding box center [844, 161] width 1448 height 16
click at [401, 13] on span "Refresh" at bounding box center [379, 9] width 42 height 7
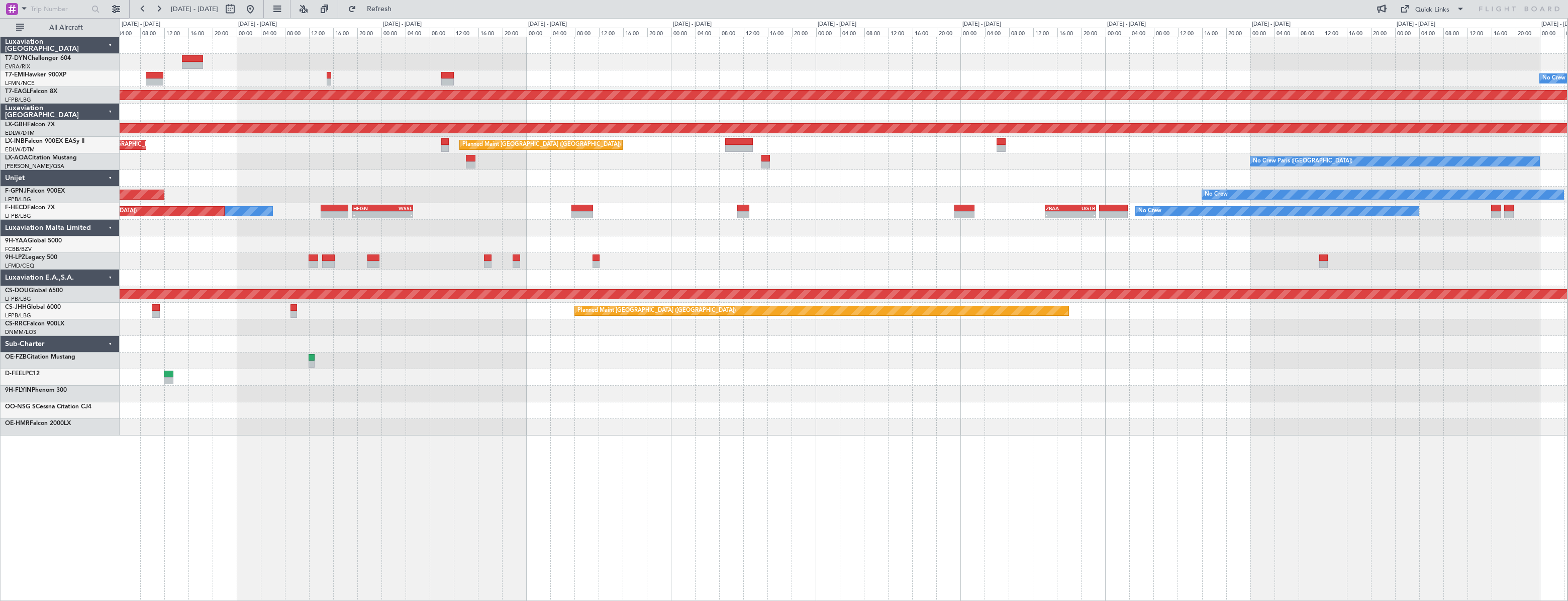
click at [405, 184] on div at bounding box center [844, 178] width 1447 height 16
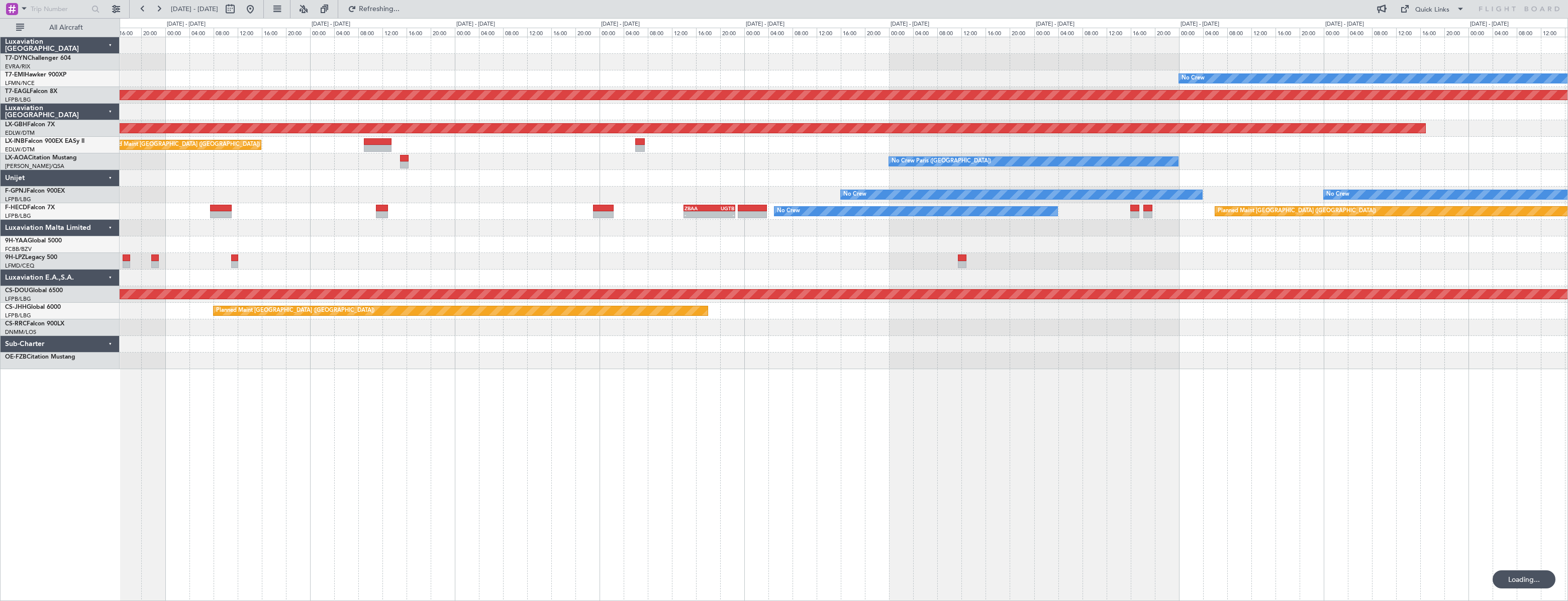
click at [578, 170] on div "No Crew Planned Maint [GEOGRAPHIC_DATA] (Al Maktoum Intl) Planned Maint Nurnber…" at bounding box center [844, 203] width 1448 height 332
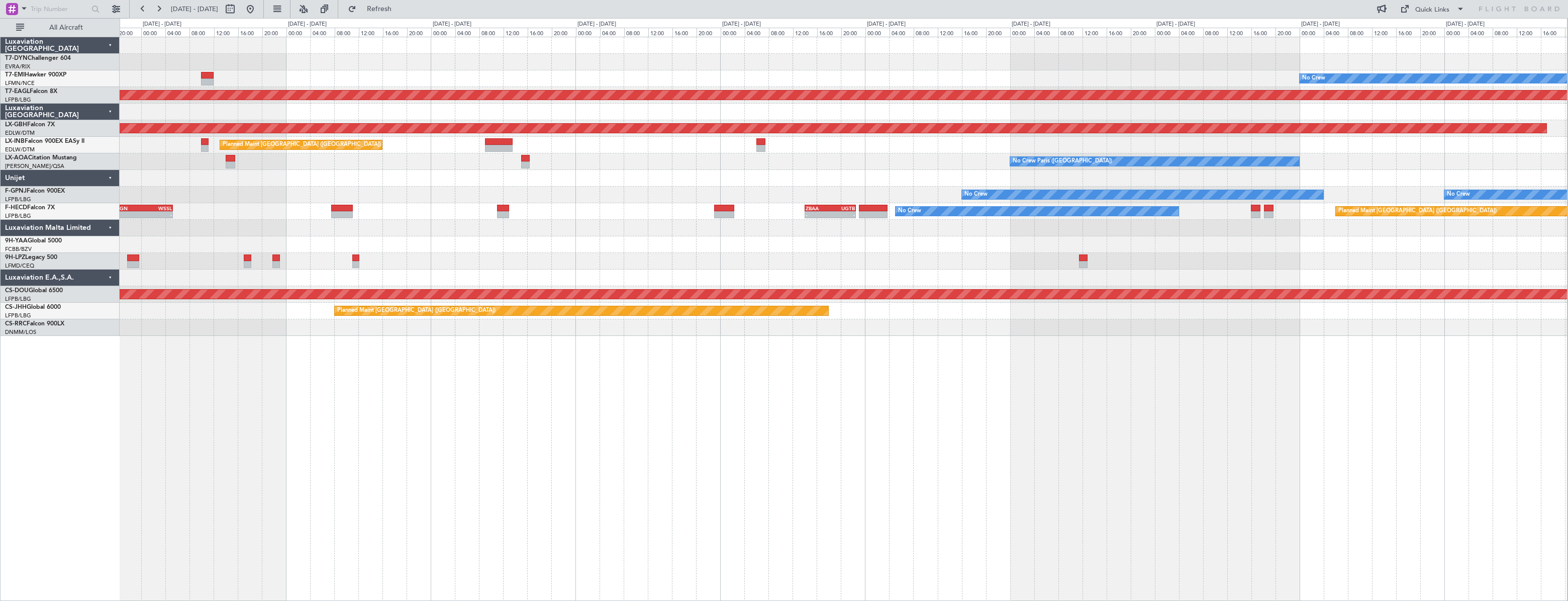
click at [575, 229] on div at bounding box center [844, 228] width 1447 height 16
click at [258, 9] on button at bounding box center [250, 9] width 16 height 16
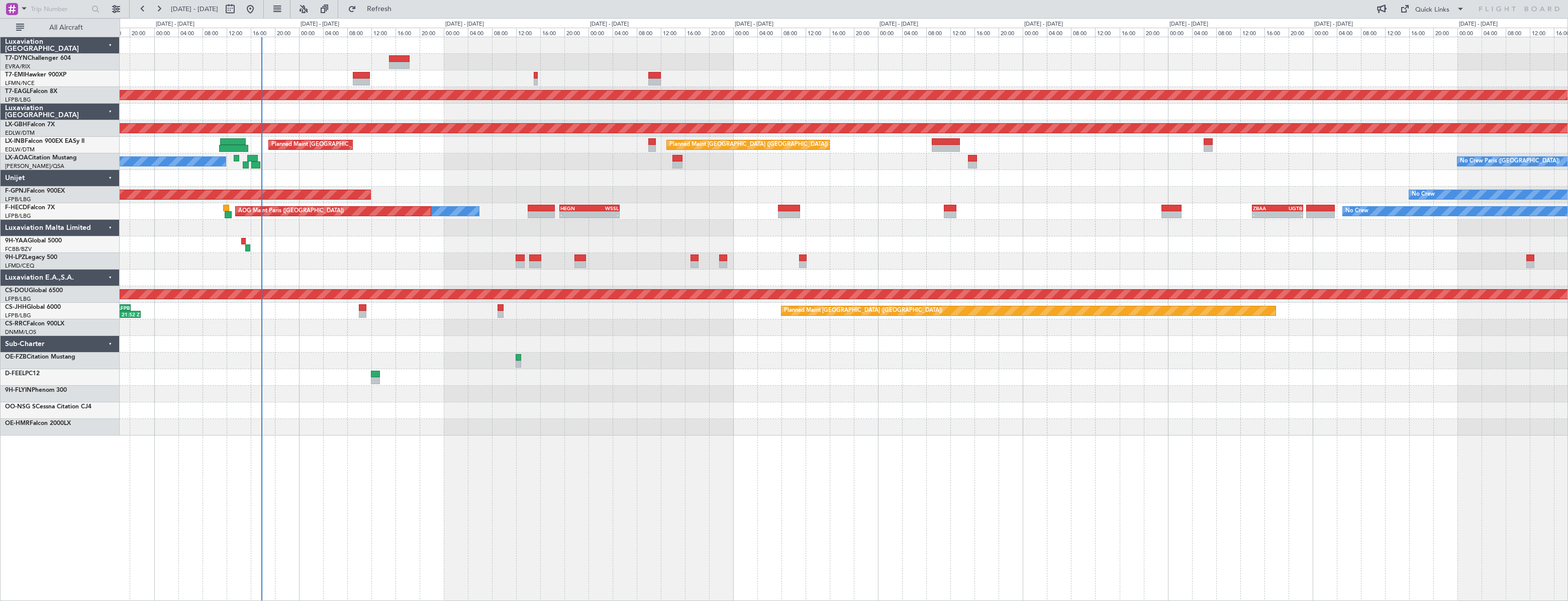
click at [293, 227] on div "No Crew Planned Maint Dubai (Al Maktoum Intl) Planned Maint Nurnberg Planned Ma…" at bounding box center [844, 236] width 1448 height 398
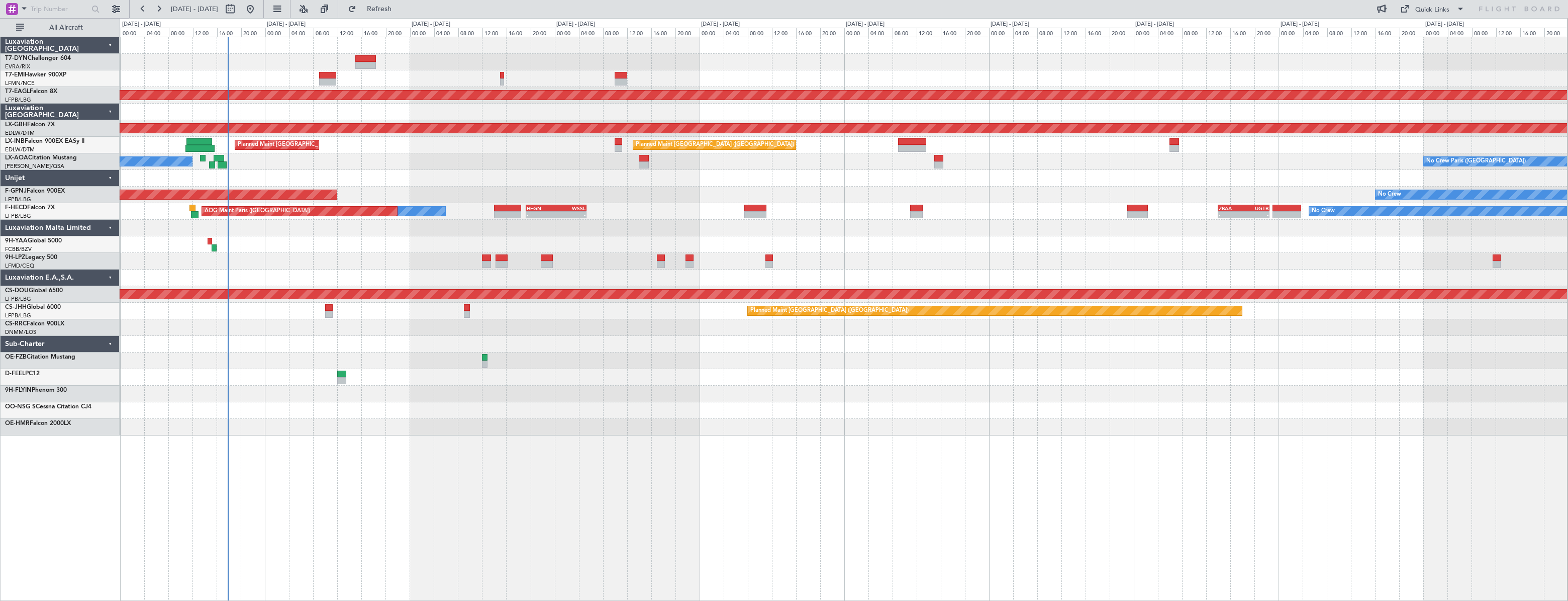
click at [628, 234] on div at bounding box center [844, 228] width 1447 height 16
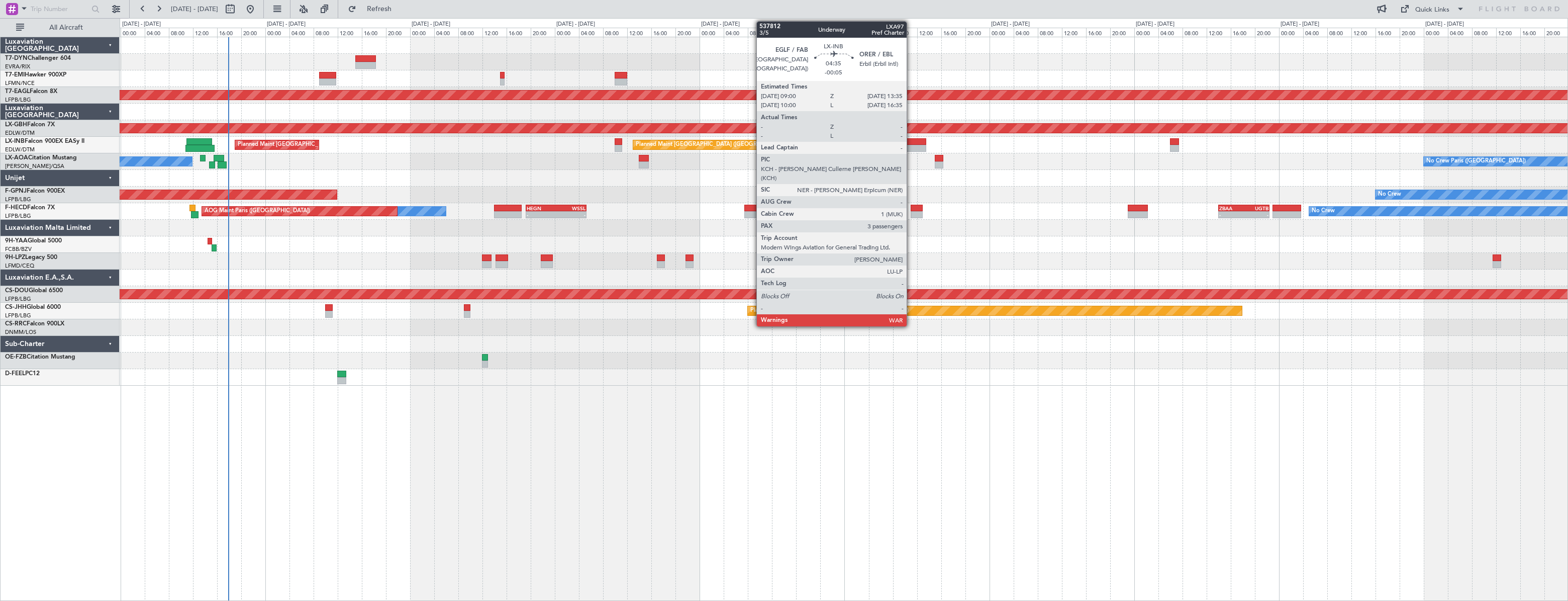
click at [911, 140] on div at bounding box center [912, 142] width 28 height 7
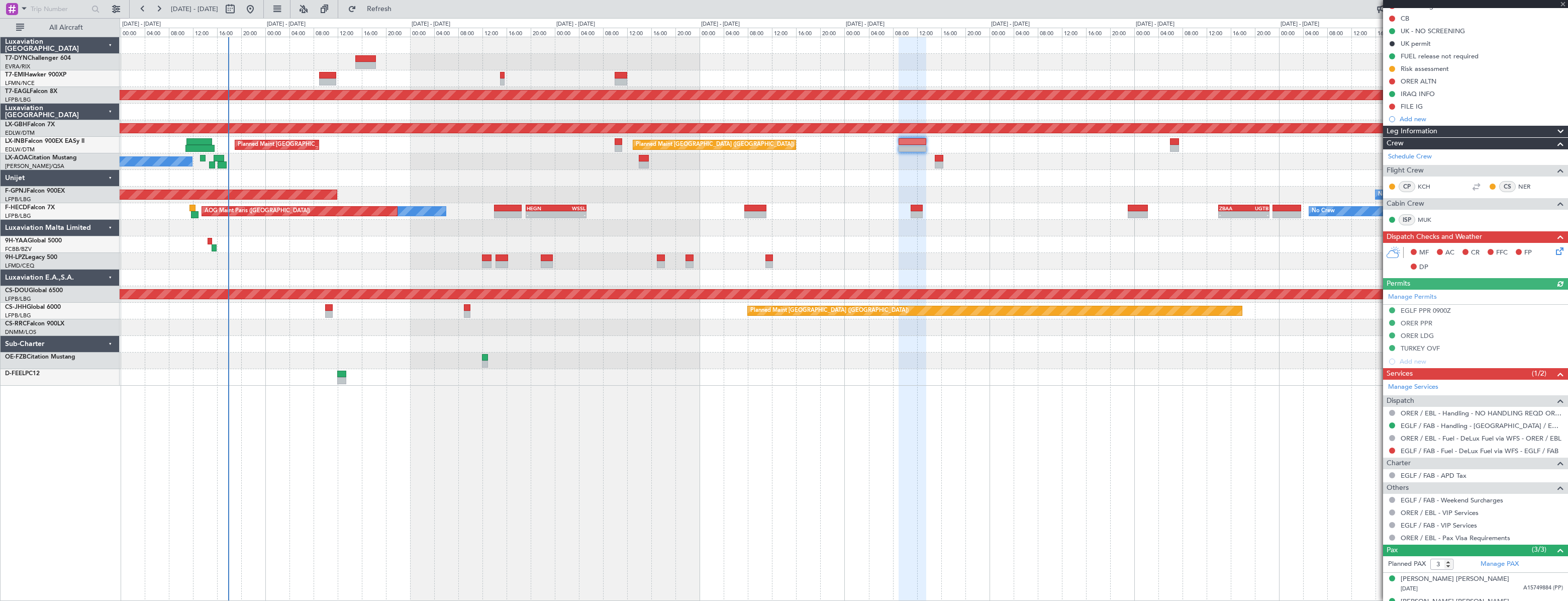
scroll to position [161, 0]
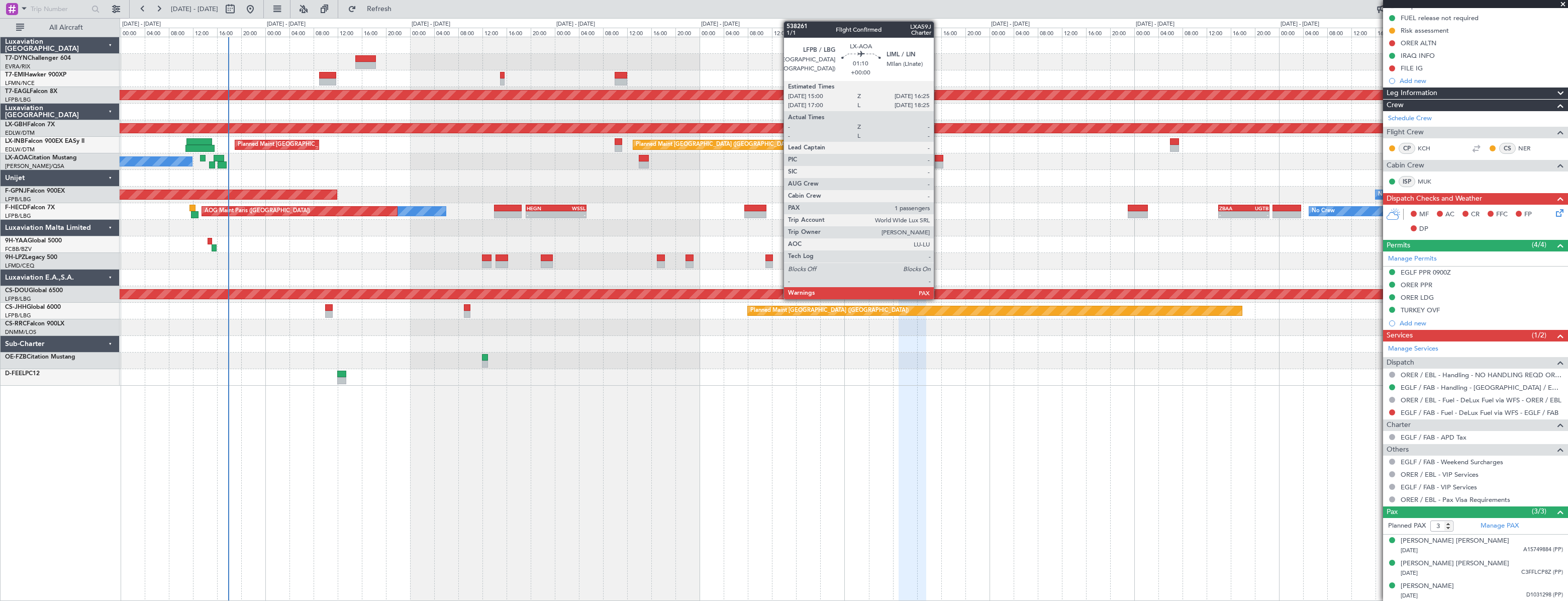
click at [938, 160] on div at bounding box center [939, 158] width 9 height 7
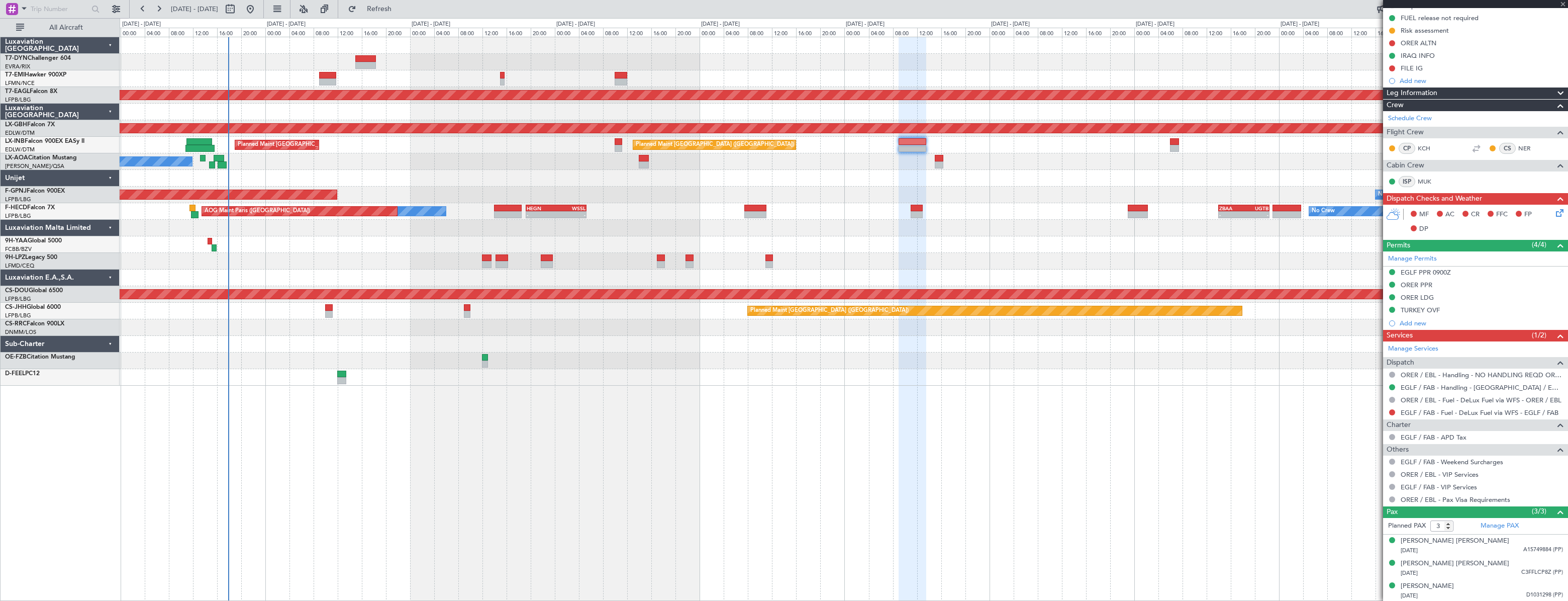
type input "1"
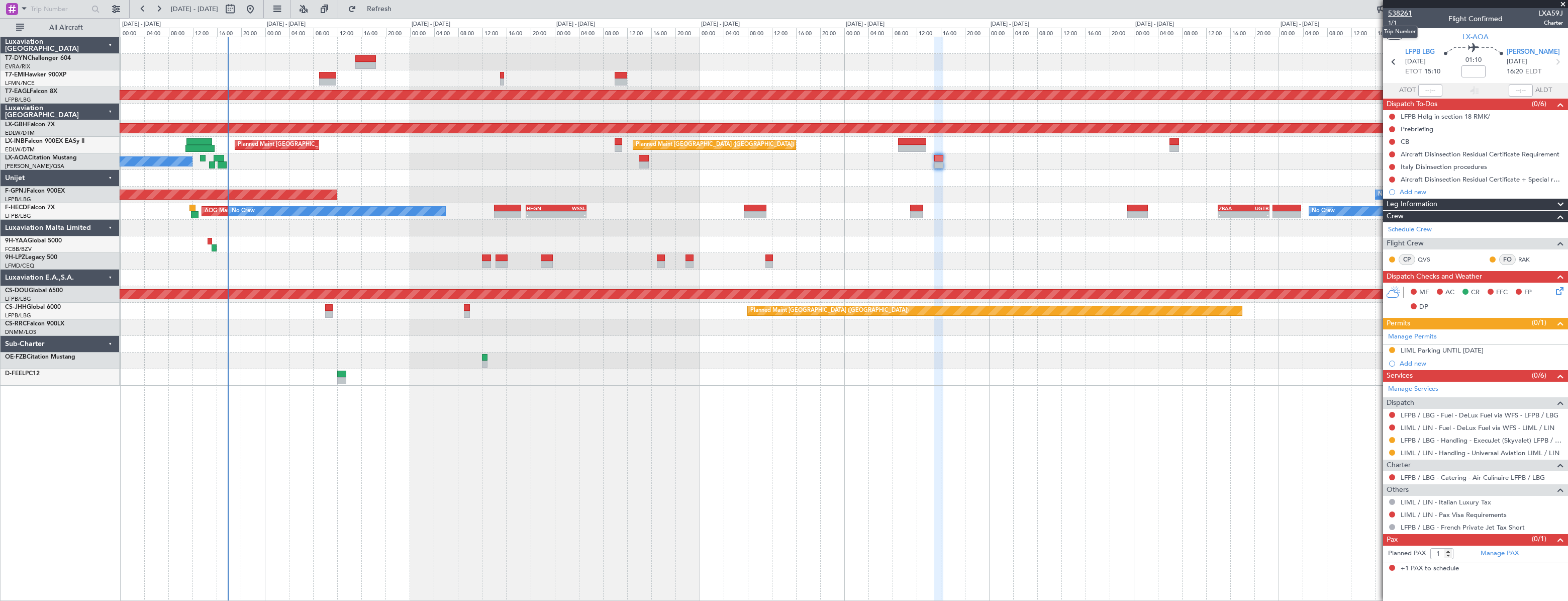
click at [1397, 15] on span "538261" at bounding box center [1400, 13] width 24 height 10
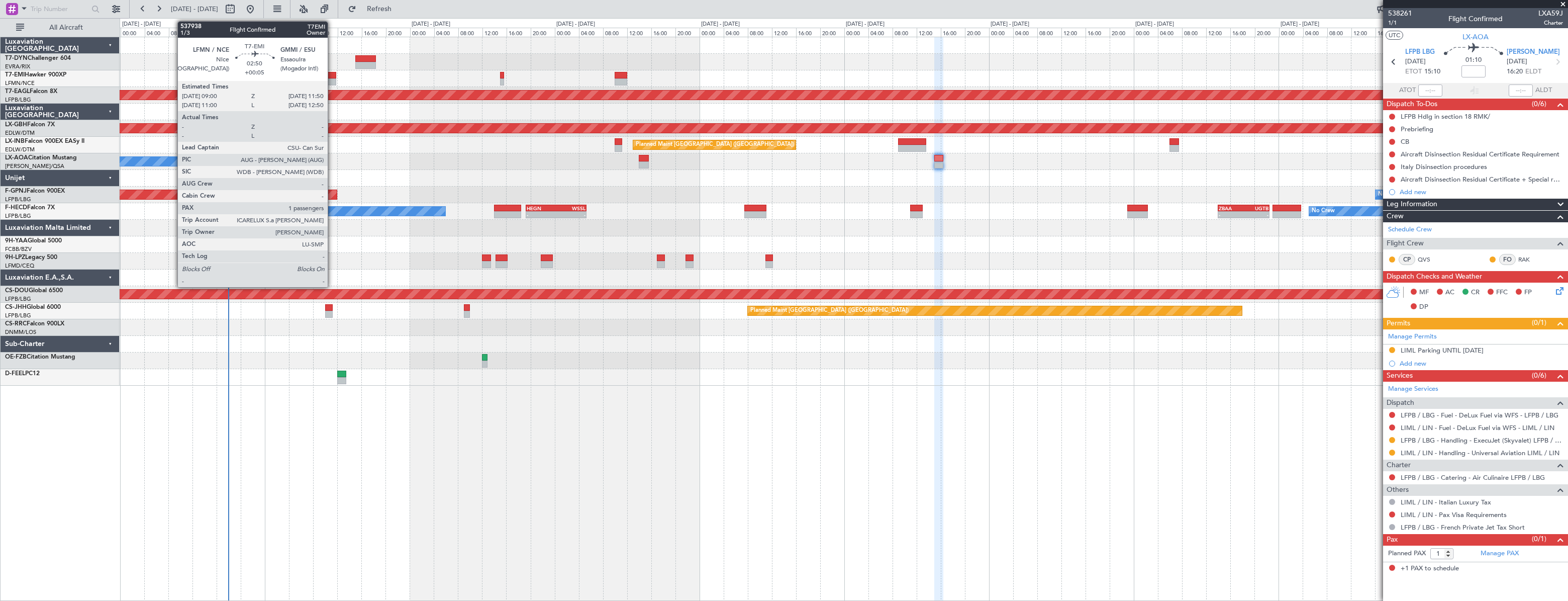
click at [332, 77] on div at bounding box center [327, 76] width 18 height 7
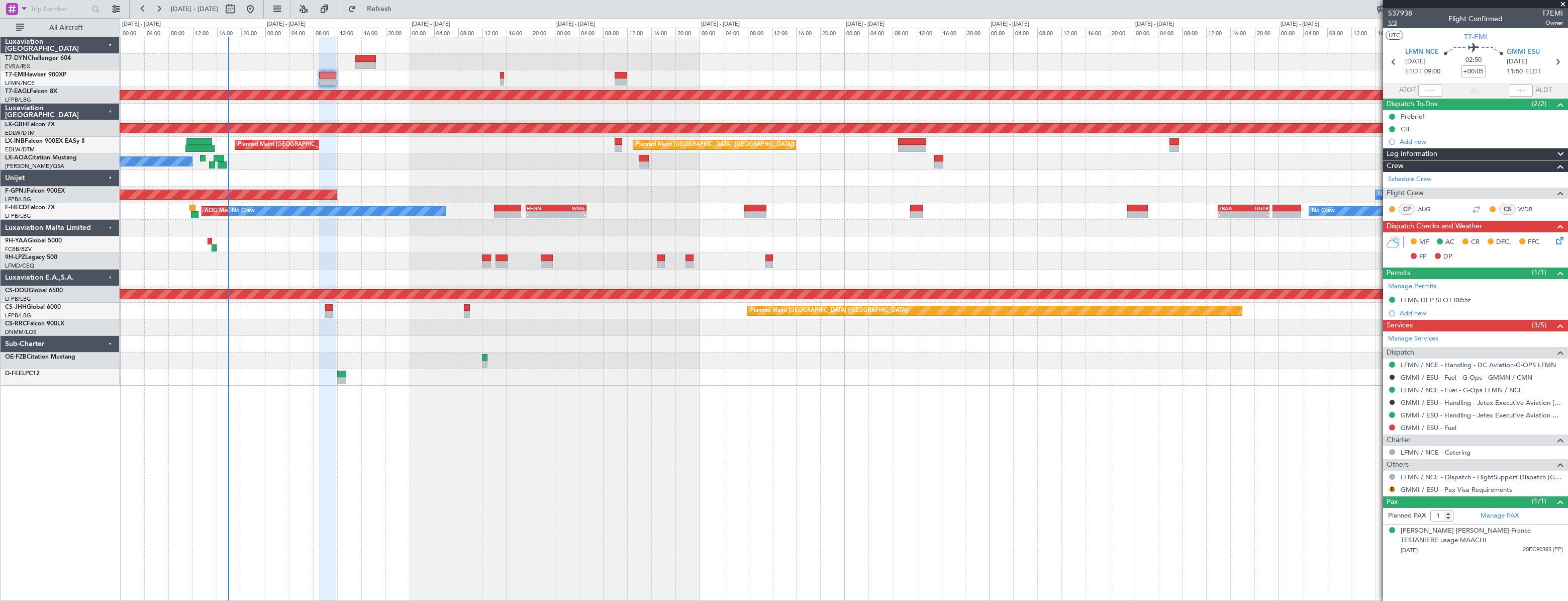
click at [1388, 22] on span "1/3" at bounding box center [1400, 23] width 24 height 9
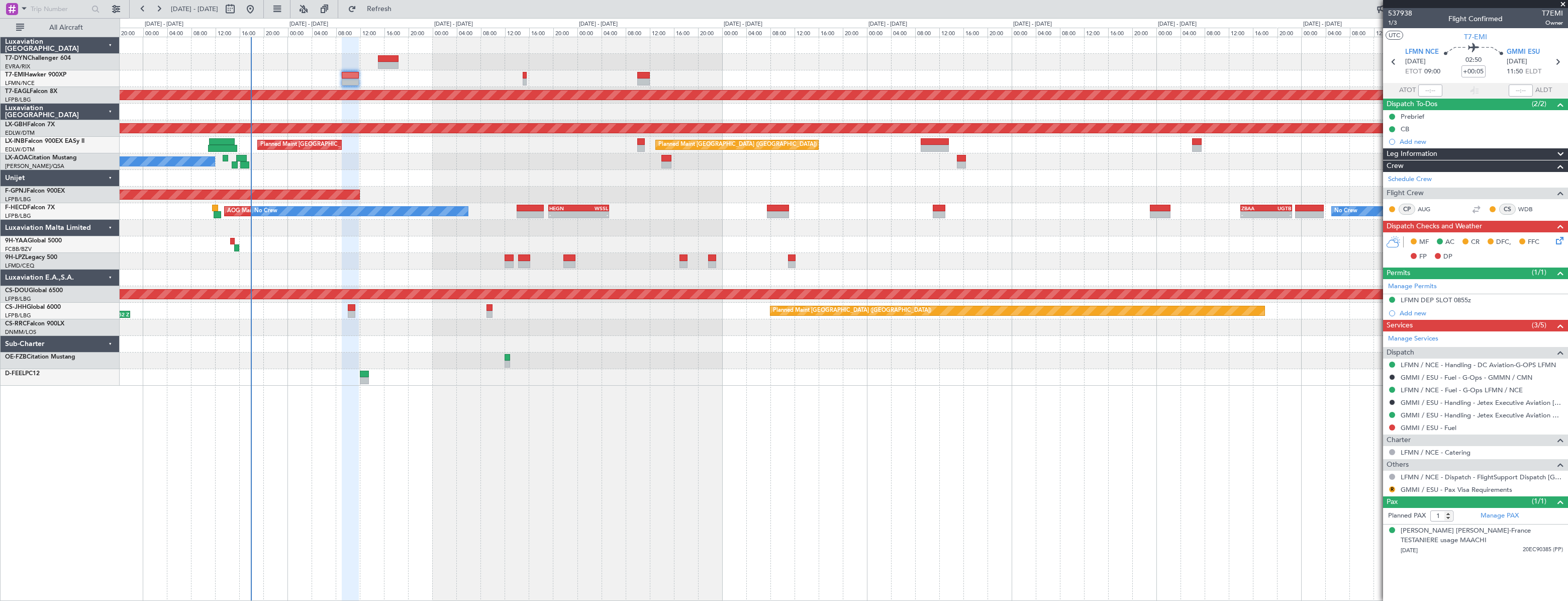
click at [419, 80] on div "No Crew" at bounding box center [844, 79] width 1447 height 16
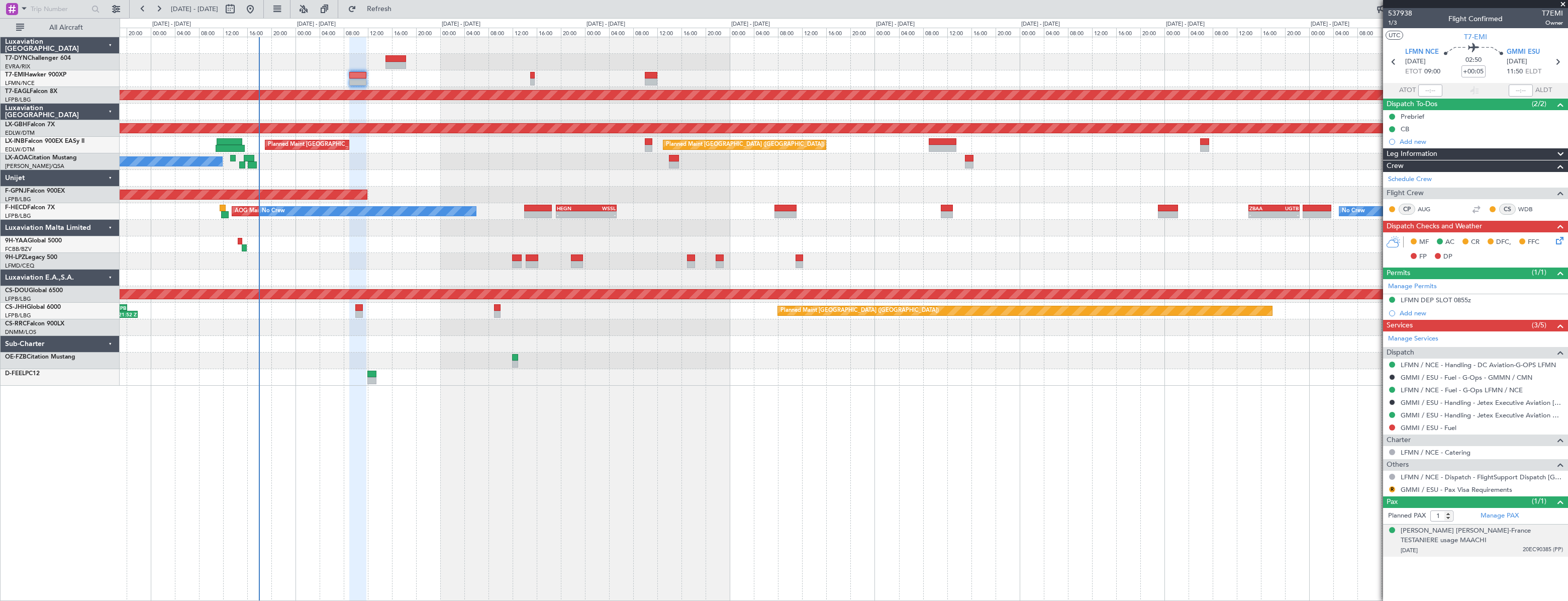
click at [1450, 546] on div "07/07/1962 20EC90385 (PP)" at bounding box center [1482, 550] width 163 height 10
click at [1391, 487] on button "R" at bounding box center [1392, 489] width 6 height 6
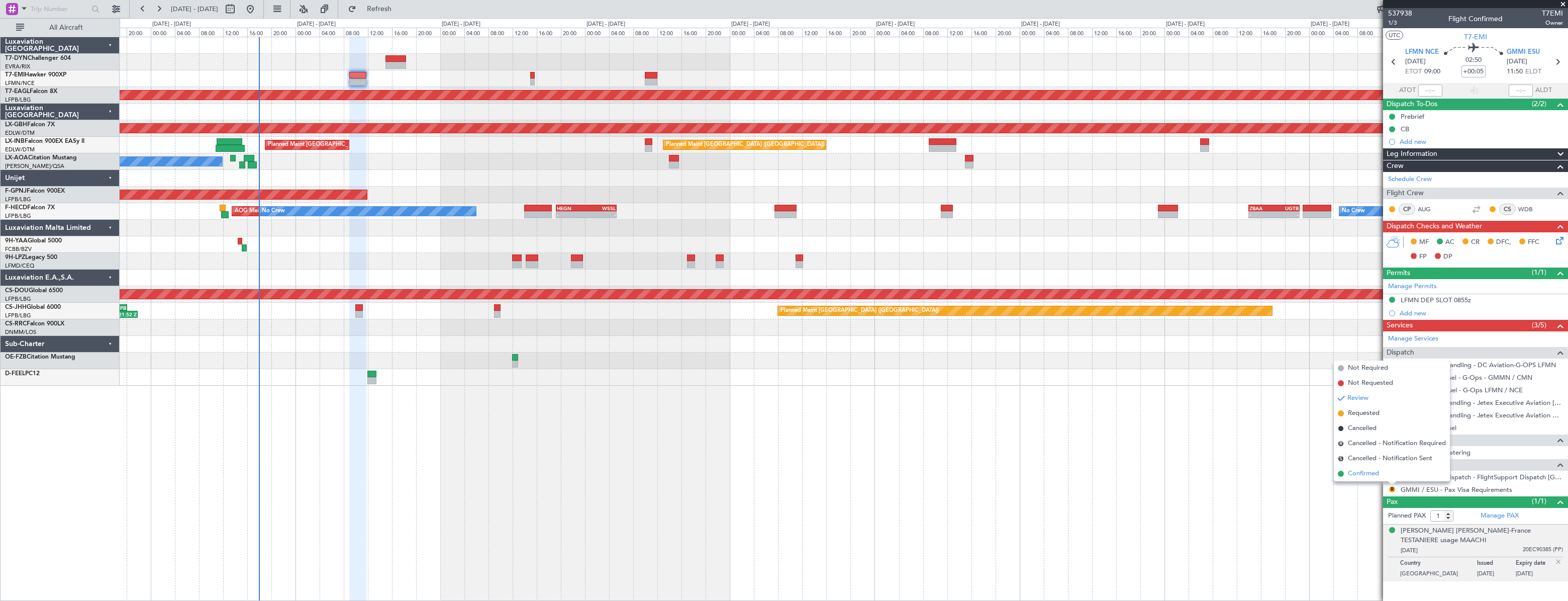
click at [1376, 473] on span "Confirmed" at bounding box center [1363, 473] width 31 height 10
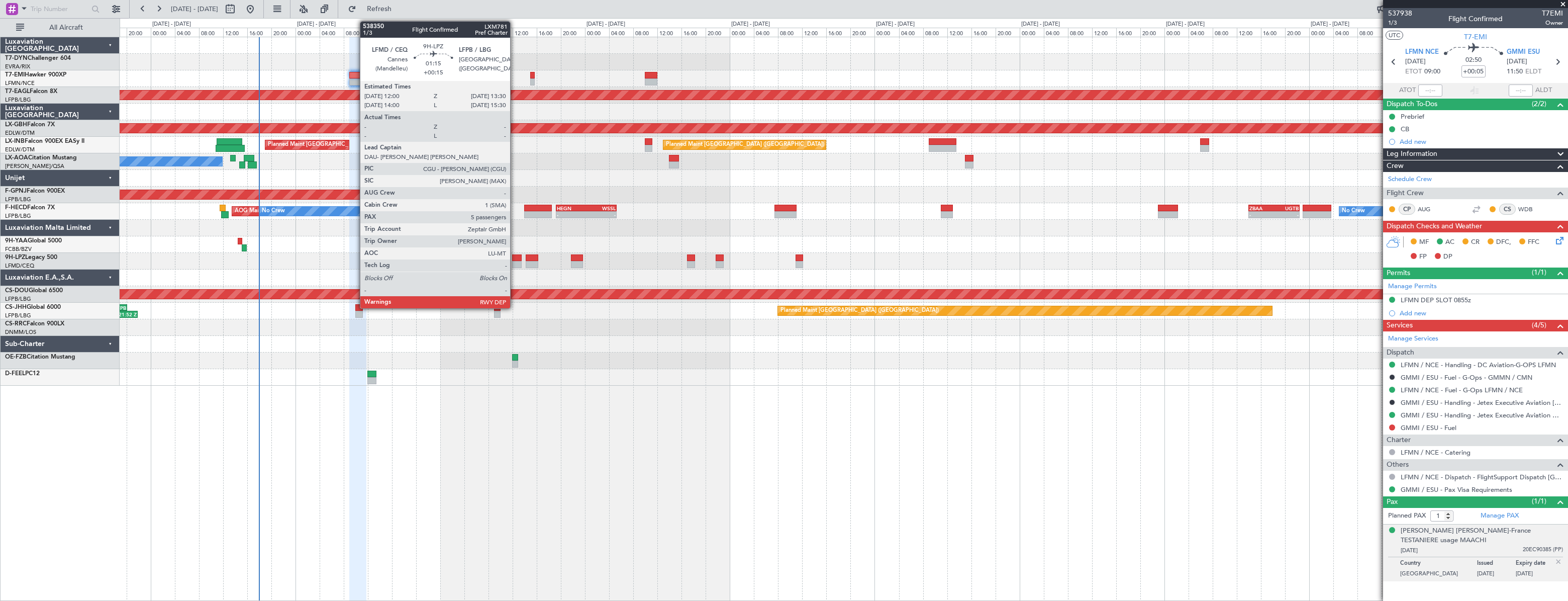
click at [514, 255] on div at bounding box center [517, 258] width 10 height 7
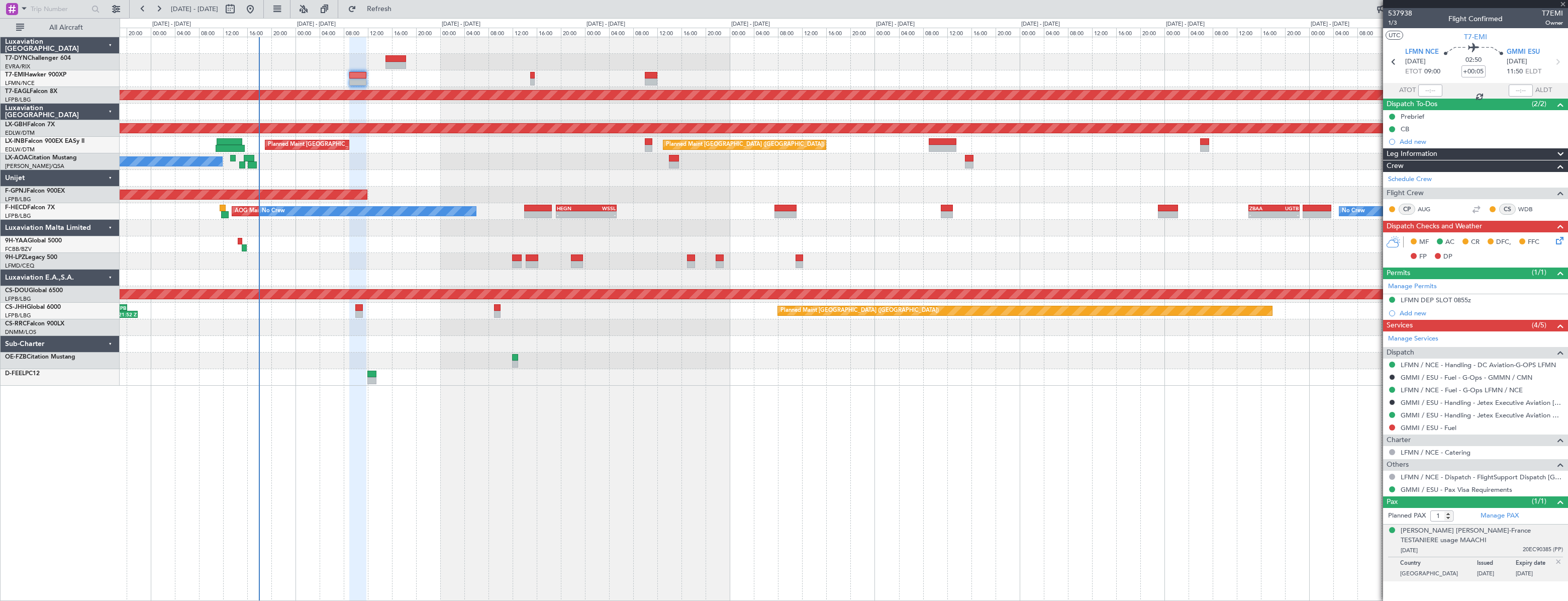
type input "+00:15"
type input "5"
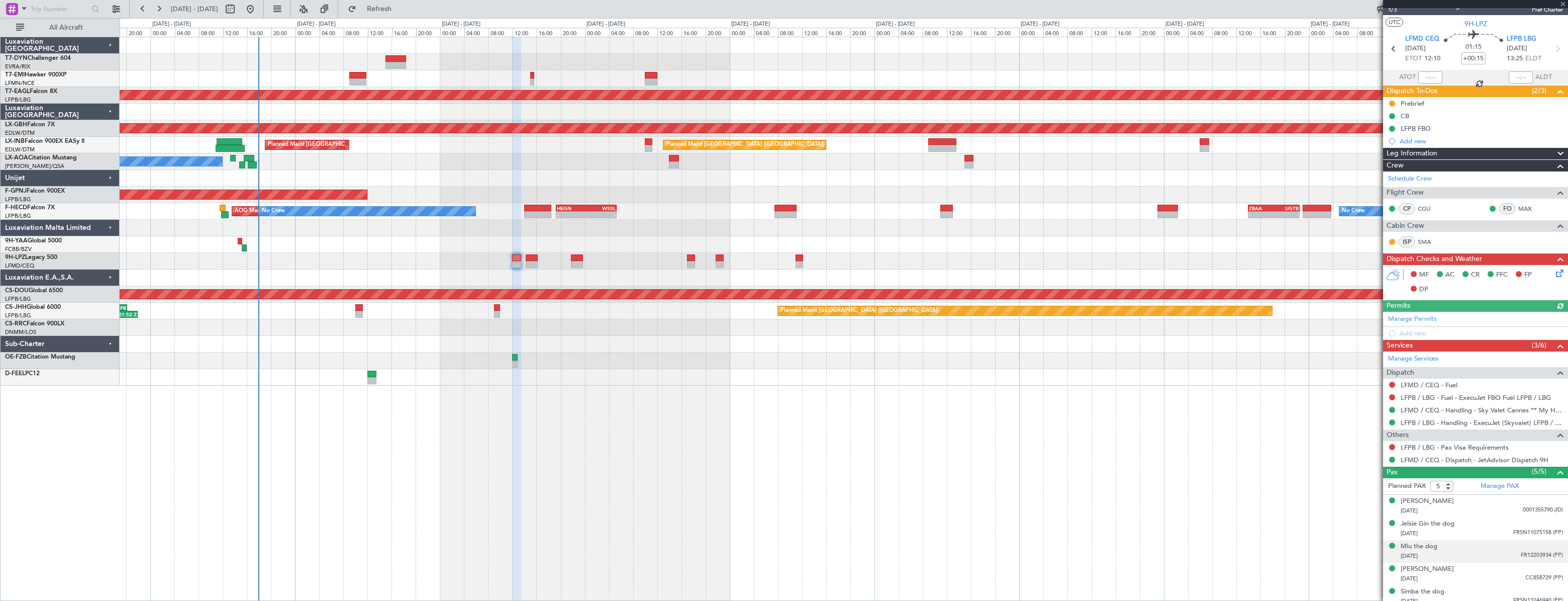
scroll to position [19, 0]
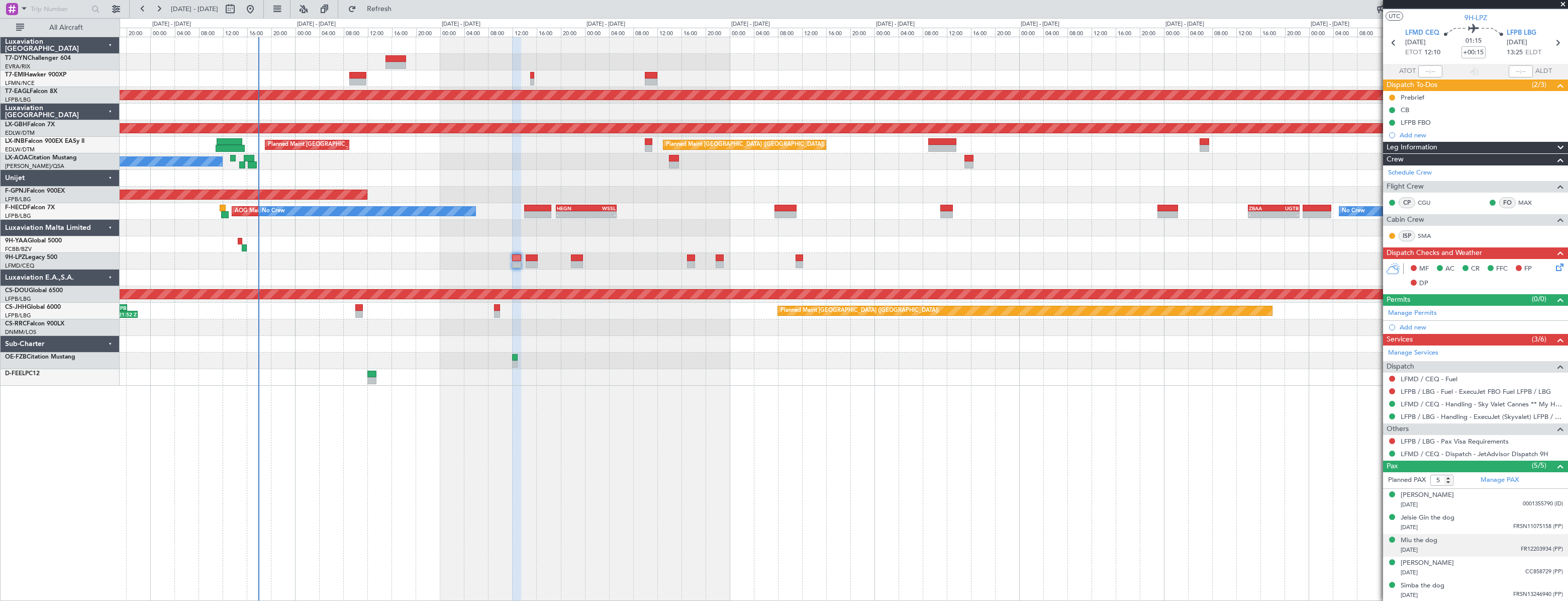
click at [1457, 538] on div "Miu the dog 14/06/2022 FR12203934 (PP)" at bounding box center [1482, 545] width 163 height 19
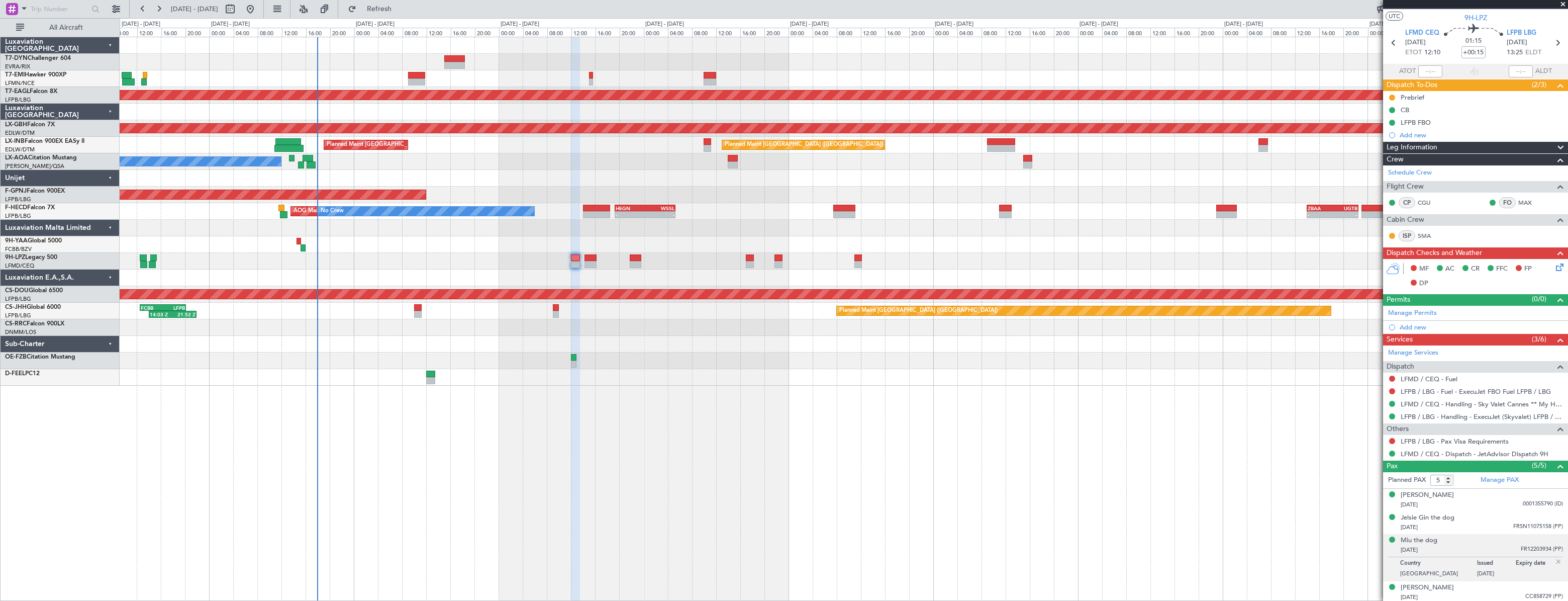
click at [585, 418] on div "No Crew Planned Maint Dubai (Al Maktoum Intl) Planned Maint Nurnberg Planned Ma…" at bounding box center [844, 318] width 1448 height 564
click at [1431, 538] on div "Miu the dog" at bounding box center [1419, 540] width 37 height 10
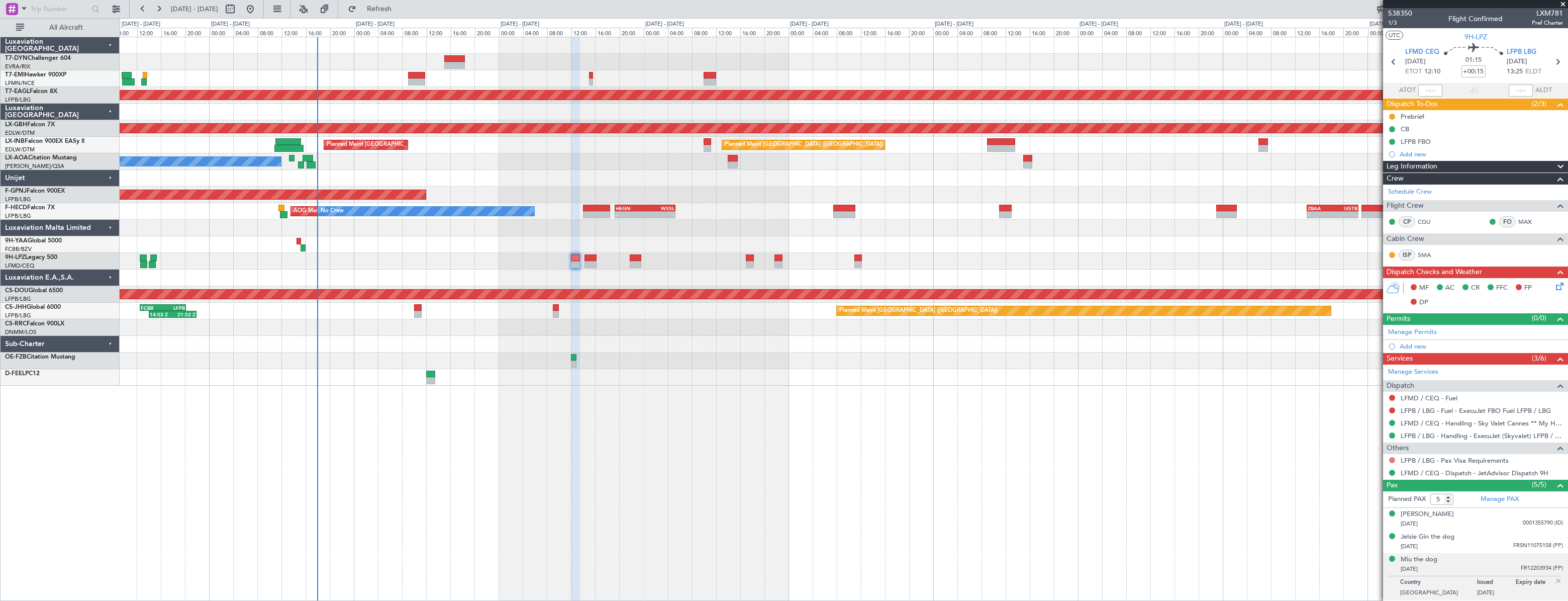
click at [1389, 457] on button at bounding box center [1392, 460] width 6 height 6
click at [1367, 471] on span "Not Required" at bounding box center [1368, 473] width 40 height 10
click at [1400, 13] on span "538350" at bounding box center [1400, 13] width 24 height 10
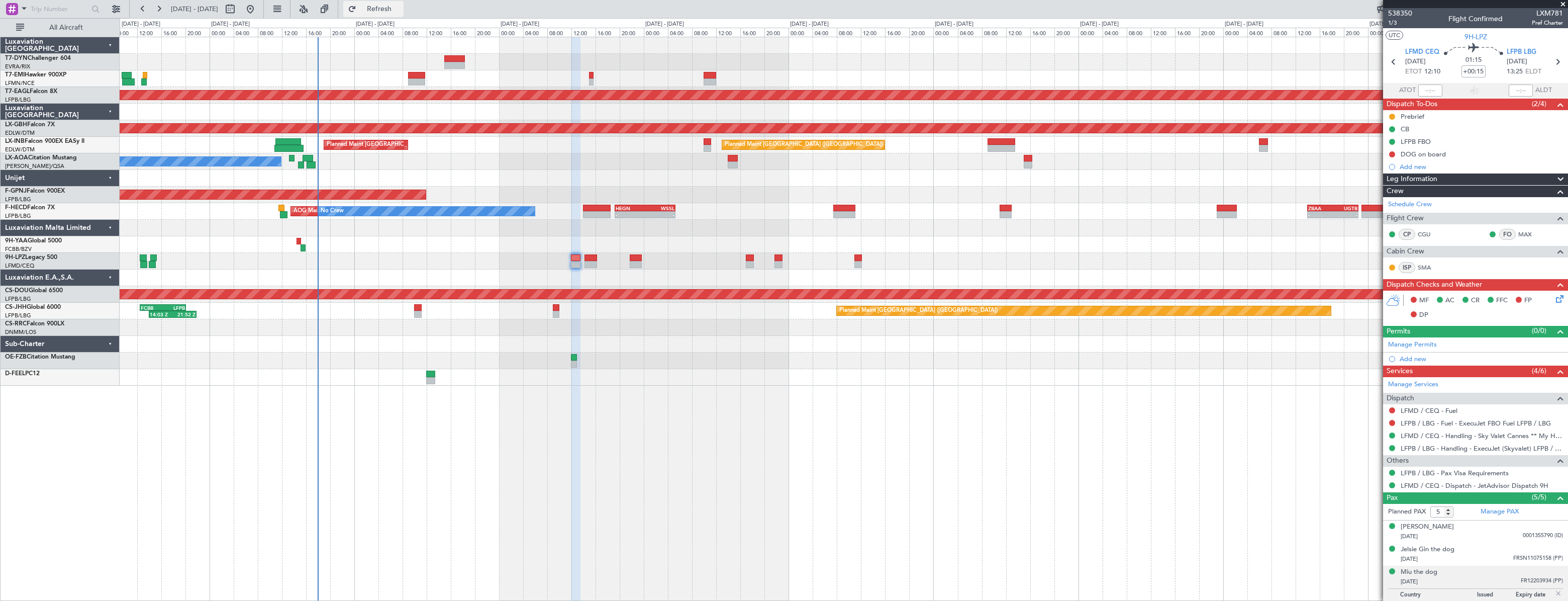
click at [401, 7] on span "Refresh" at bounding box center [379, 9] width 42 height 7
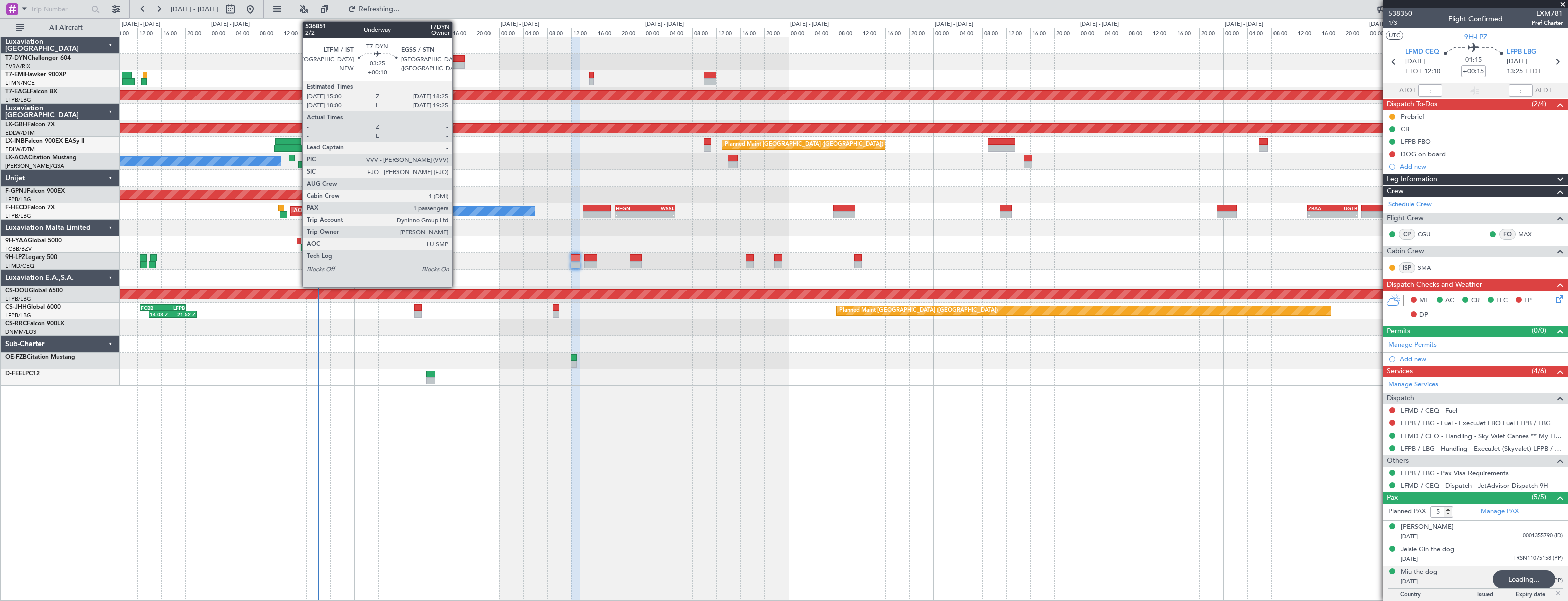
click at [457, 59] on div at bounding box center [455, 59] width 21 height 7
type input "+00:05"
type input "1"
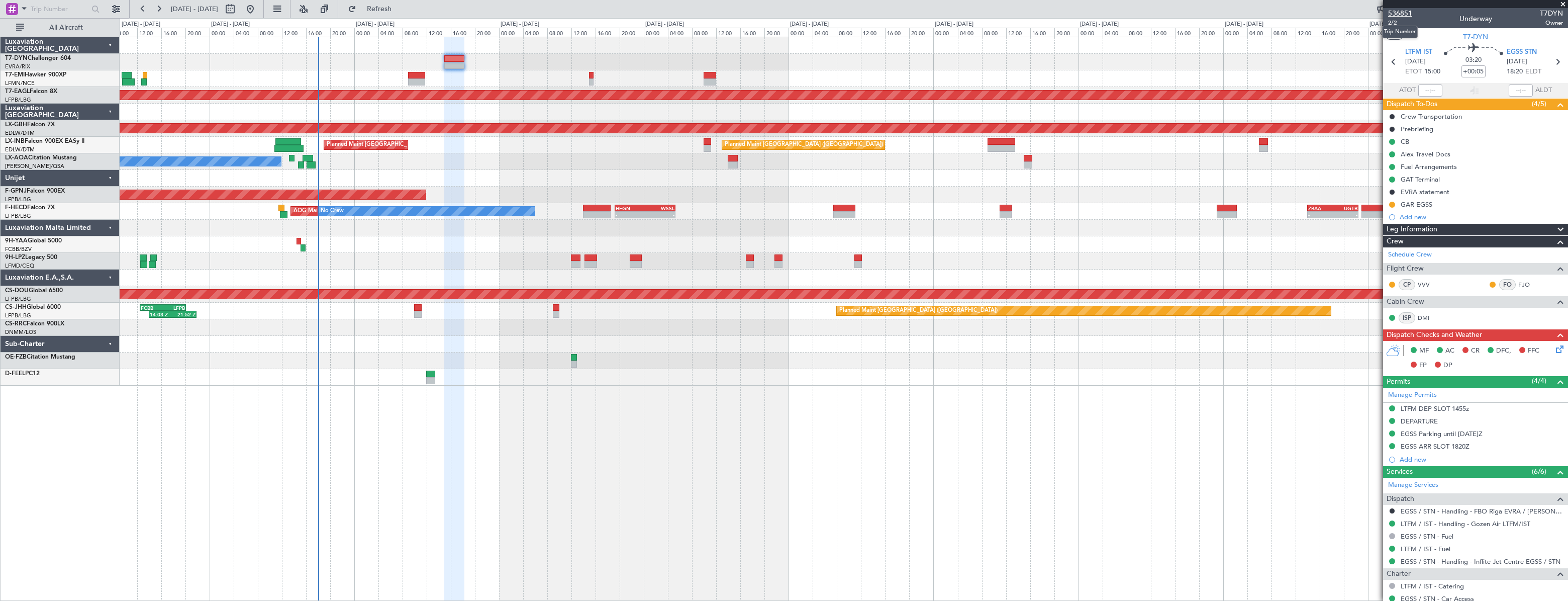
click at [1393, 15] on span "536851" at bounding box center [1400, 13] width 24 height 10
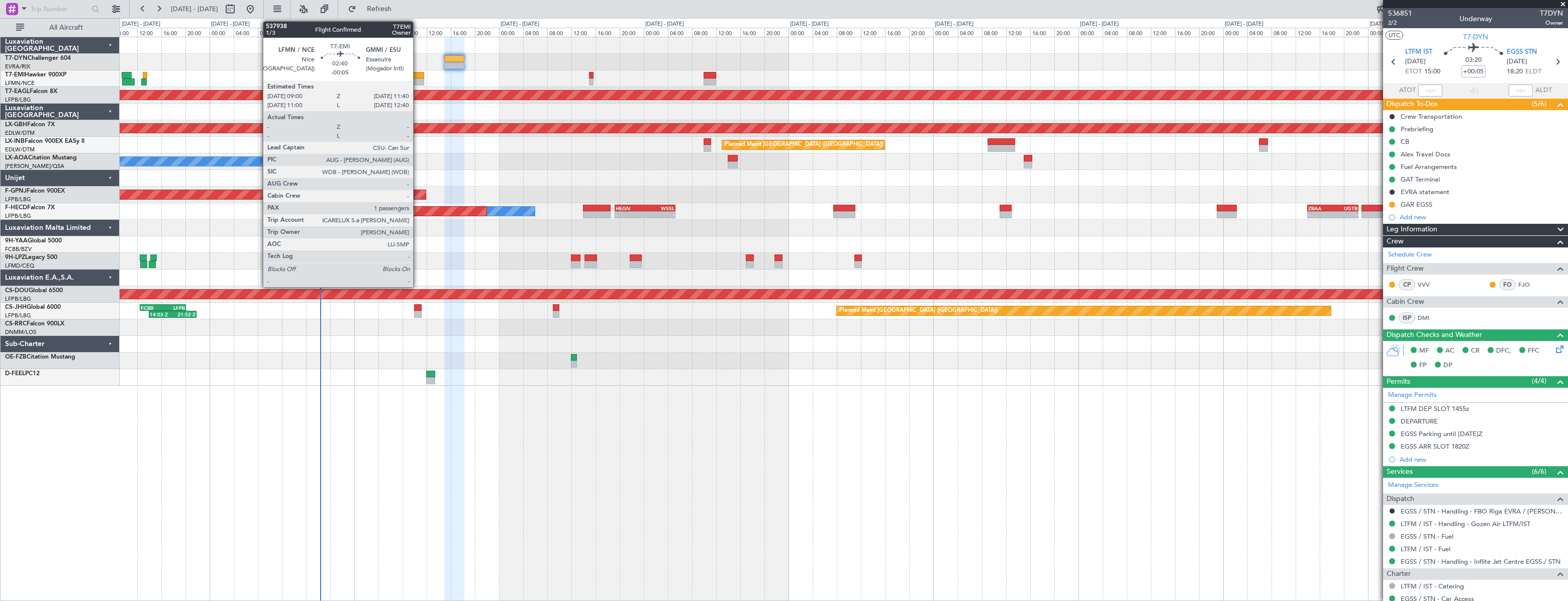
click at [418, 76] on div at bounding box center [416, 76] width 16 height 7
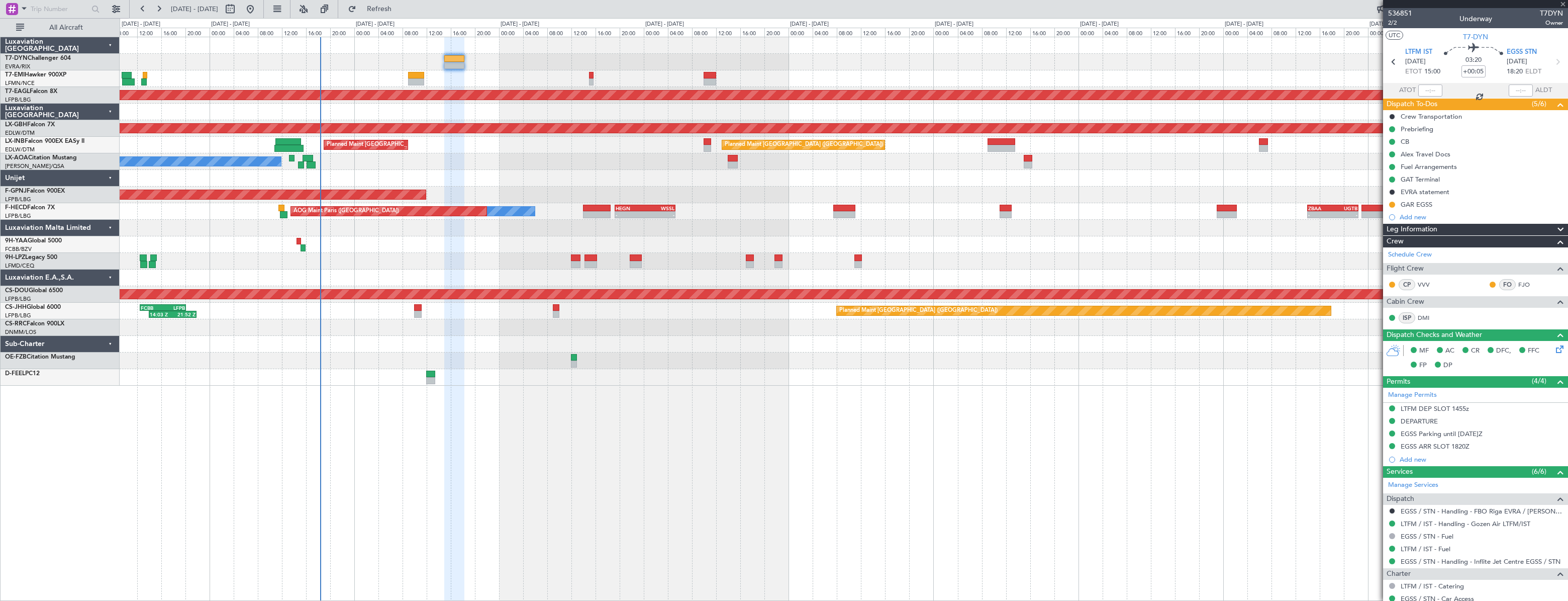
type input "-00:05"
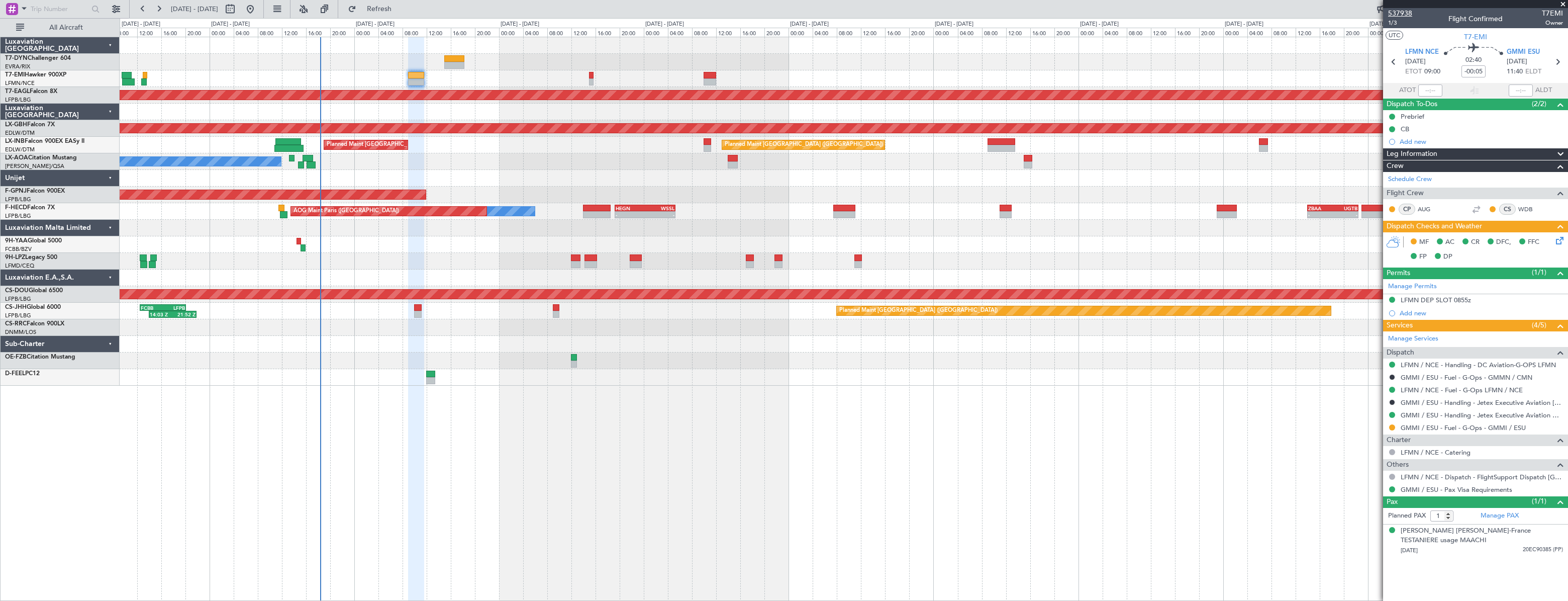
drag, startPoint x: 1389, startPoint y: 16, endPoint x: 1408, endPoint y: 17, distance: 19.0
click at [1408, 17] on span "537938" at bounding box center [1400, 13] width 24 height 10
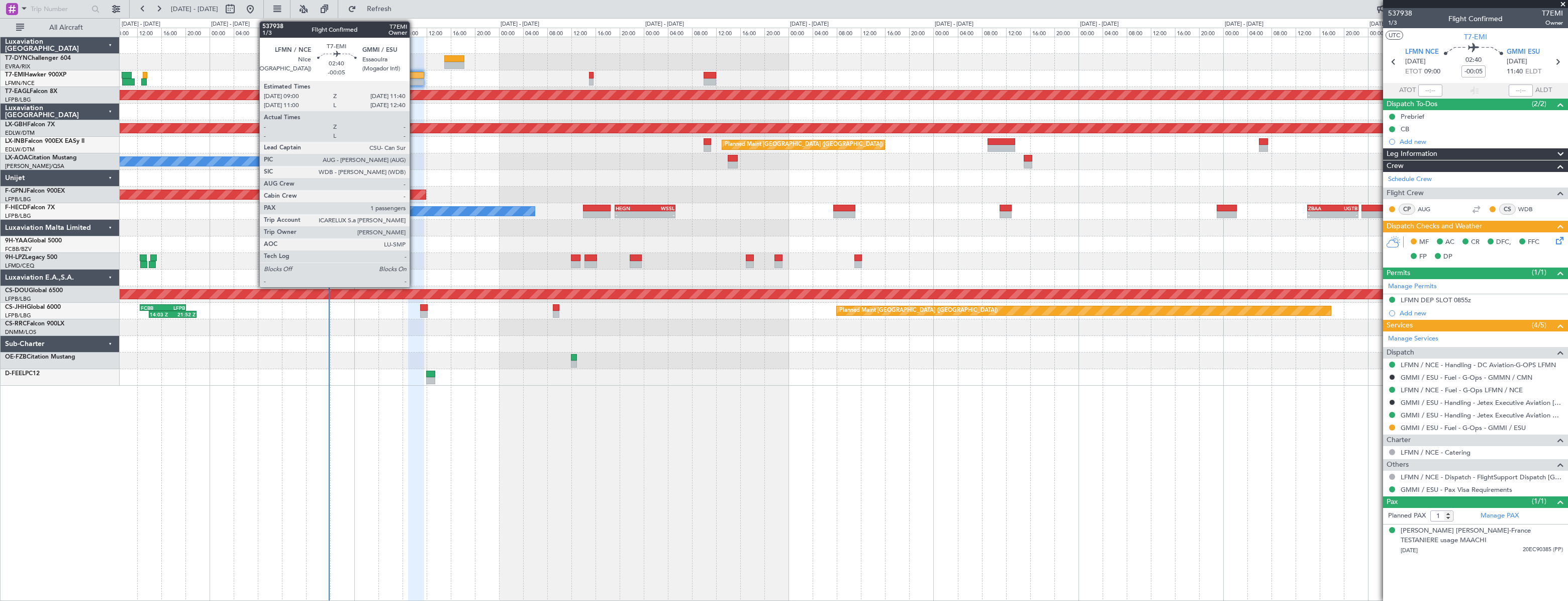
click at [414, 76] on div at bounding box center [416, 76] width 16 height 7
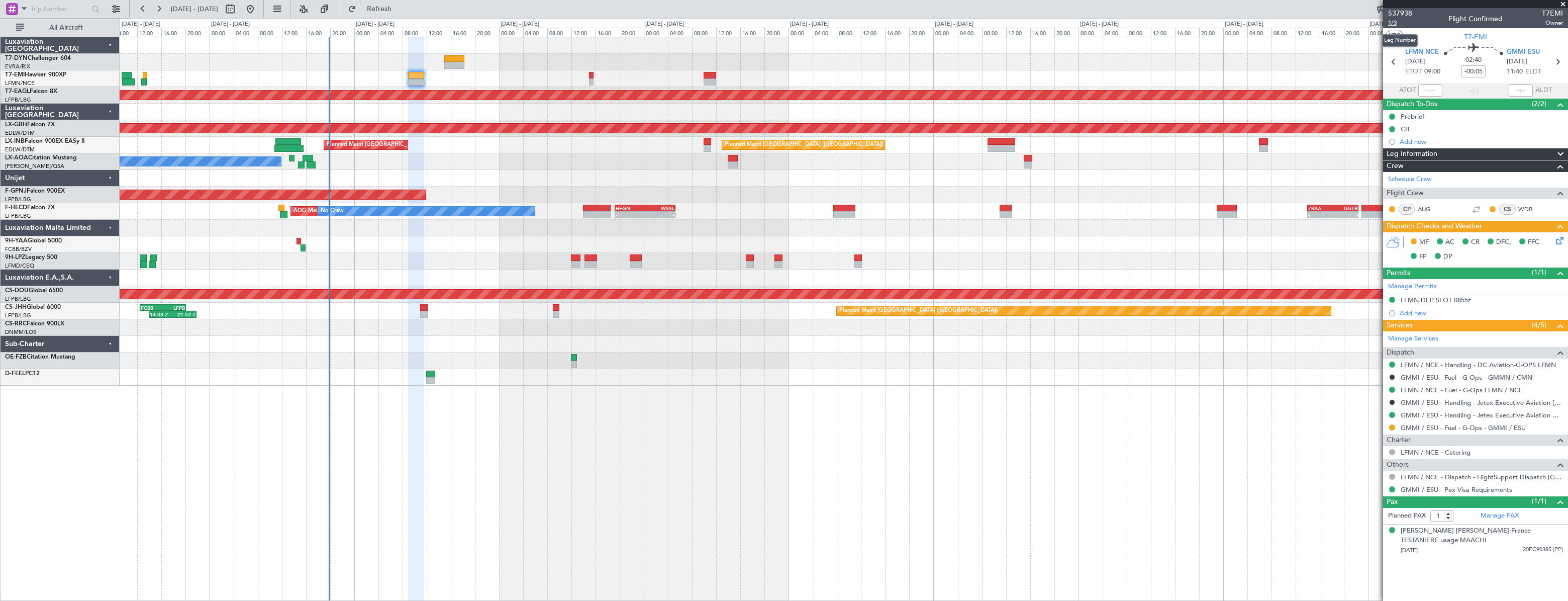
click at [1394, 21] on span "1/3" at bounding box center [1400, 23] width 24 height 9
click at [1416, 365] on link "LFMN / NCE - Handling - DC Aviation-G-OPS LFMN" at bounding box center [1478, 365] width 155 height 9
click at [1415, 415] on link "GMMI / ESU - Handling - Jetex Executive Aviation Morocco GMMI / ESU" at bounding box center [1482, 415] width 163 height 9
click at [1396, 25] on span "1/3" at bounding box center [1400, 23] width 24 height 9
click at [1562, 243] on icon at bounding box center [1558, 239] width 8 height 8
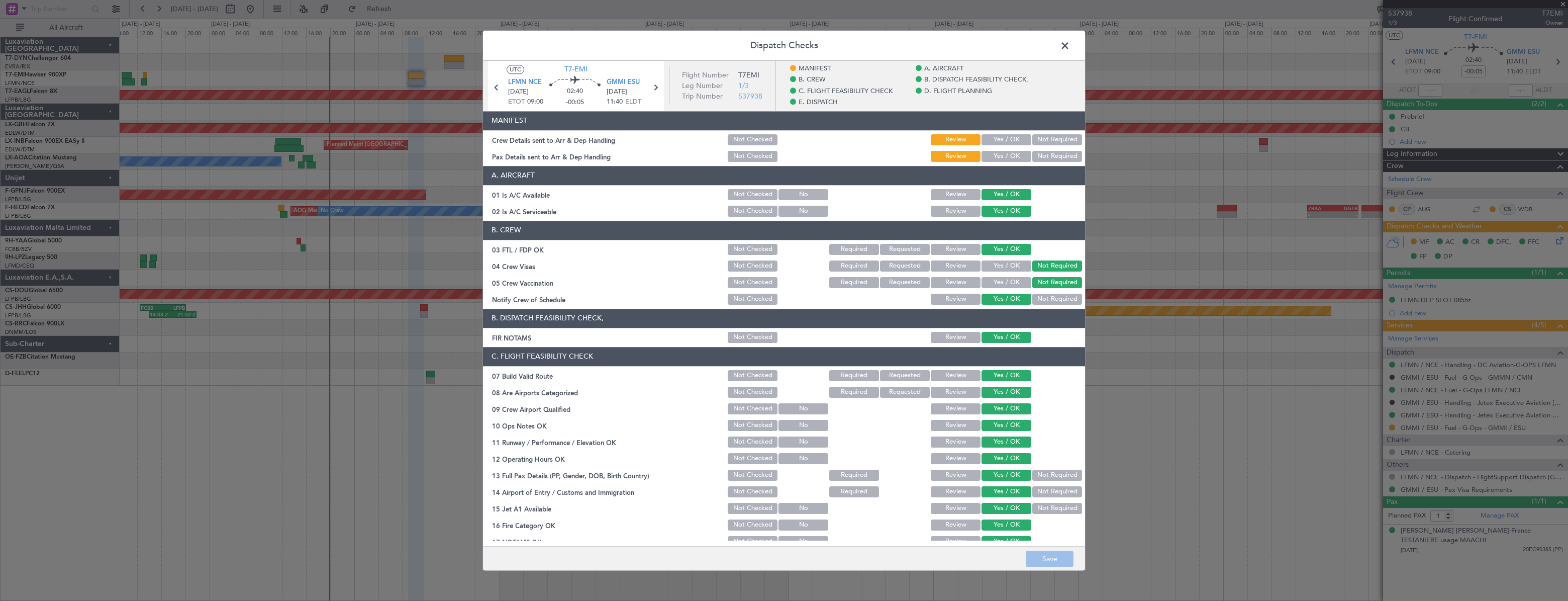
click at [990, 142] on button "Yes / OK" at bounding box center [1006, 139] width 50 height 11
click at [995, 154] on button "Yes / OK" at bounding box center [1006, 156] width 50 height 11
click at [1046, 562] on button "Save" at bounding box center [1049, 558] width 47 height 16
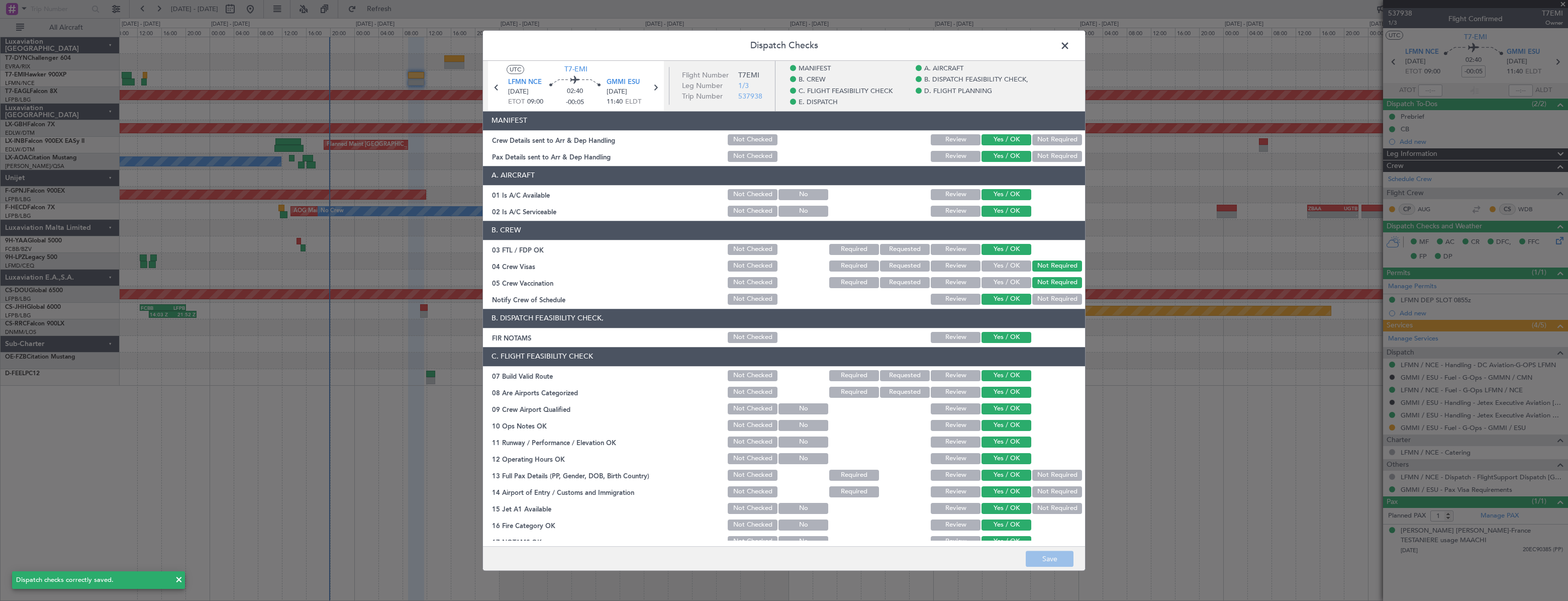
click at [1070, 47] on span at bounding box center [1070, 48] width 0 height 20
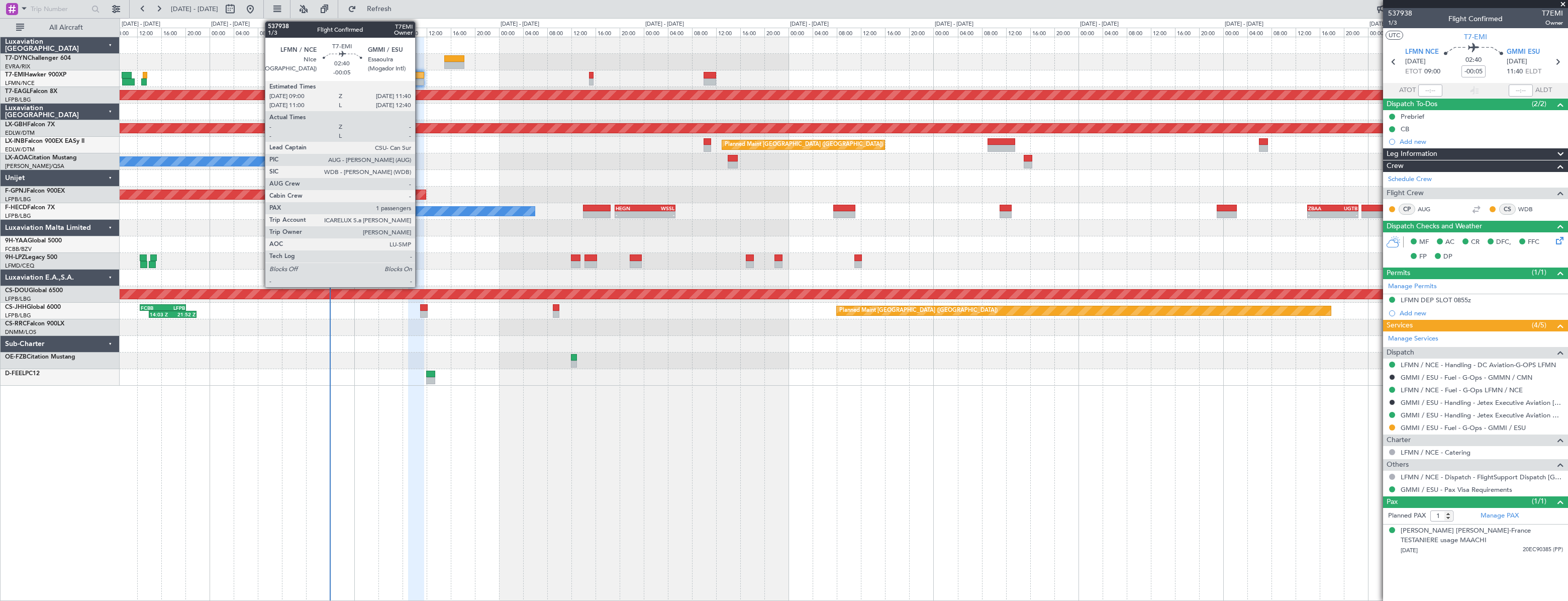
click at [419, 73] on div at bounding box center [416, 76] width 16 height 7
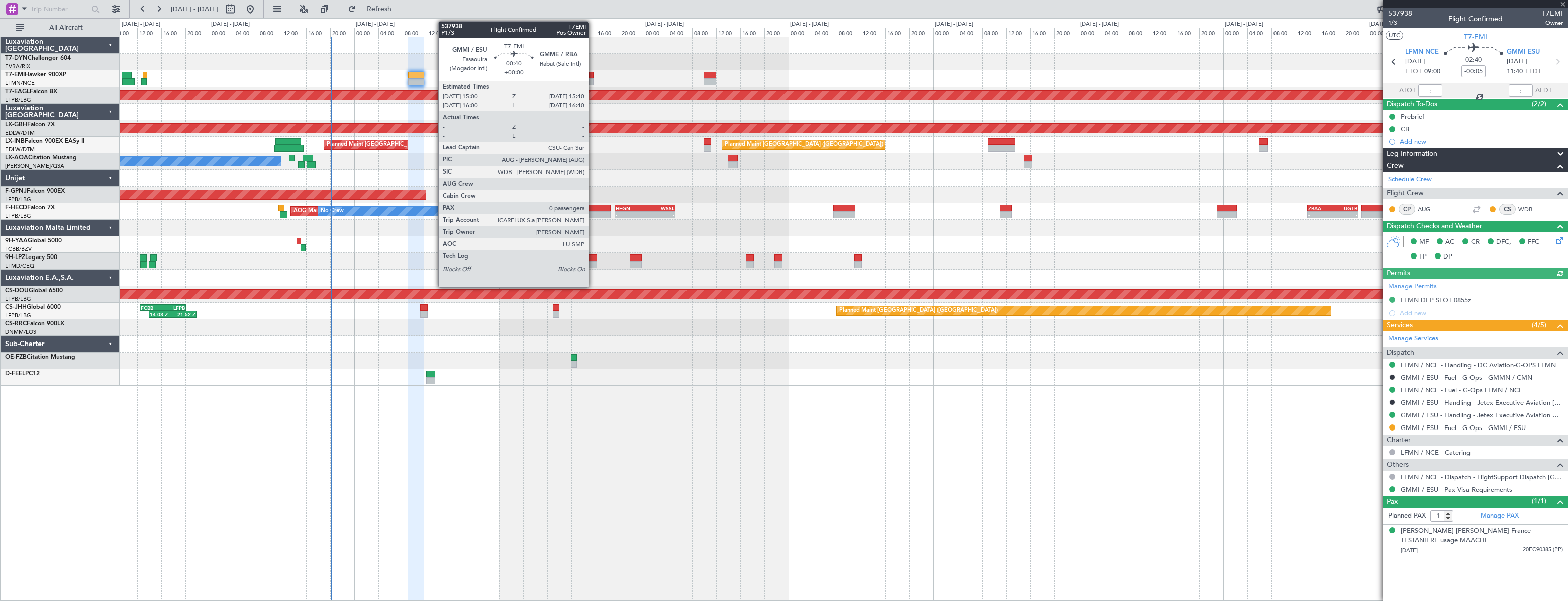
click at [593, 74] on div at bounding box center [591, 76] width 4 height 7
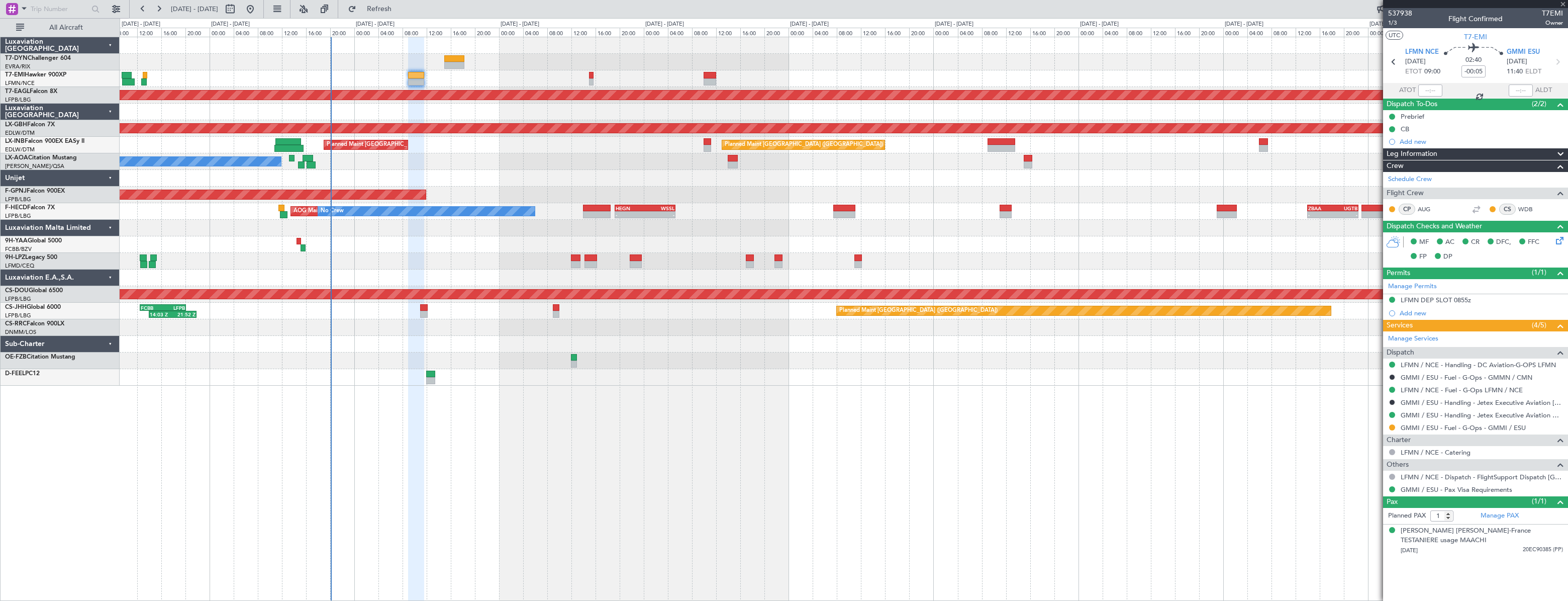
type input "0"
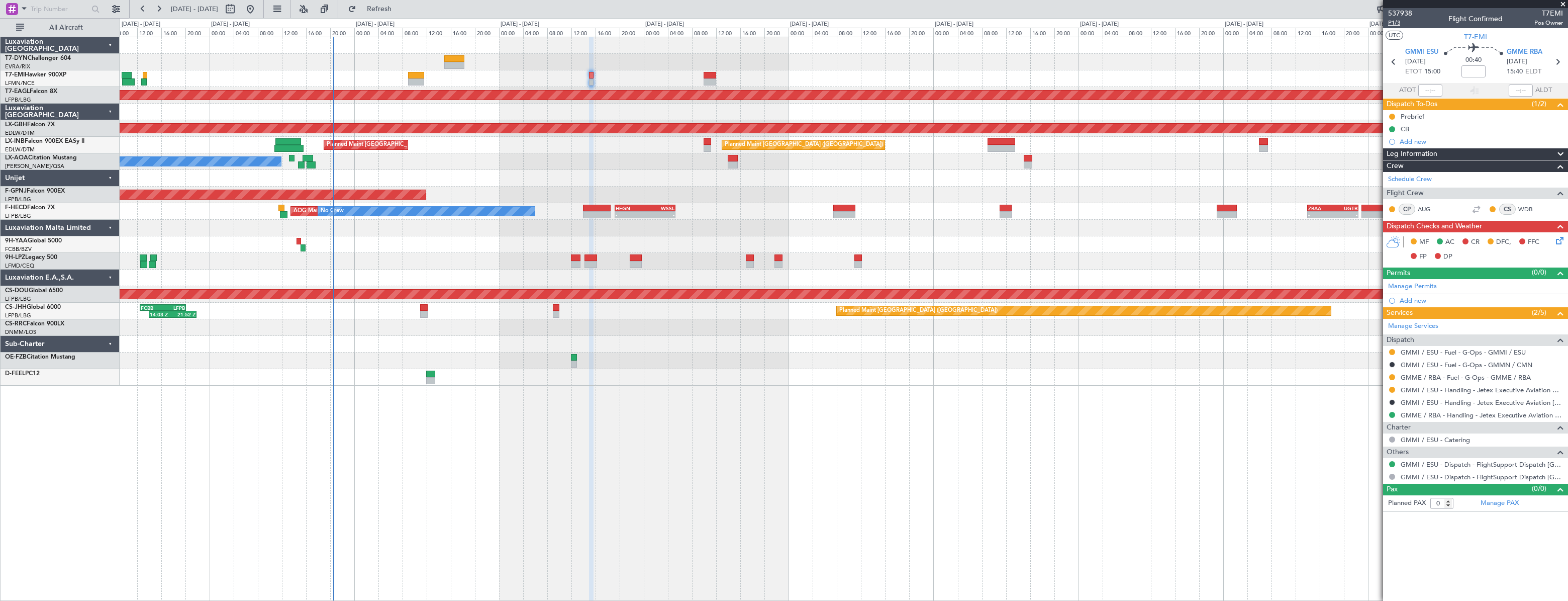
click at [1398, 23] on span "P1/3" at bounding box center [1400, 23] width 24 height 9
click at [1444, 415] on link "GMME / RBA - Handling - Jetex Executive Aviation [GEOGRAPHIC_DATA] GMME / RBA" at bounding box center [1482, 415] width 163 height 9
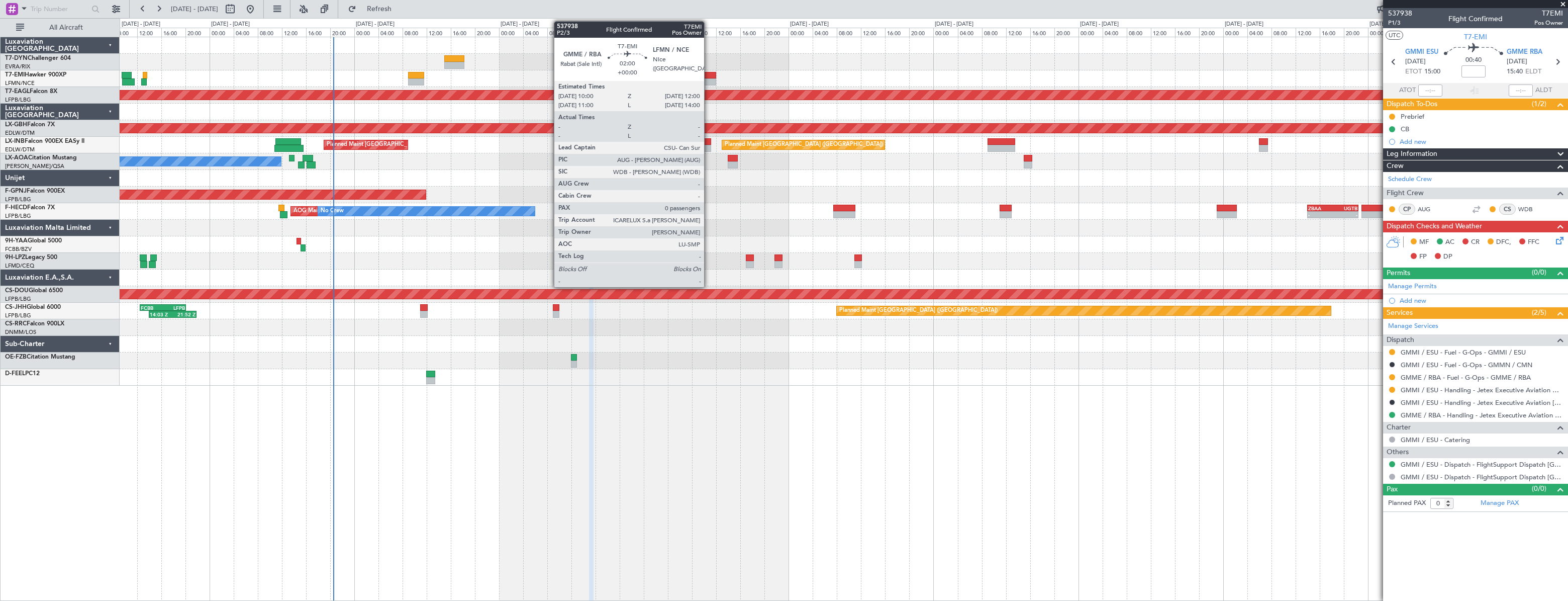
click at [709, 73] on div at bounding box center [710, 76] width 13 height 7
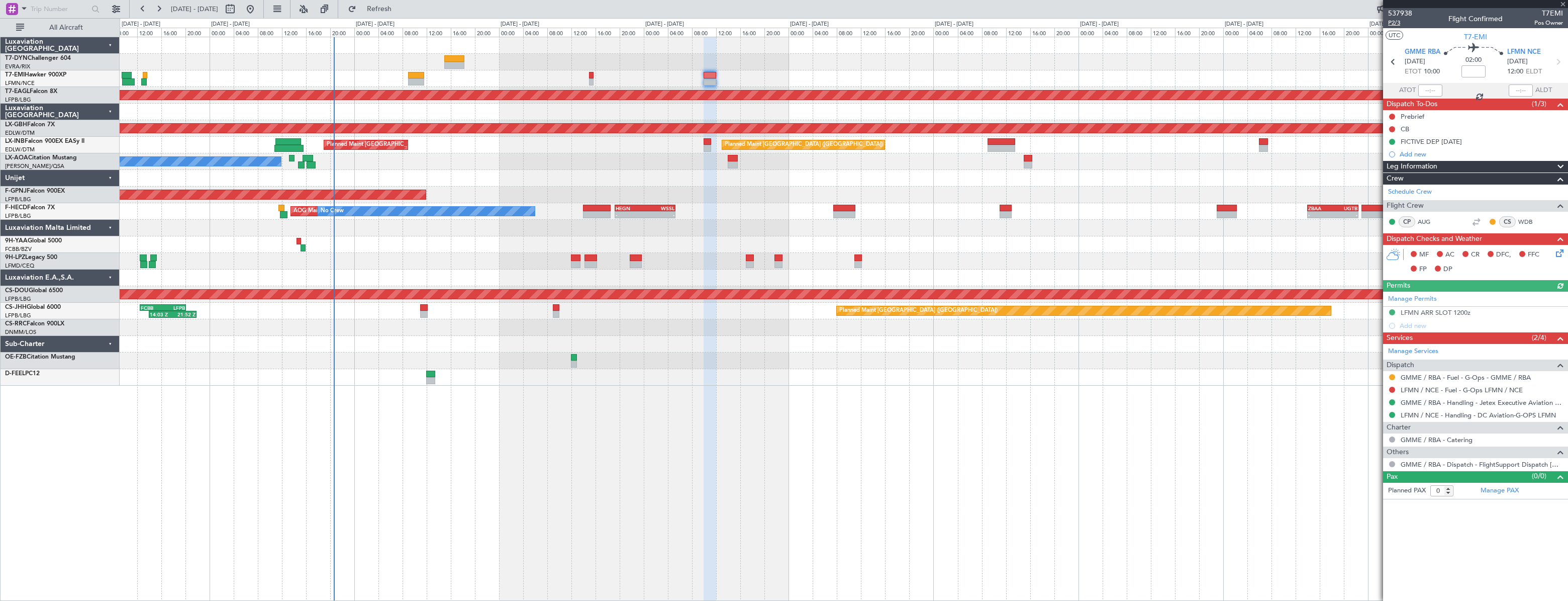
click at [1400, 22] on span "P2/3" at bounding box center [1400, 23] width 24 height 9
click at [1415, 416] on link "LFMN / NCE - Handling - DC Aviation-G-OPS LFMN" at bounding box center [1478, 415] width 155 height 9
click at [1561, 255] on icon at bounding box center [1558, 251] width 8 height 8
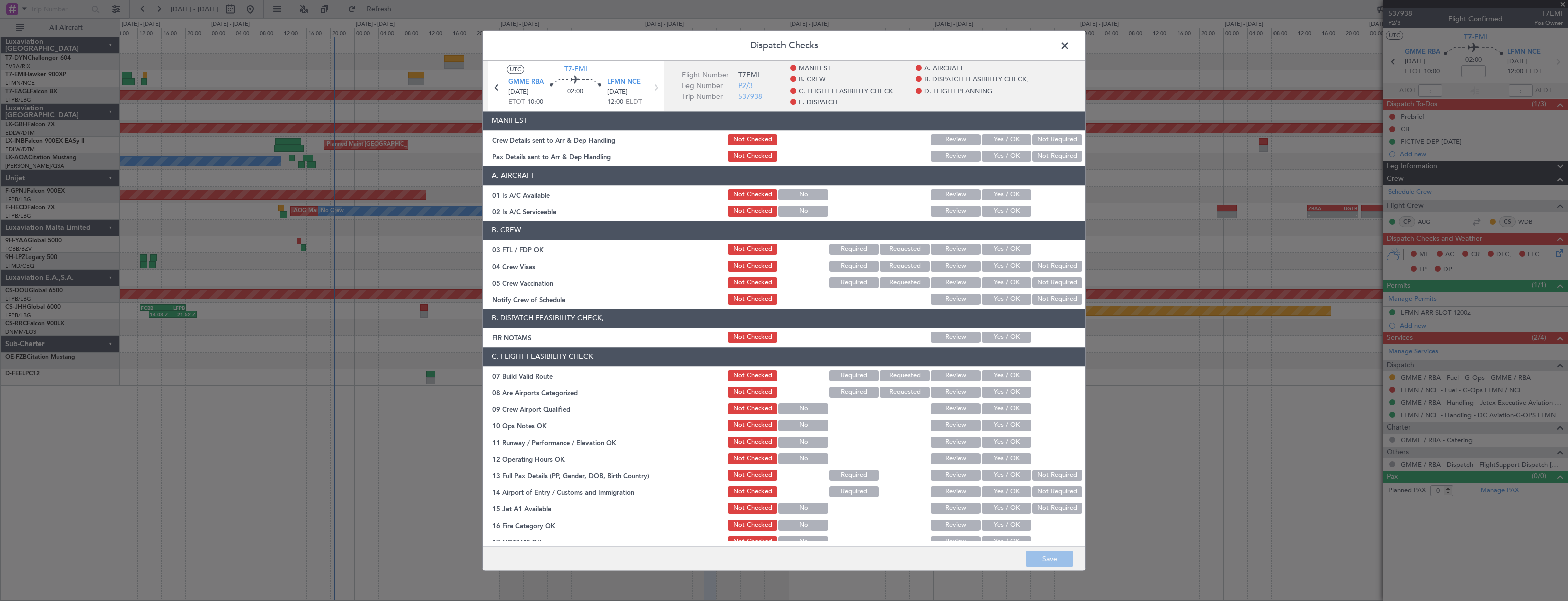
click at [1009, 141] on button "Yes / OK" at bounding box center [1006, 139] width 50 height 11
click at [1004, 155] on button "Yes / OK" at bounding box center [1006, 156] width 50 height 11
click at [1045, 564] on button "Save" at bounding box center [1049, 558] width 47 height 16
click at [1070, 45] on span at bounding box center [1070, 48] width 0 height 20
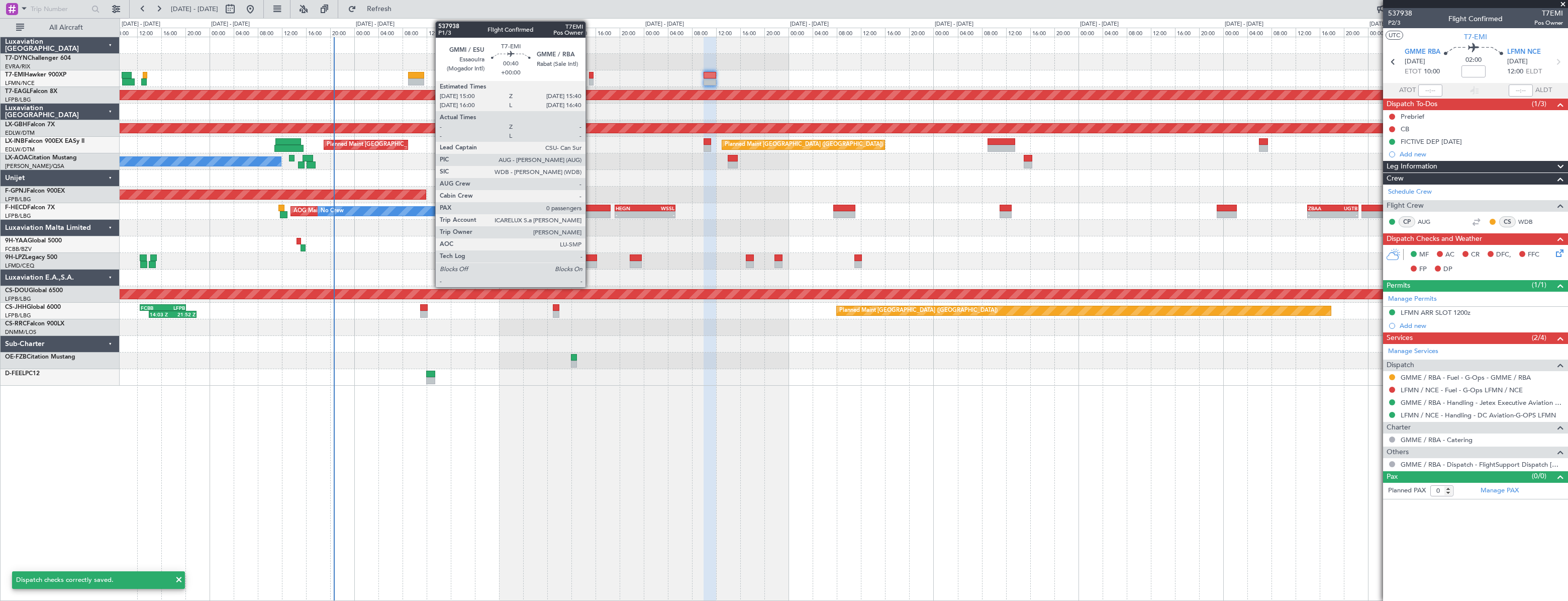
click at [590, 74] on div at bounding box center [591, 76] width 4 height 7
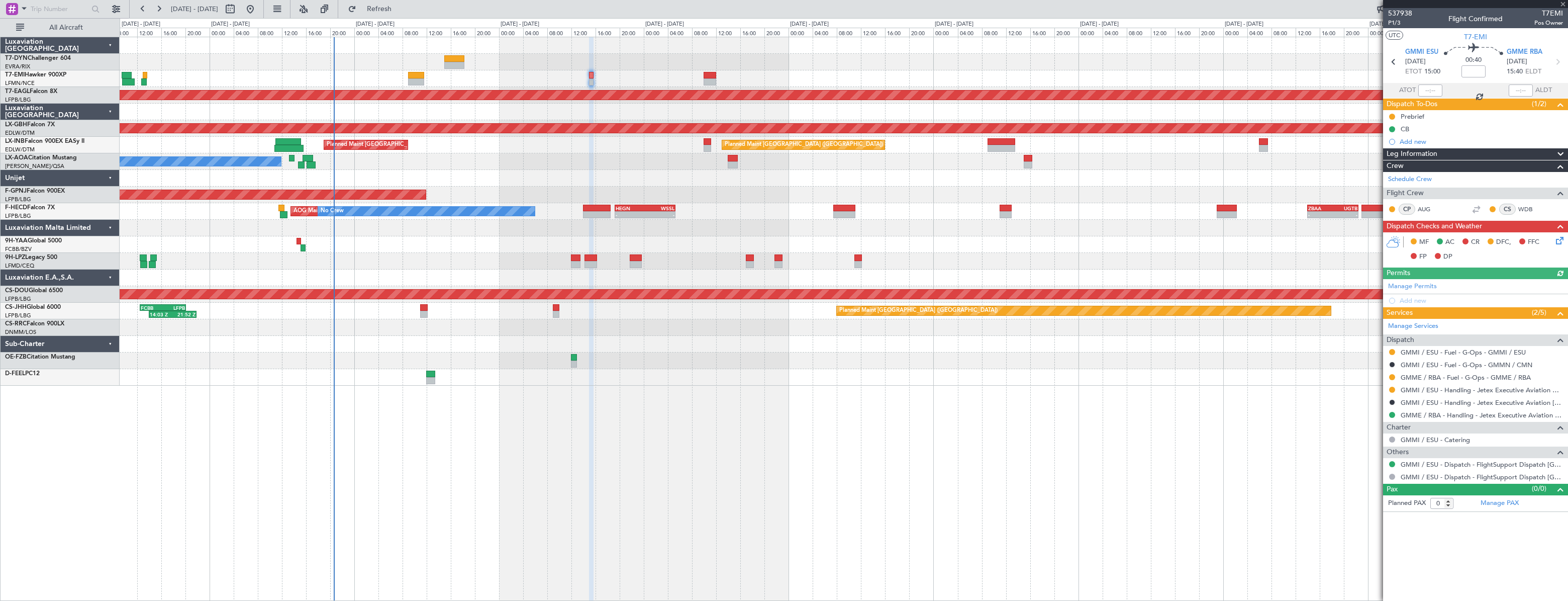
click at [1558, 241] on icon at bounding box center [1558, 239] width 8 height 8
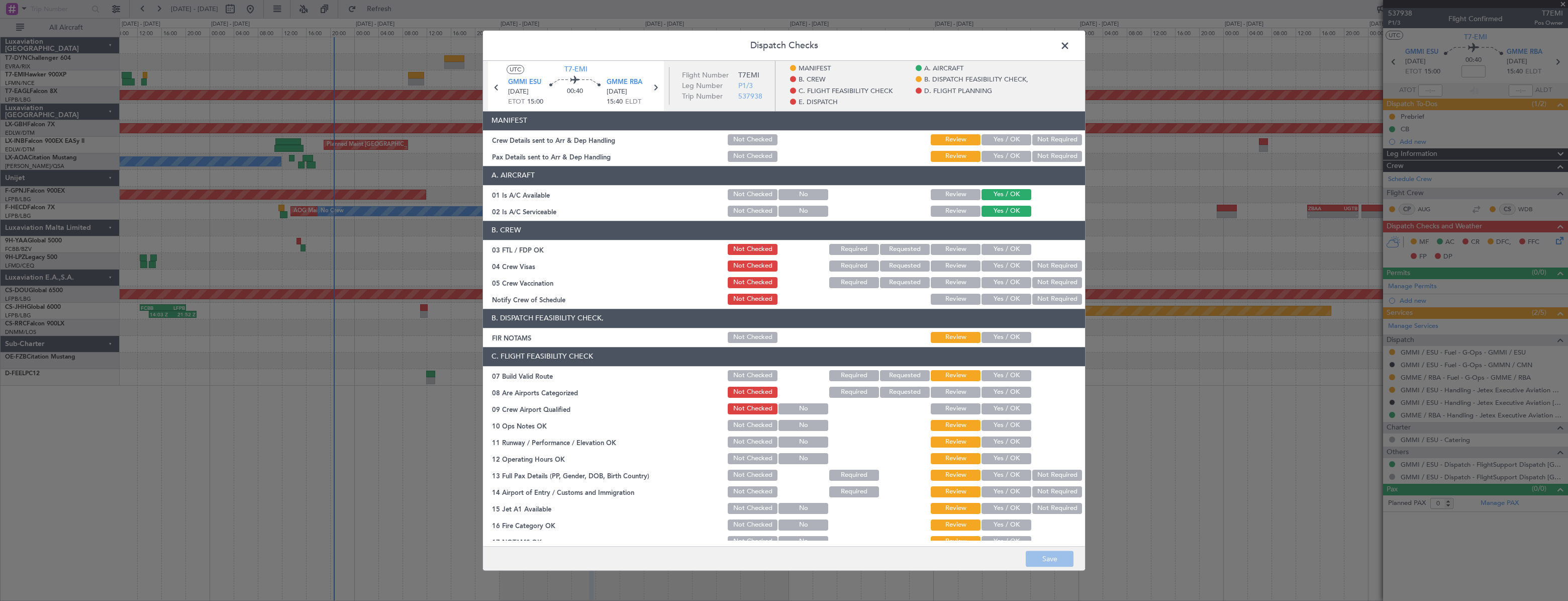
click at [1009, 157] on button "Yes / OK" at bounding box center [1006, 156] width 50 height 11
click at [1004, 140] on button "Yes / OK" at bounding box center [1006, 139] width 50 height 11
click at [1055, 561] on button "Save" at bounding box center [1049, 558] width 47 height 16
click at [1070, 47] on span at bounding box center [1070, 48] width 0 height 20
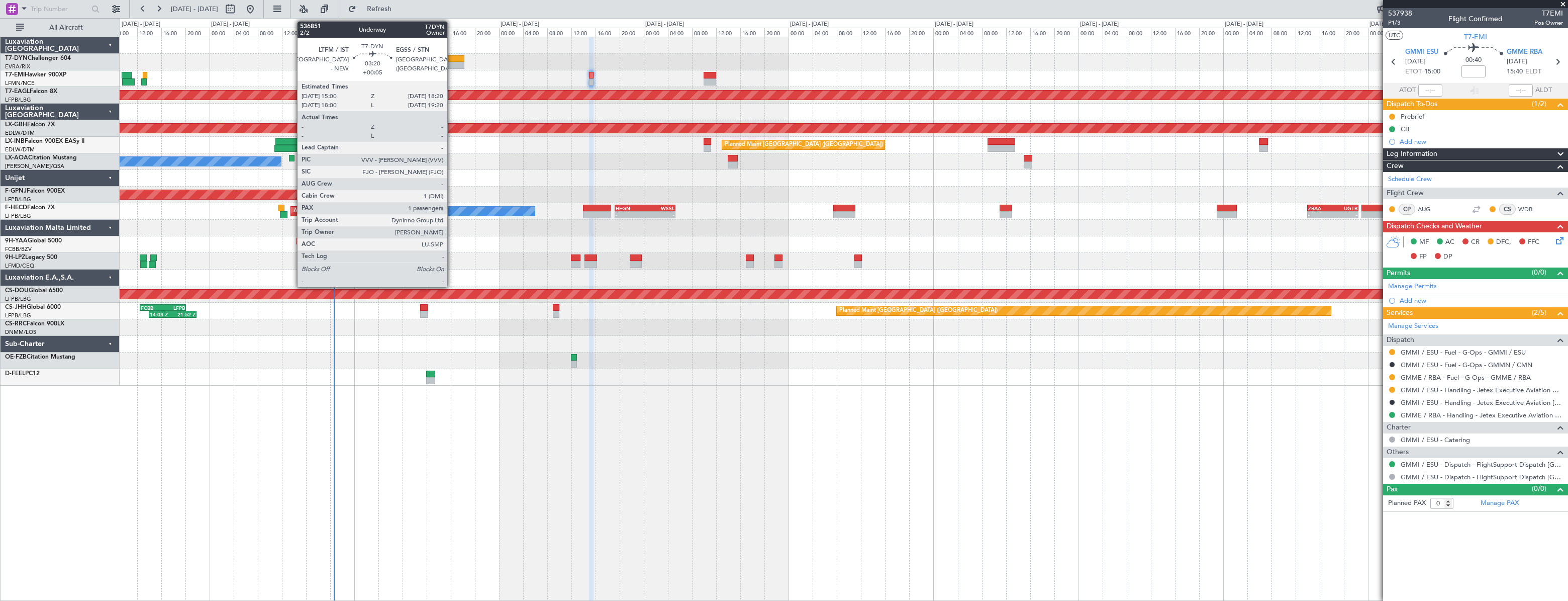
click at [452, 62] on div at bounding box center [455, 66] width 21 height 7
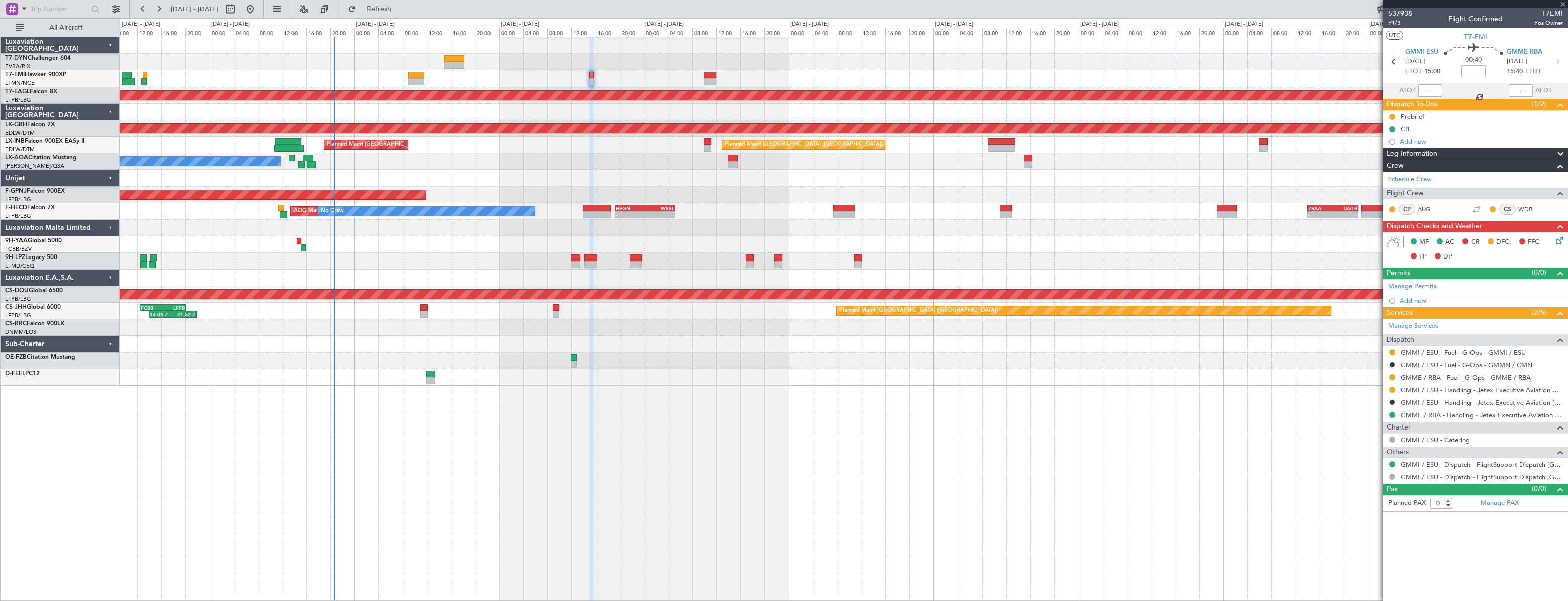
type input "+00:05"
type input "1"
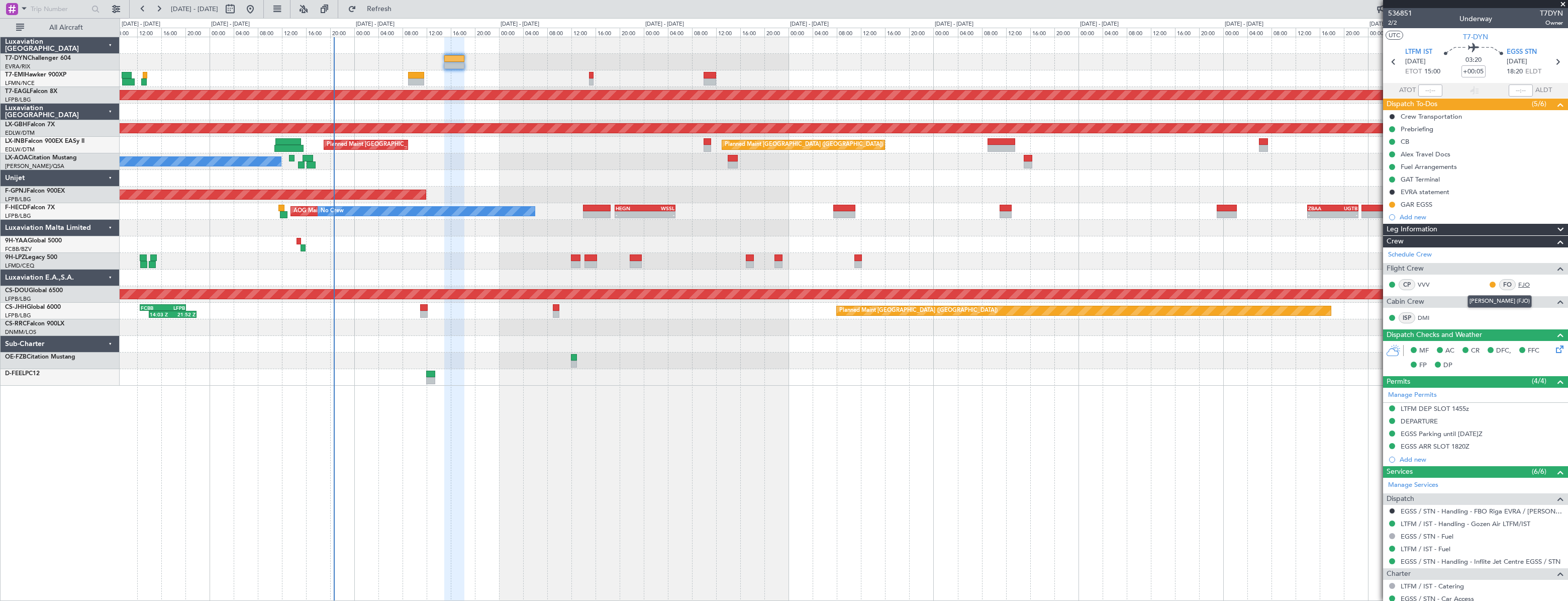
click at [1519, 284] on link "FJO" at bounding box center [1529, 284] width 23 height 9
click at [1421, 256] on link "Schedule Crew" at bounding box center [1410, 255] width 44 height 10
click at [1399, 24] on span "2/2" at bounding box center [1400, 23] width 24 height 9
click at [1518, 283] on link "FJO" at bounding box center [1529, 284] width 23 height 9
click at [1521, 286] on div "Schedule Crew Flight Crew CP VVV FO FJO Cabin Crew ISP DMI" at bounding box center [1475, 288] width 185 height 82
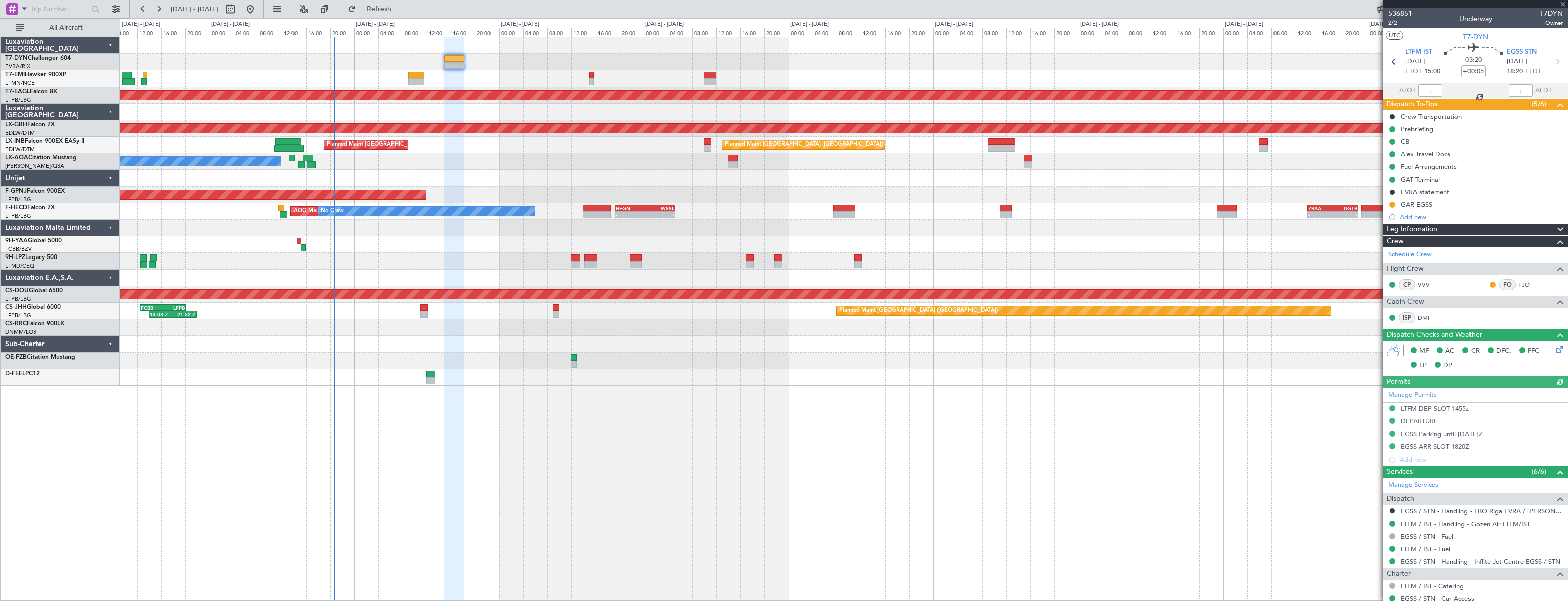
click at [1518, 281] on link "FJO" at bounding box center [1529, 284] width 23 height 9
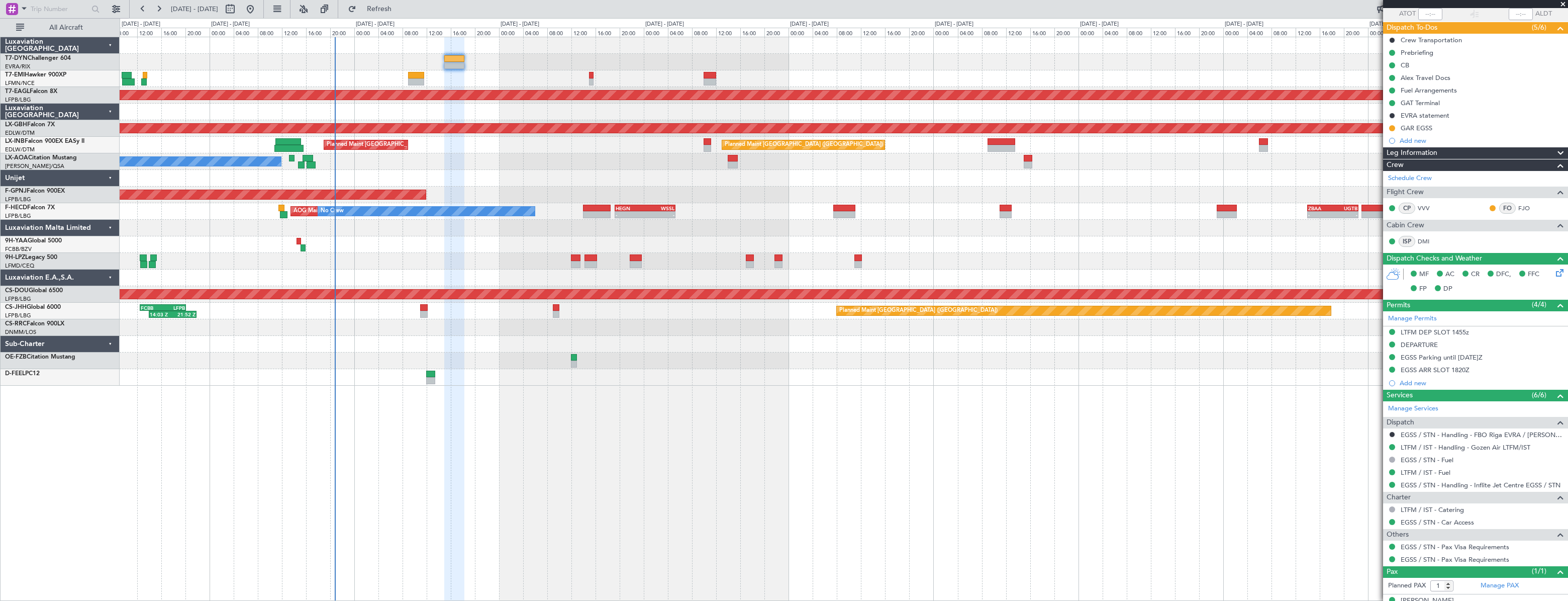
scroll to position [91, 0]
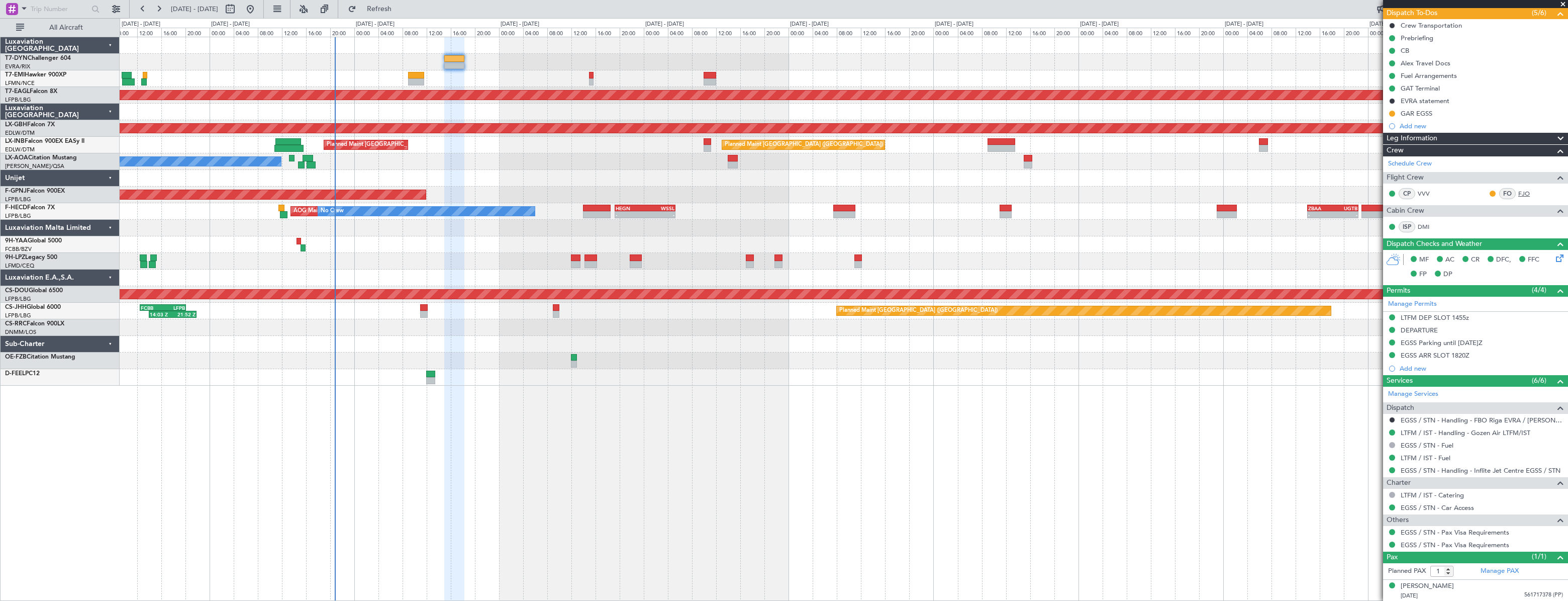
click at [1518, 191] on link "FJO" at bounding box center [1529, 193] width 23 height 9
click at [460, 108] on div at bounding box center [844, 111] width 1447 height 16
click at [1480, 57] on div "Alex Travel Docs" at bounding box center [1475, 63] width 185 height 13
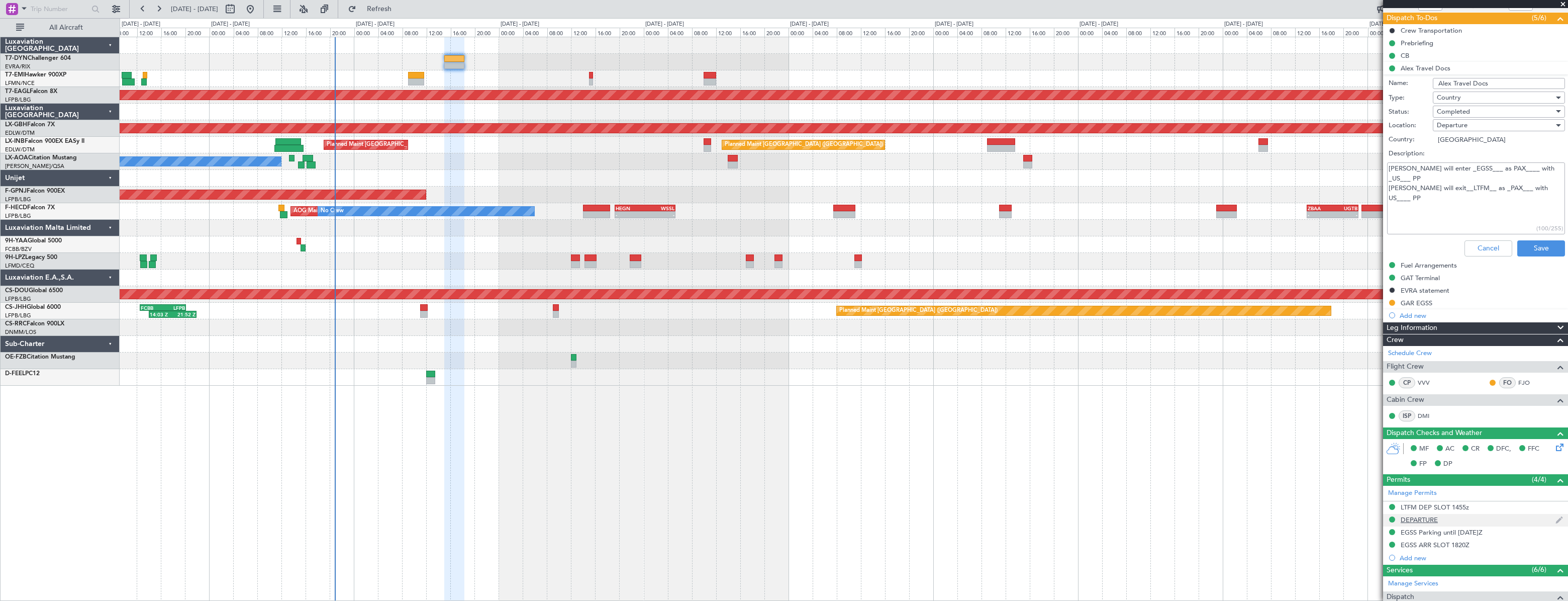
scroll to position [0, 0]
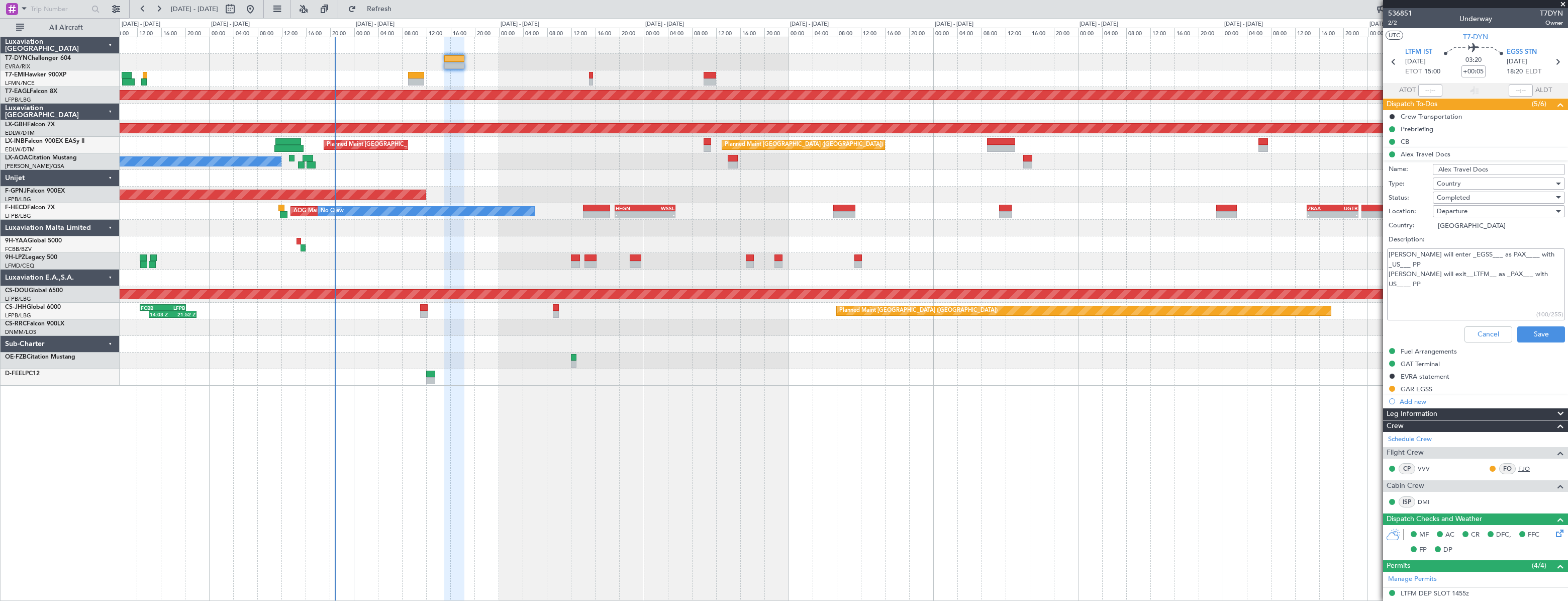
click at [1523, 466] on link "FJO" at bounding box center [1529, 468] width 23 height 9
click at [1397, 20] on span "2/2" at bounding box center [1400, 23] width 24 height 9
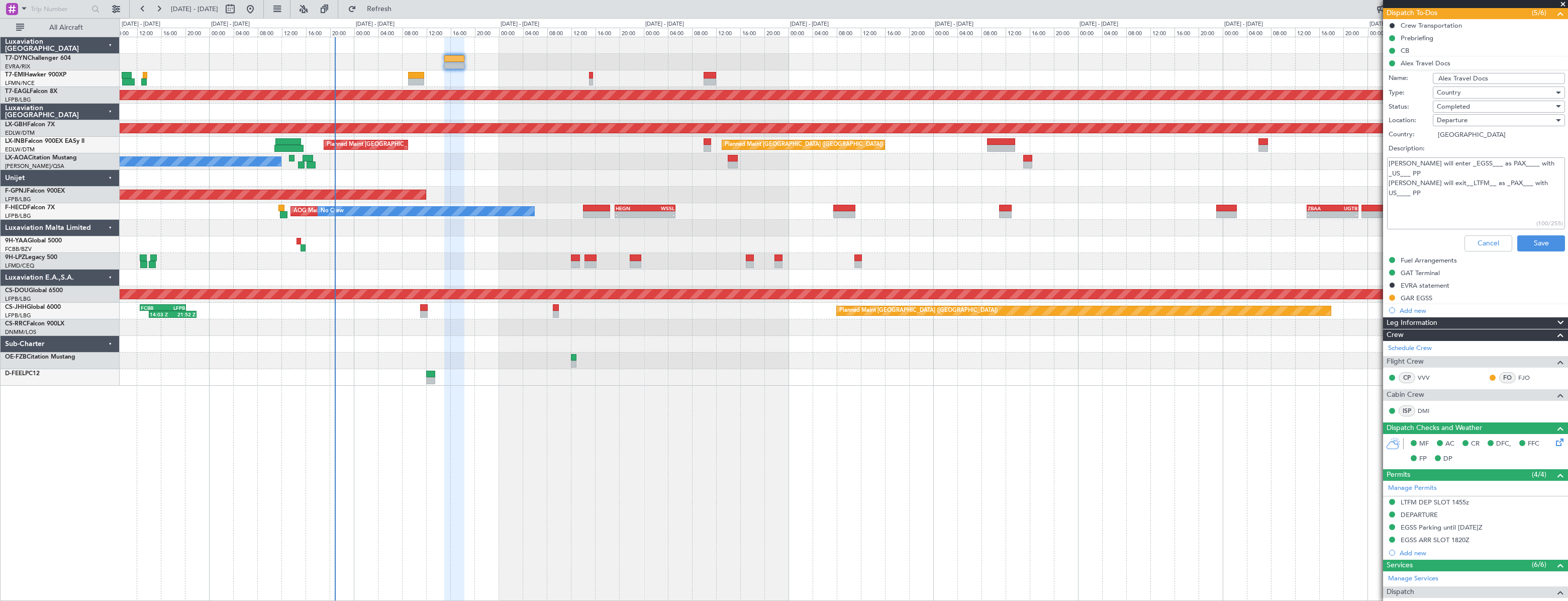
scroll to position [275, 0]
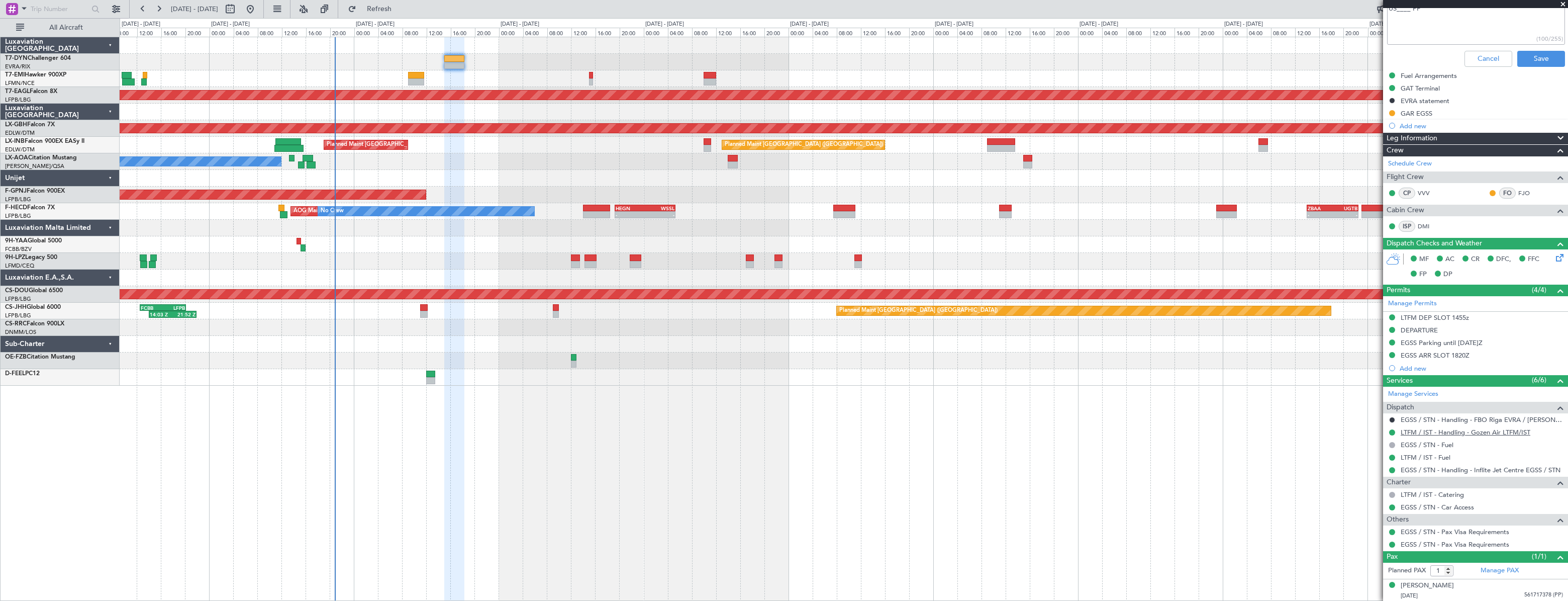
click at [1450, 429] on link "LTFM / IST - Handling - Gozen Air LTFM/IST" at bounding box center [1465, 432] width 130 height 9
click at [1454, 472] on link "EGSS / STN - Handling - Inflite Jet Centre EGSS / STN" at bounding box center [1480, 470] width 160 height 9
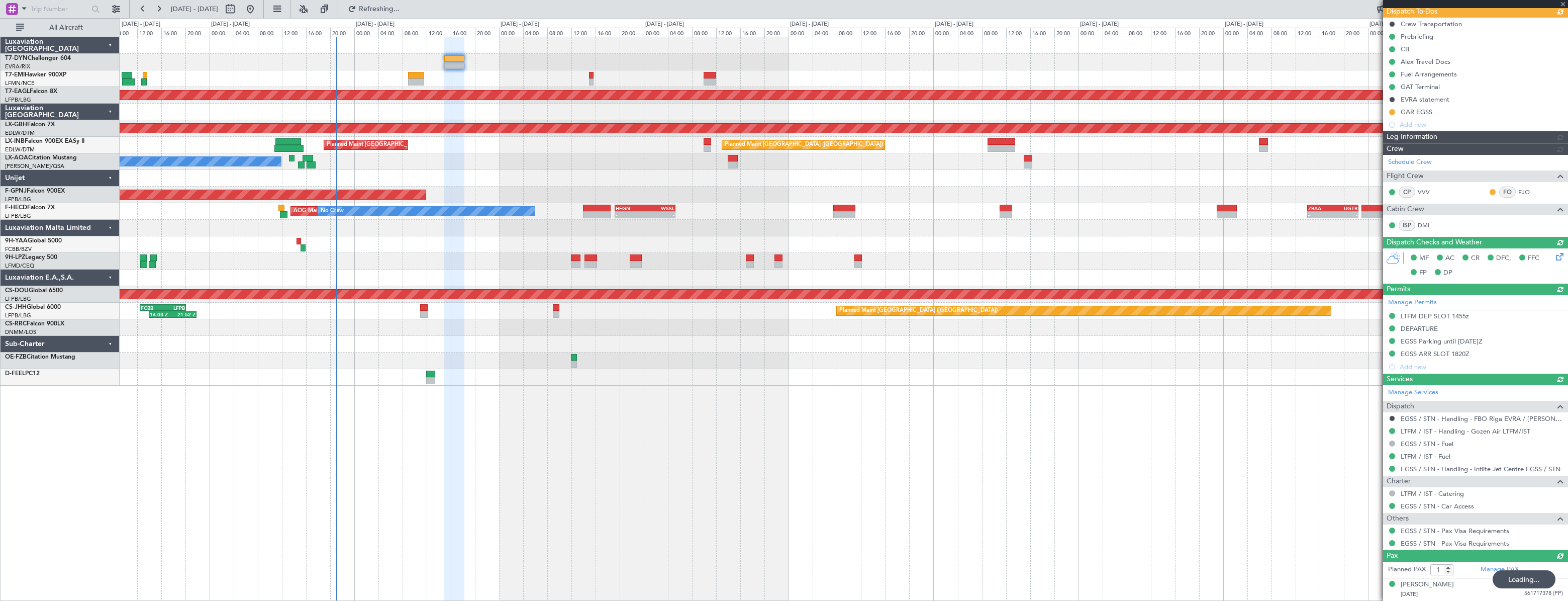
scroll to position [91, 0]
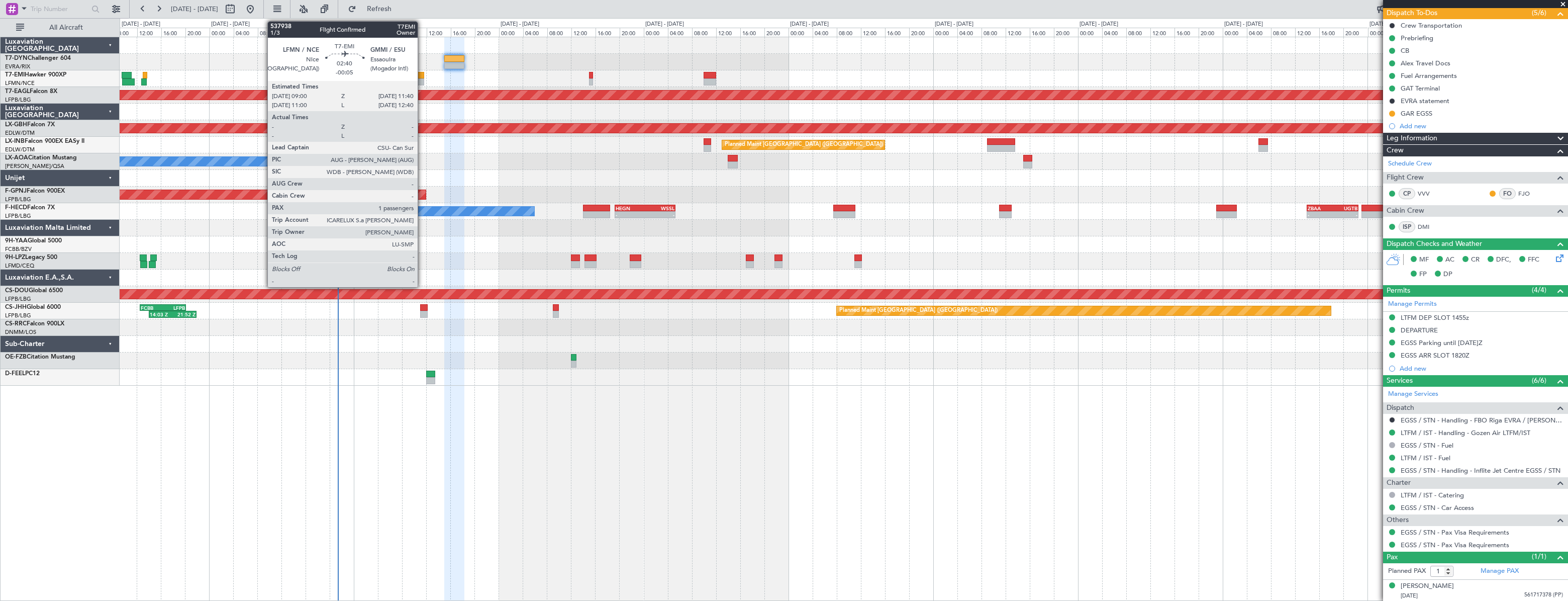
click at [422, 76] on div at bounding box center [416, 76] width 16 height 7
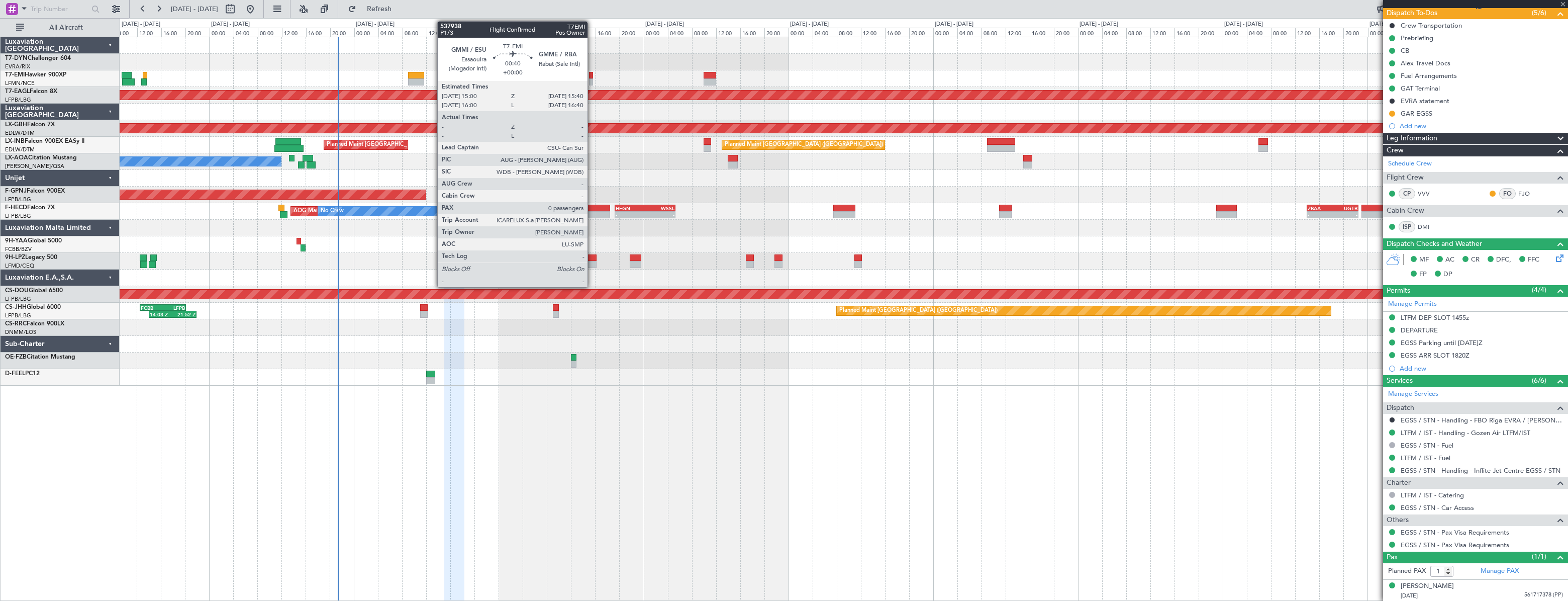
type input "-00:05"
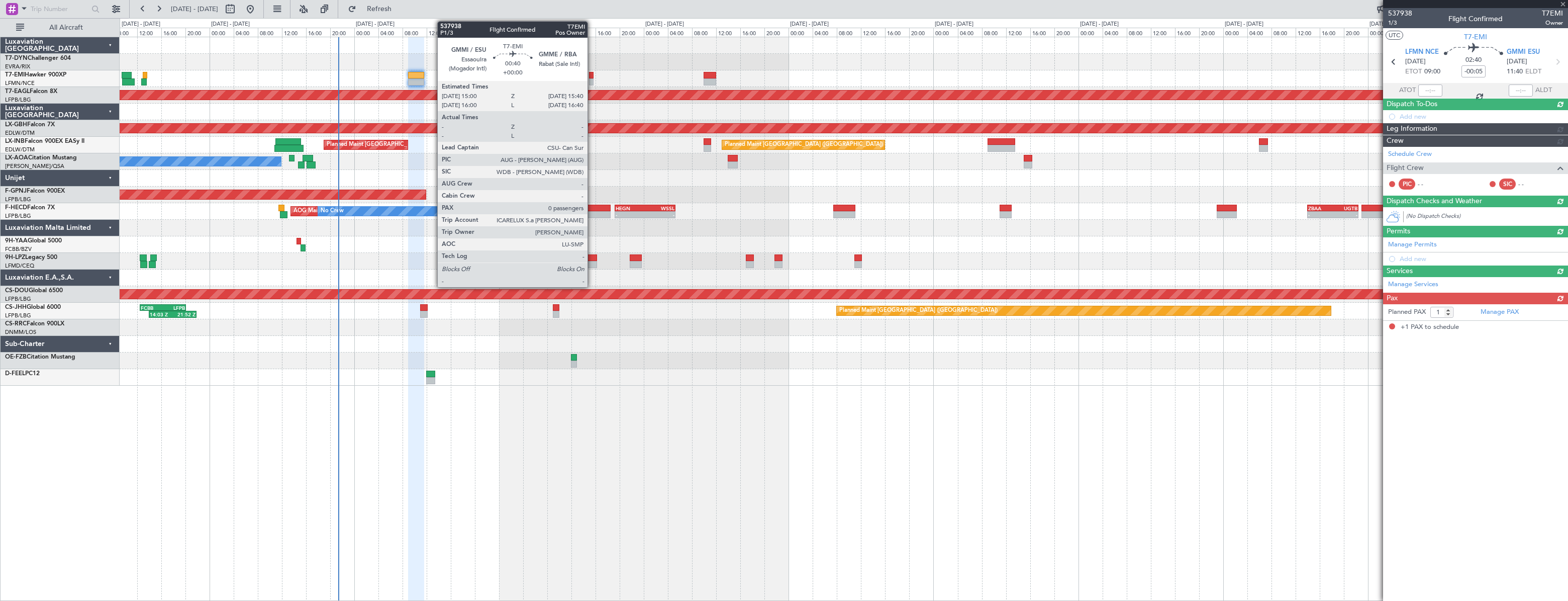
scroll to position [0, 0]
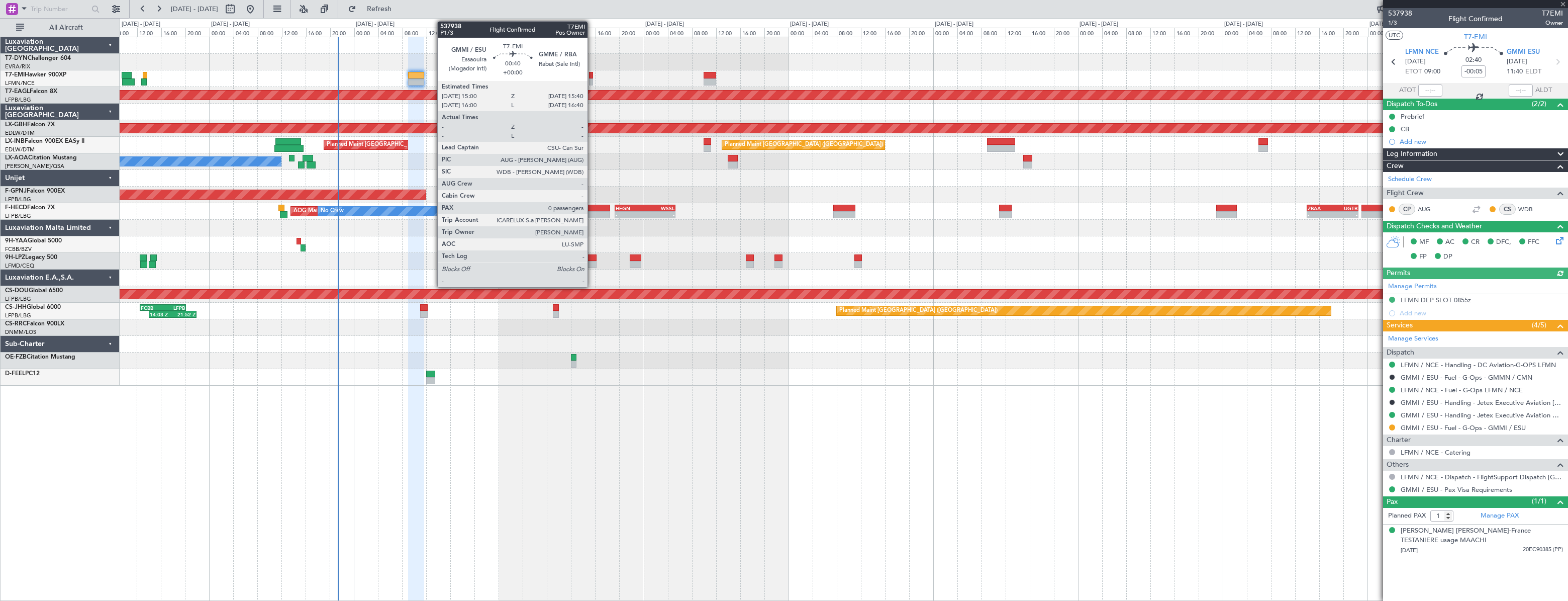
click at [592, 72] on div at bounding box center [591, 76] width 4 height 7
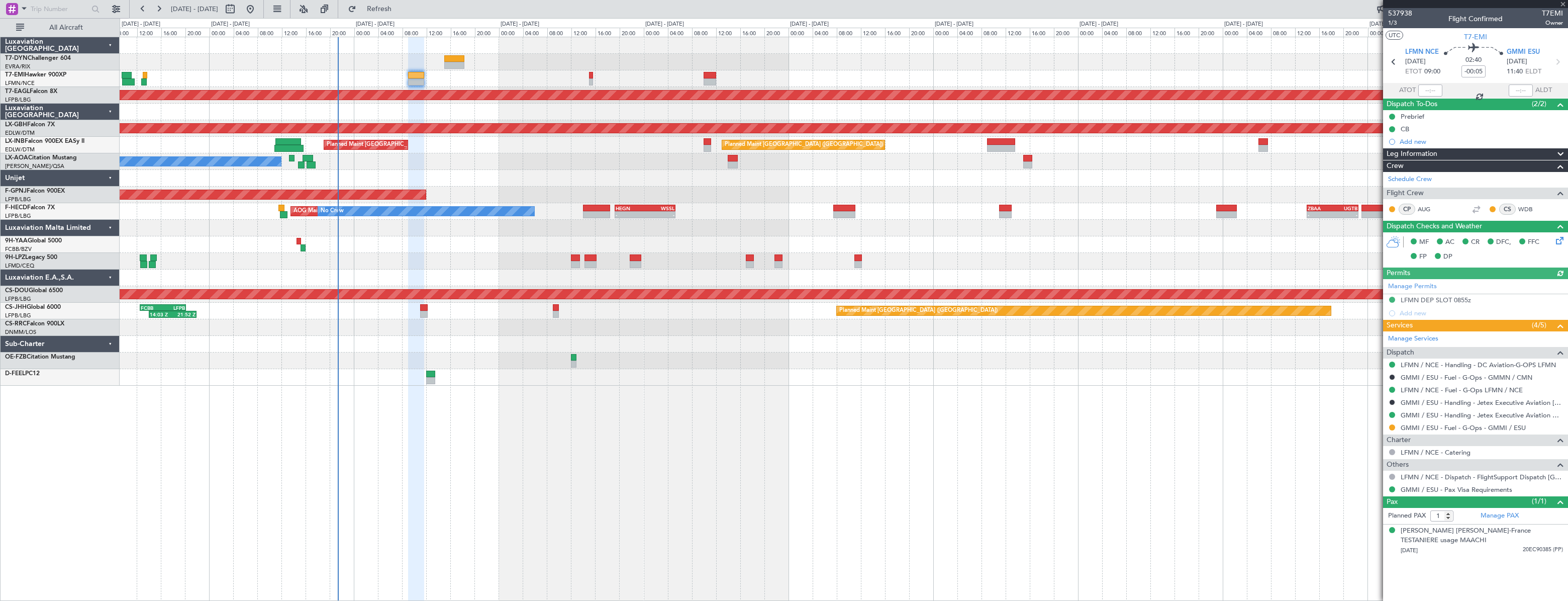
type input "0"
